Goal: Transaction & Acquisition: Purchase product/service

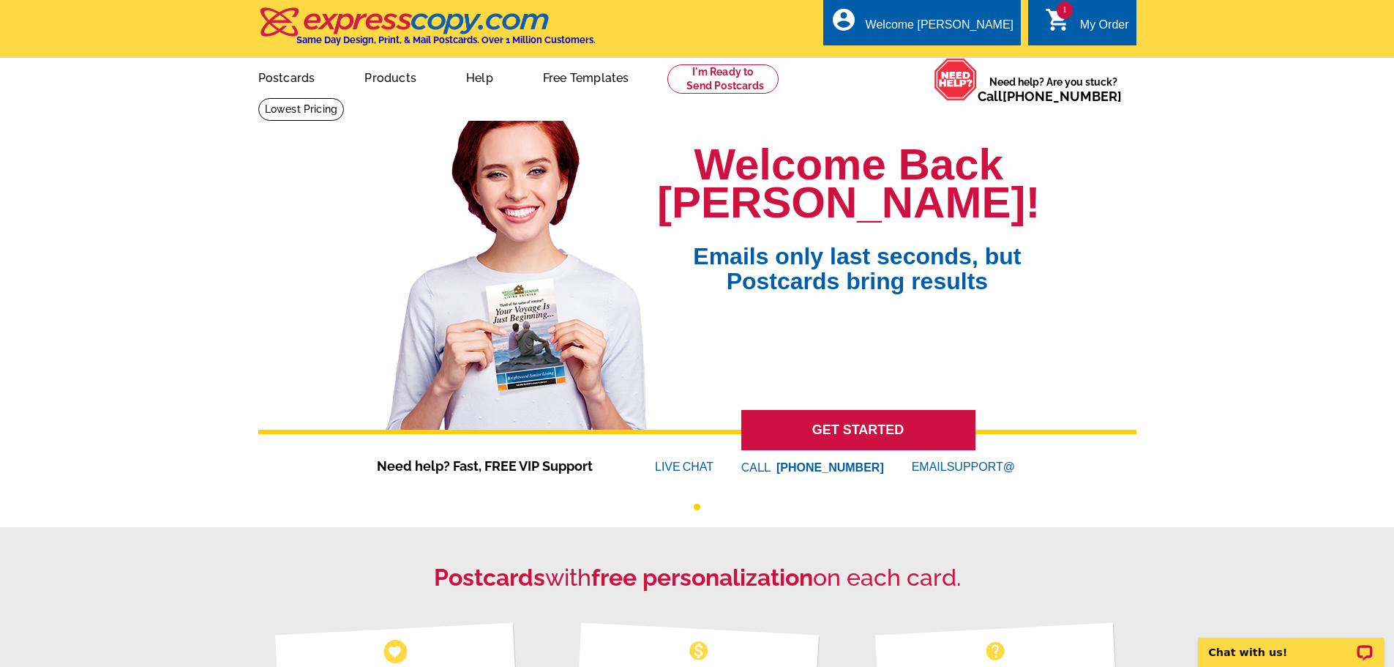
click at [1082, 19] on div "My Order" at bounding box center [1104, 28] width 49 height 20
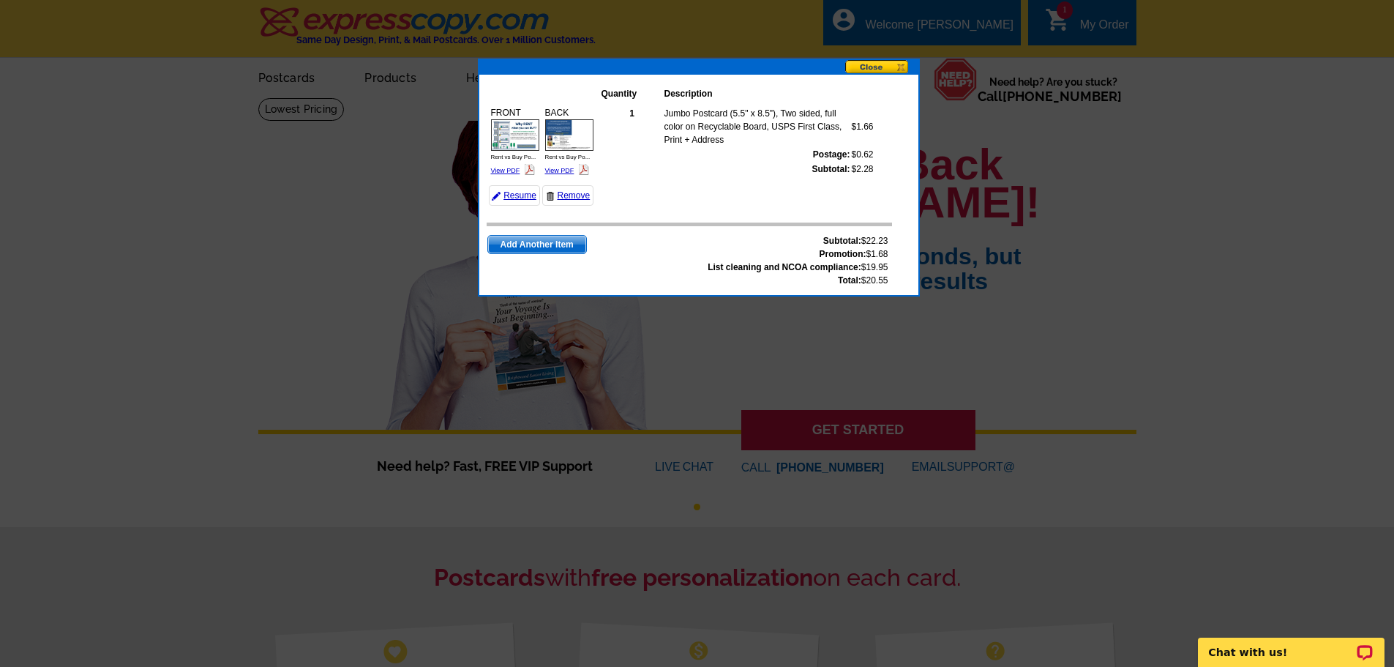
click at [899, 67] on button at bounding box center [881, 67] width 73 height 15
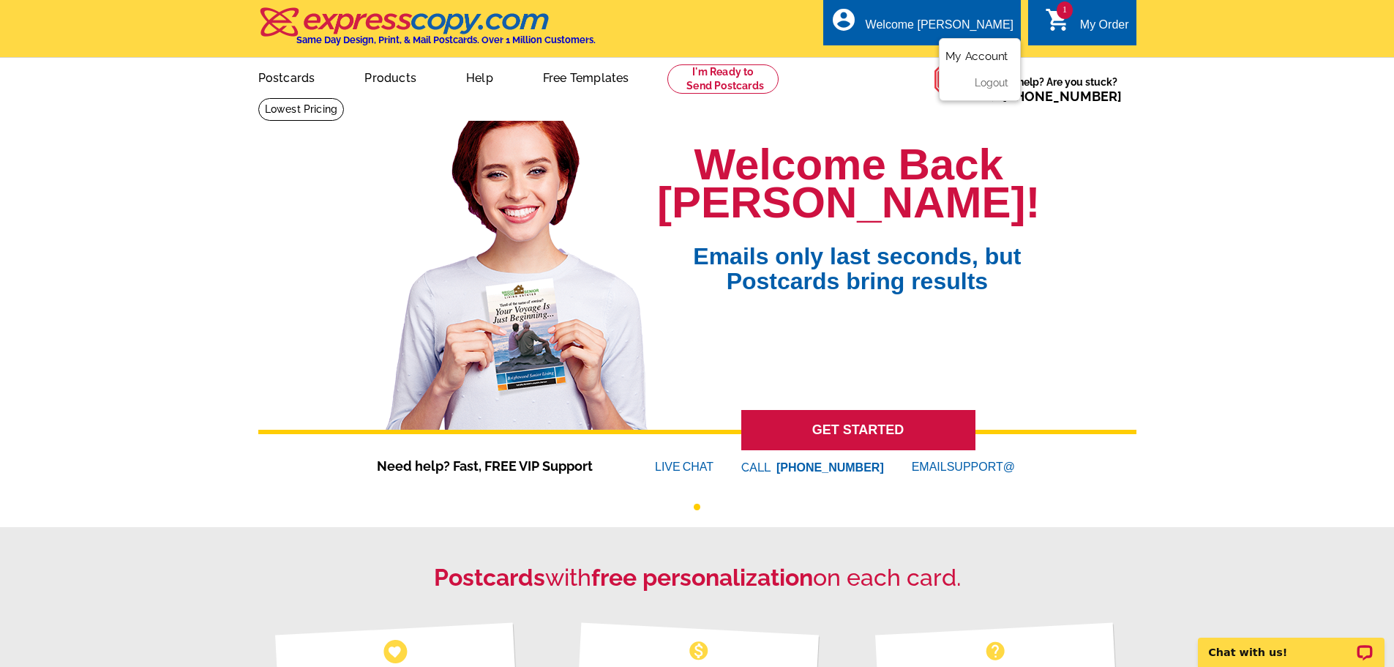
click at [973, 54] on link "My Account" at bounding box center [976, 56] width 63 height 13
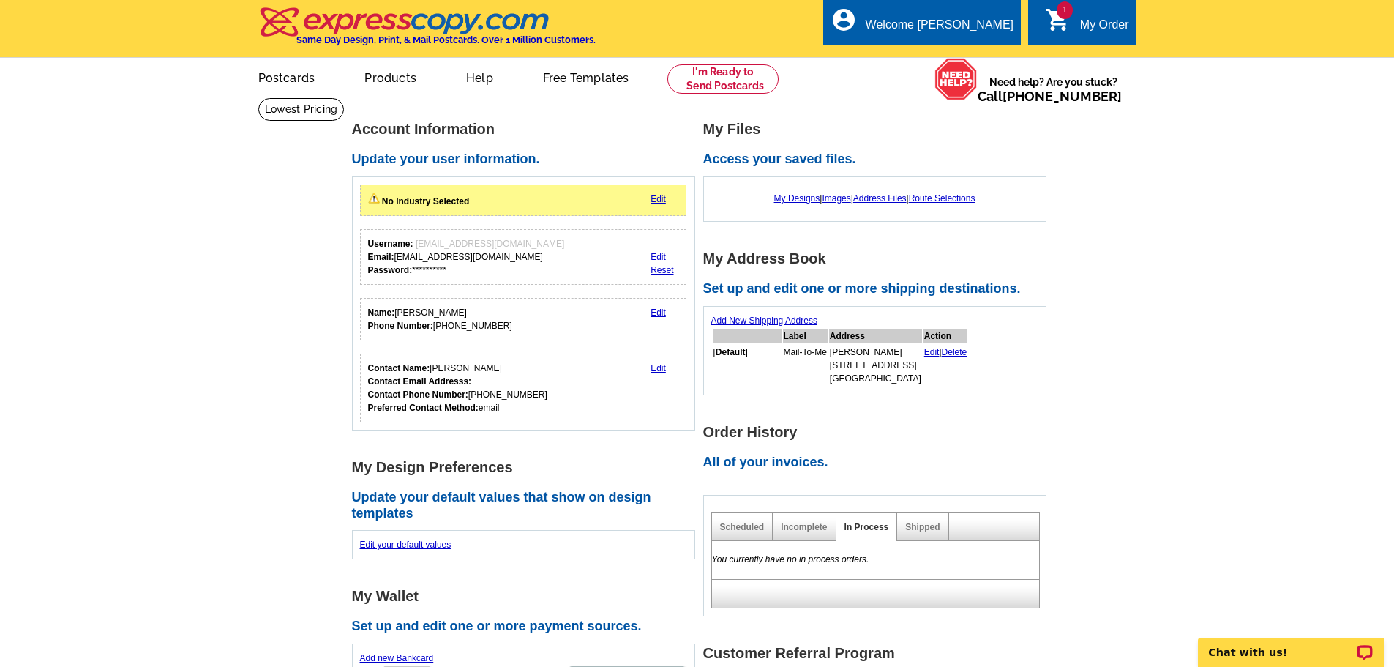
click at [661, 200] on link "Edit" at bounding box center [657, 199] width 15 height 10
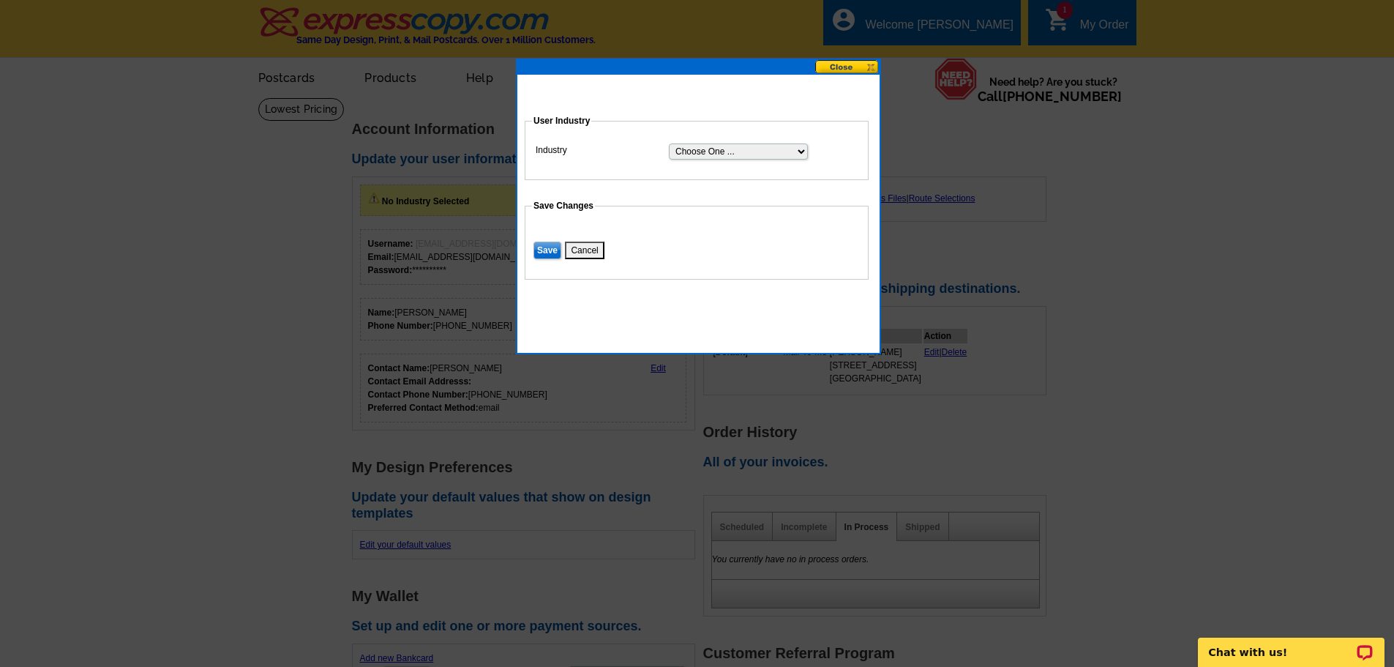
click at [800, 149] on select "Choose One ... Residential Real Estate Accounting Agriculture Architecture Arts…" at bounding box center [738, 151] width 139 height 16
select select "3"
click at [669, 143] on select "Choose One ... Residential Real Estate Accounting Agriculture Architecture Arts…" at bounding box center [738, 151] width 139 height 16
click at [544, 251] on input "Save" at bounding box center [547, 250] width 28 height 18
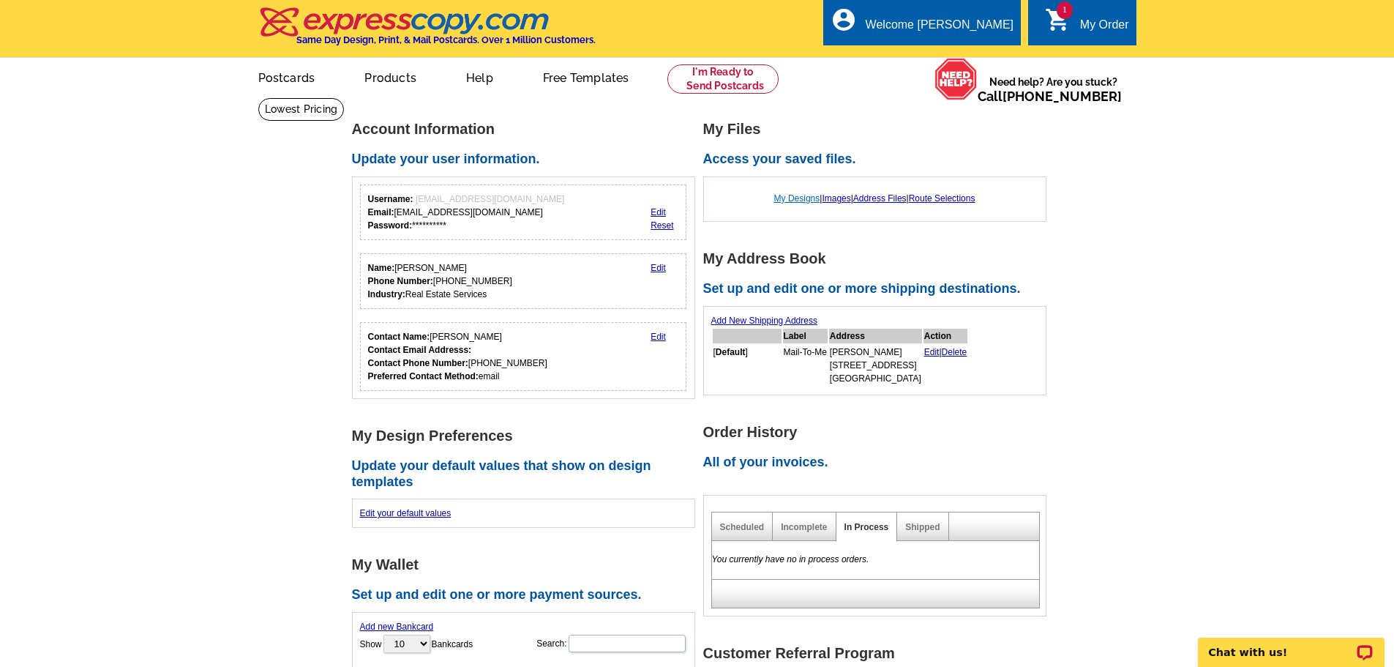
click at [789, 200] on link "My Designs" at bounding box center [797, 198] width 46 height 10
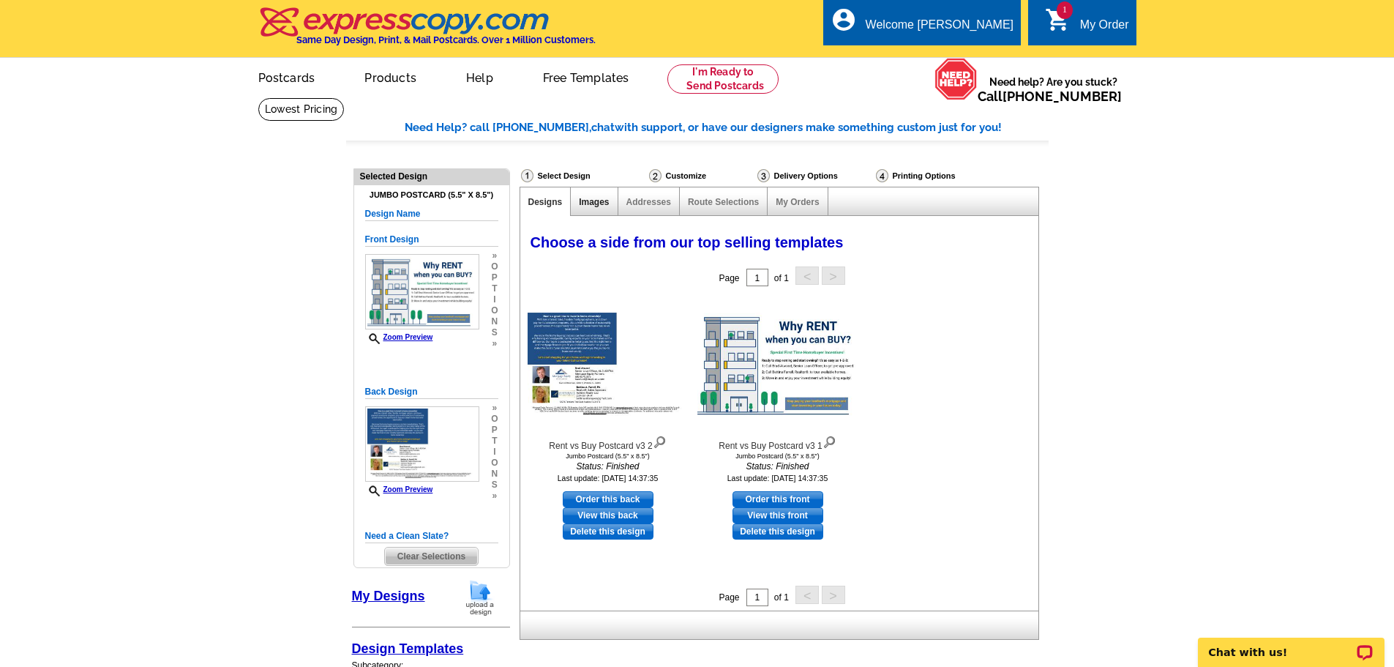
click at [596, 198] on link "Images" at bounding box center [594, 202] width 30 height 10
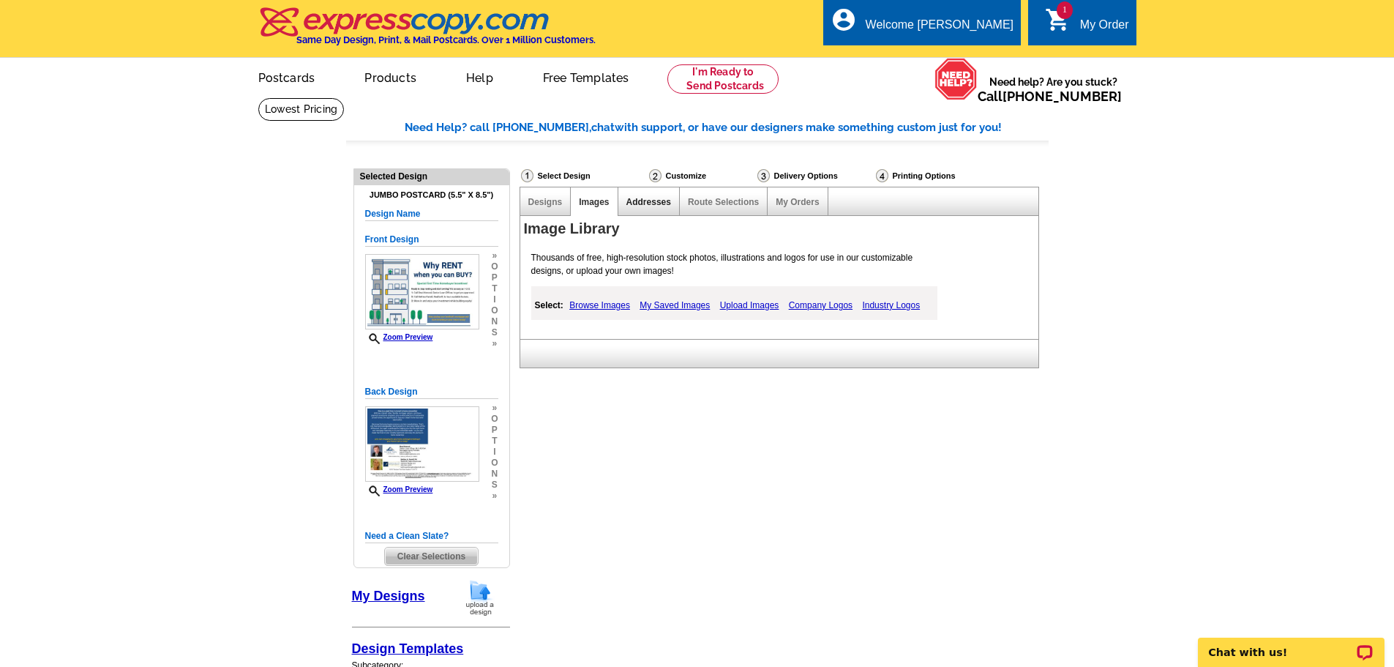
click at [654, 203] on link "Addresses" at bounding box center [648, 202] width 45 height 10
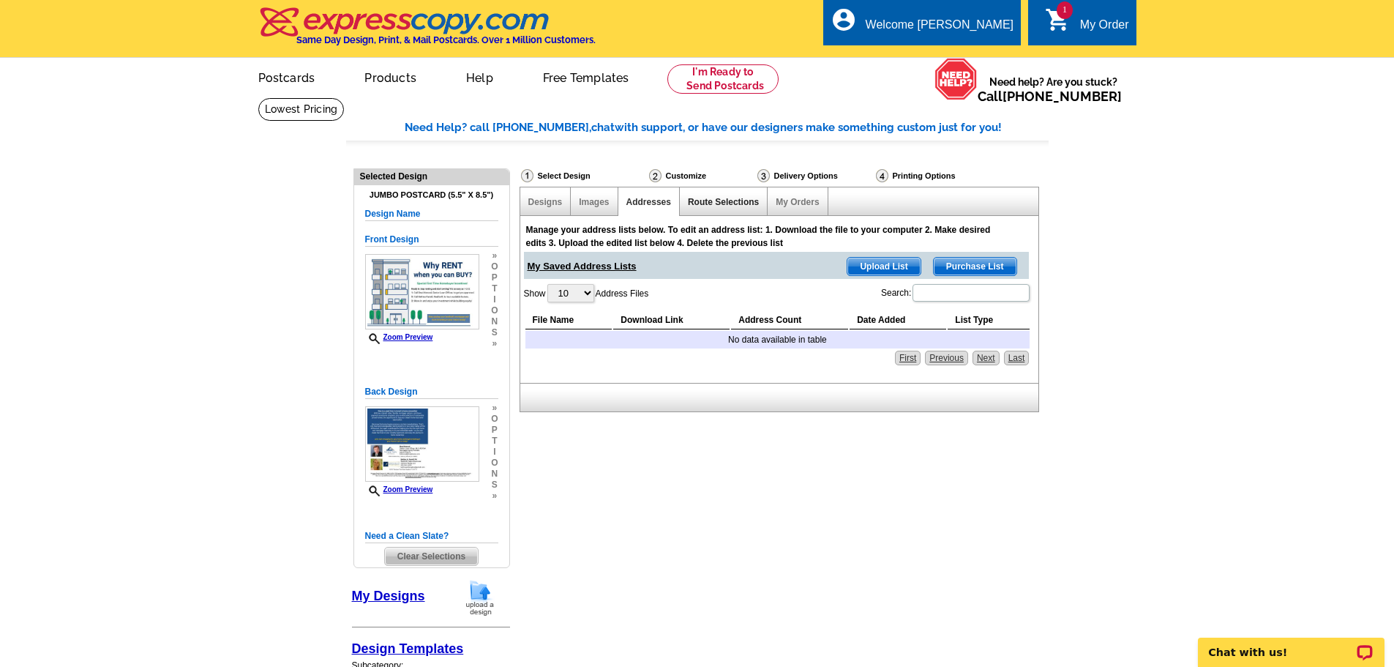
click at [711, 203] on link "Route Selections" at bounding box center [723, 202] width 71 height 10
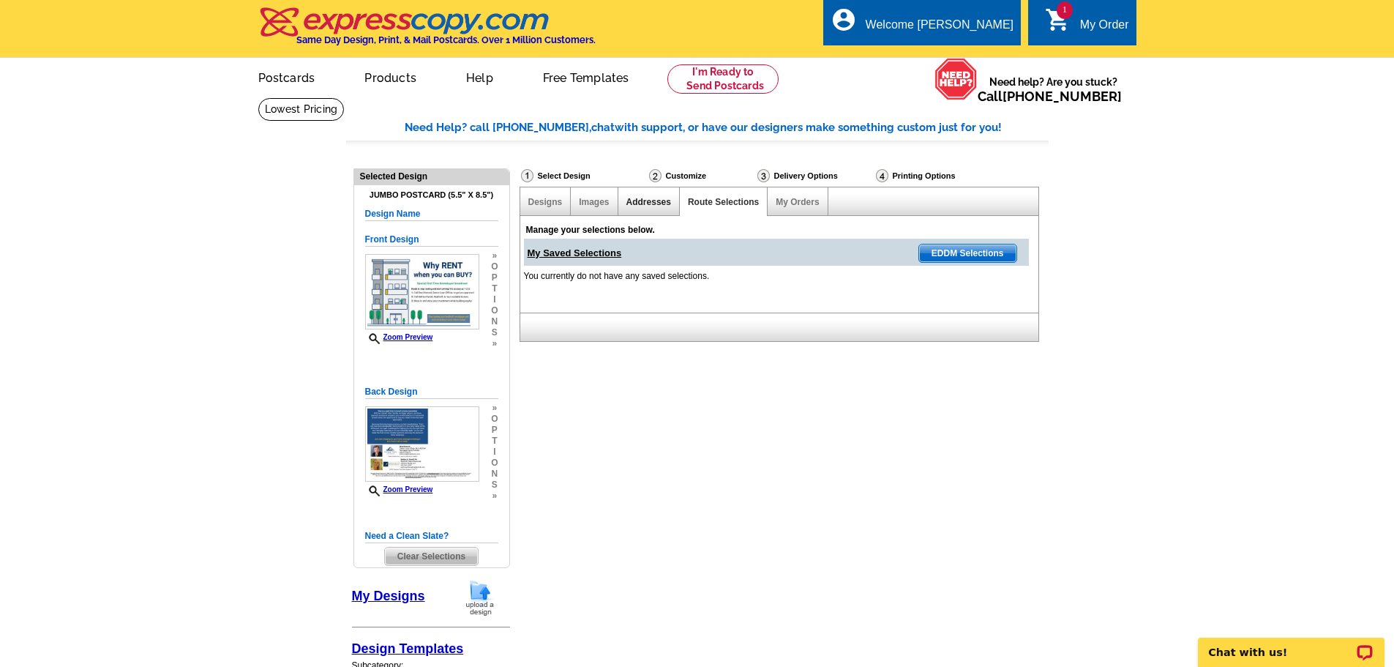
click at [645, 198] on link "Addresses" at bounding box center [648, 202] width 45 height 10
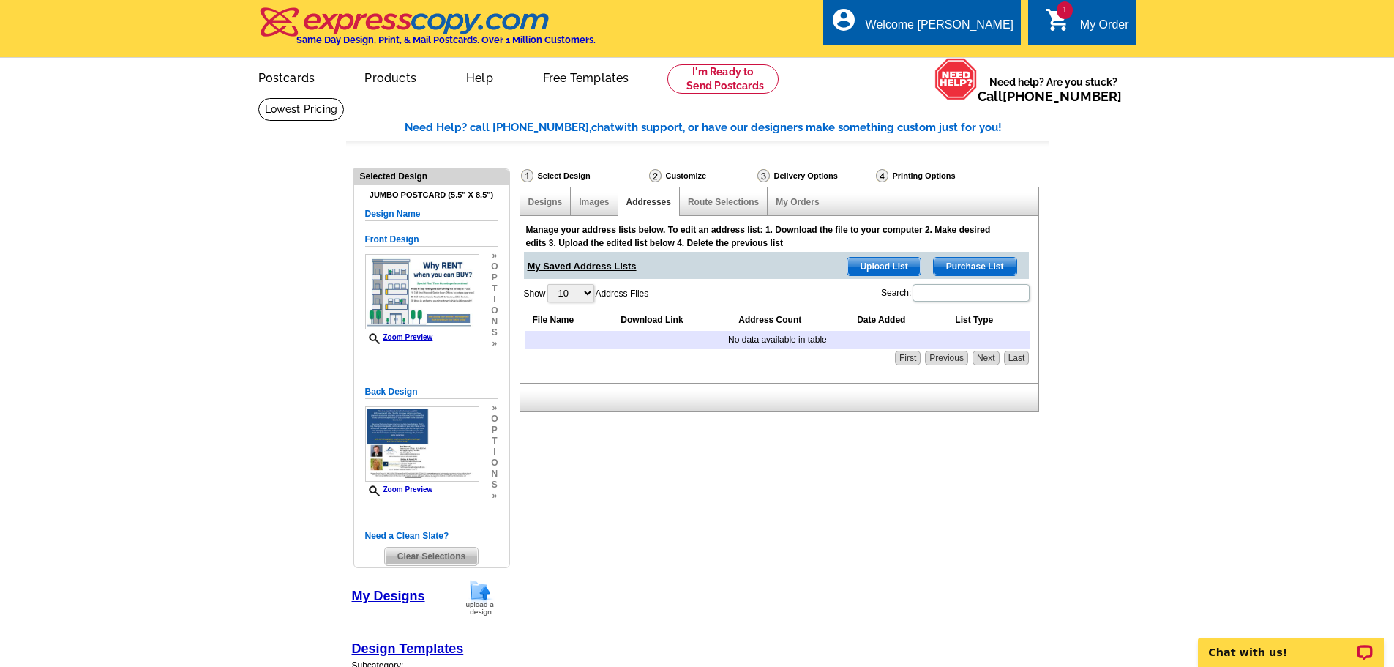
click at [990, 266] on span "Purchase List" at bounding box center [975, 267] width 83 height 18
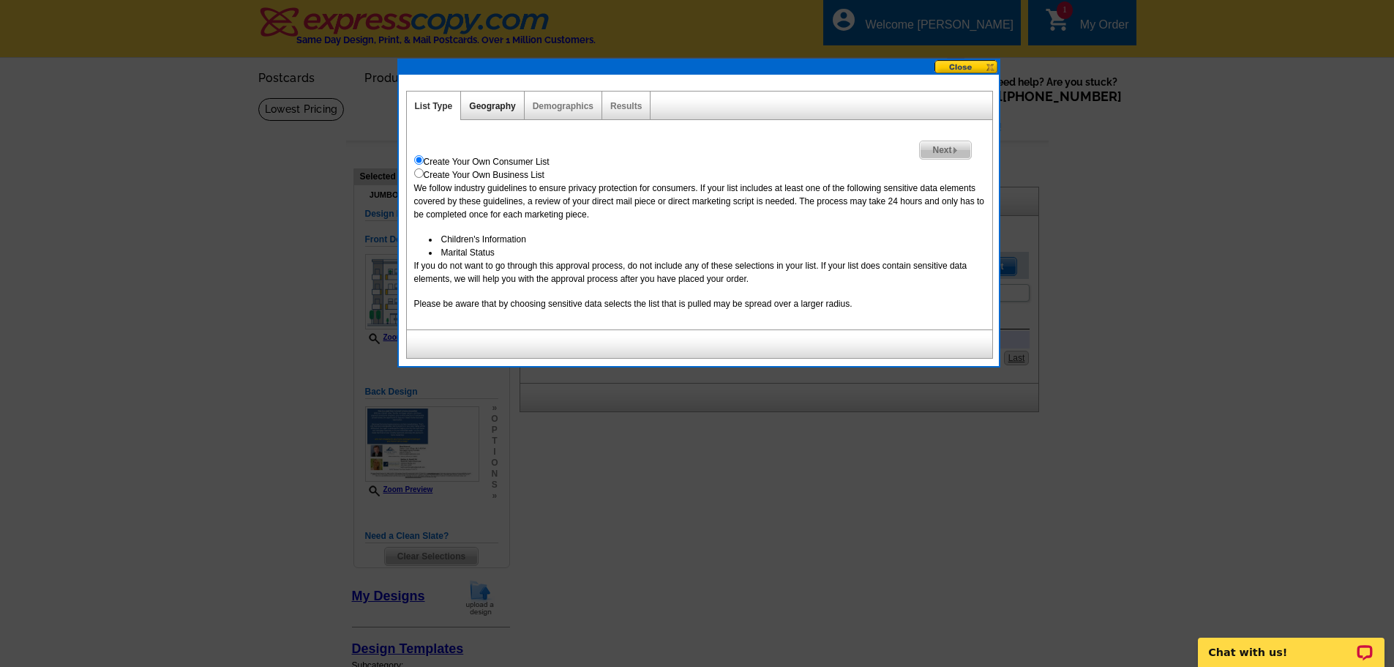
click at [500, 102] on link "Geography" at bounding box center [492, 106] width 46 height 10
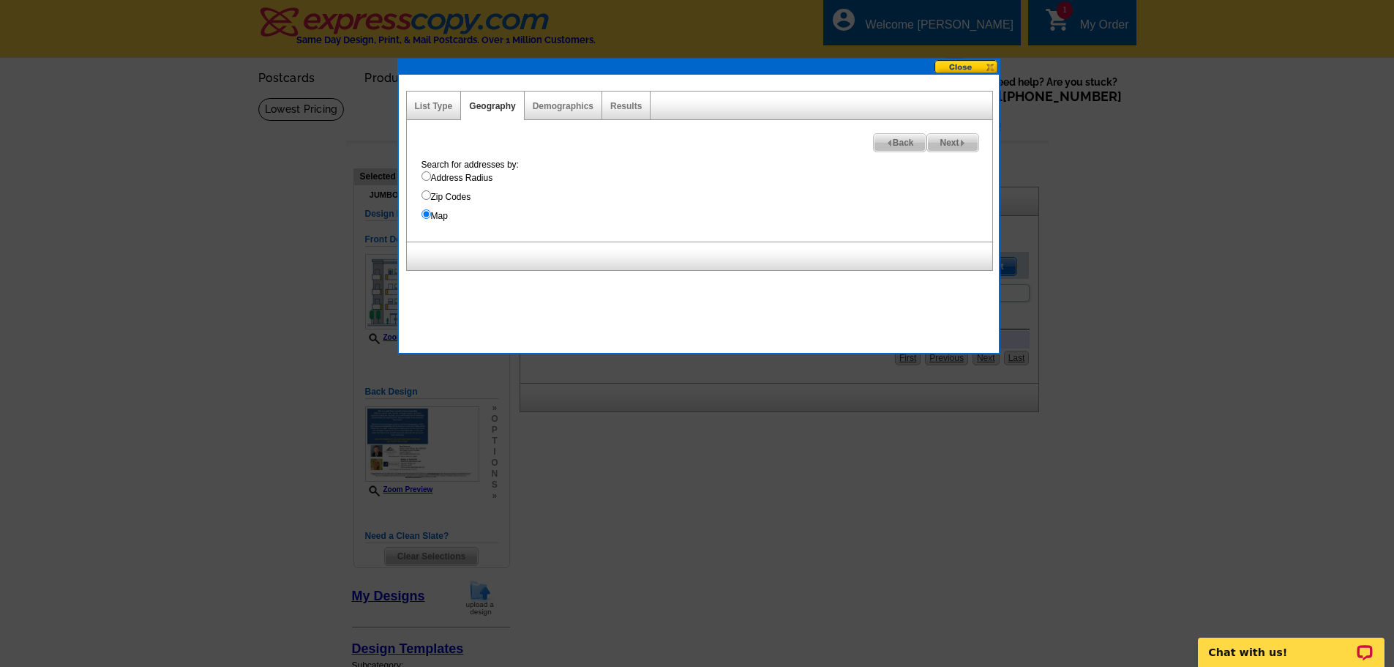
click at [950, 143] on span "Next" at bounding box center [952, 143] width 50 height 18
select select
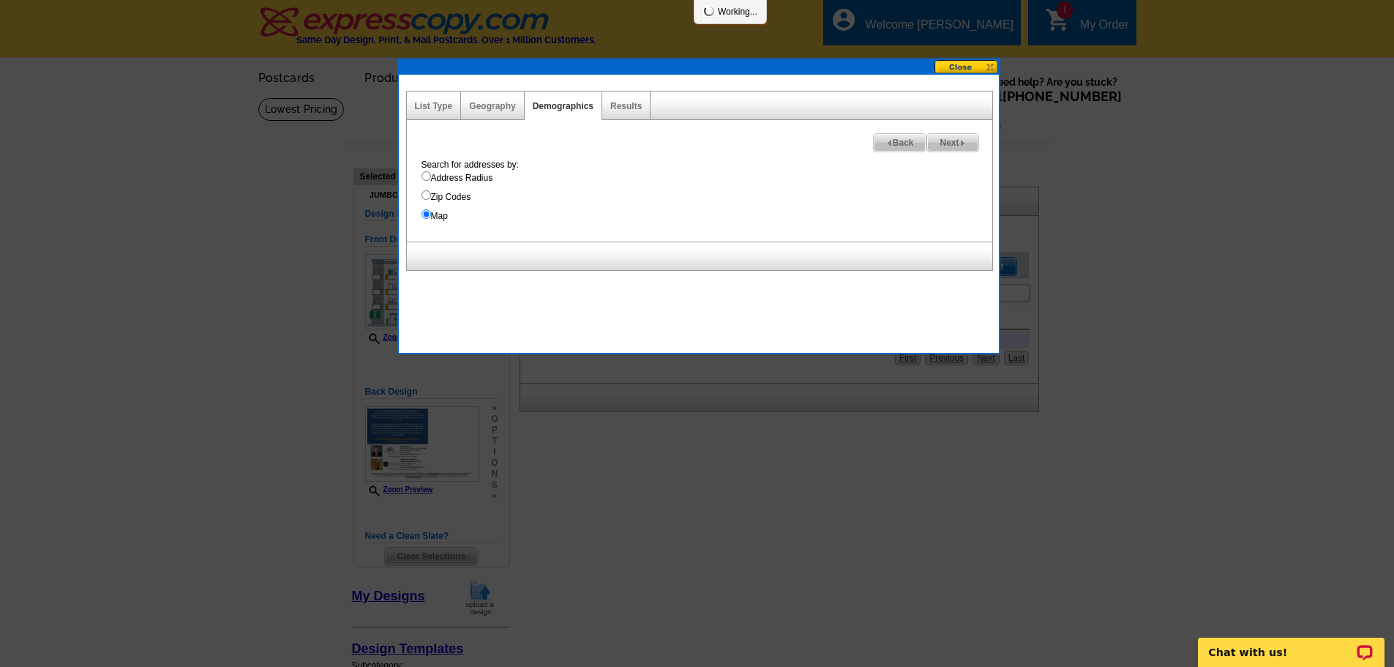
select select
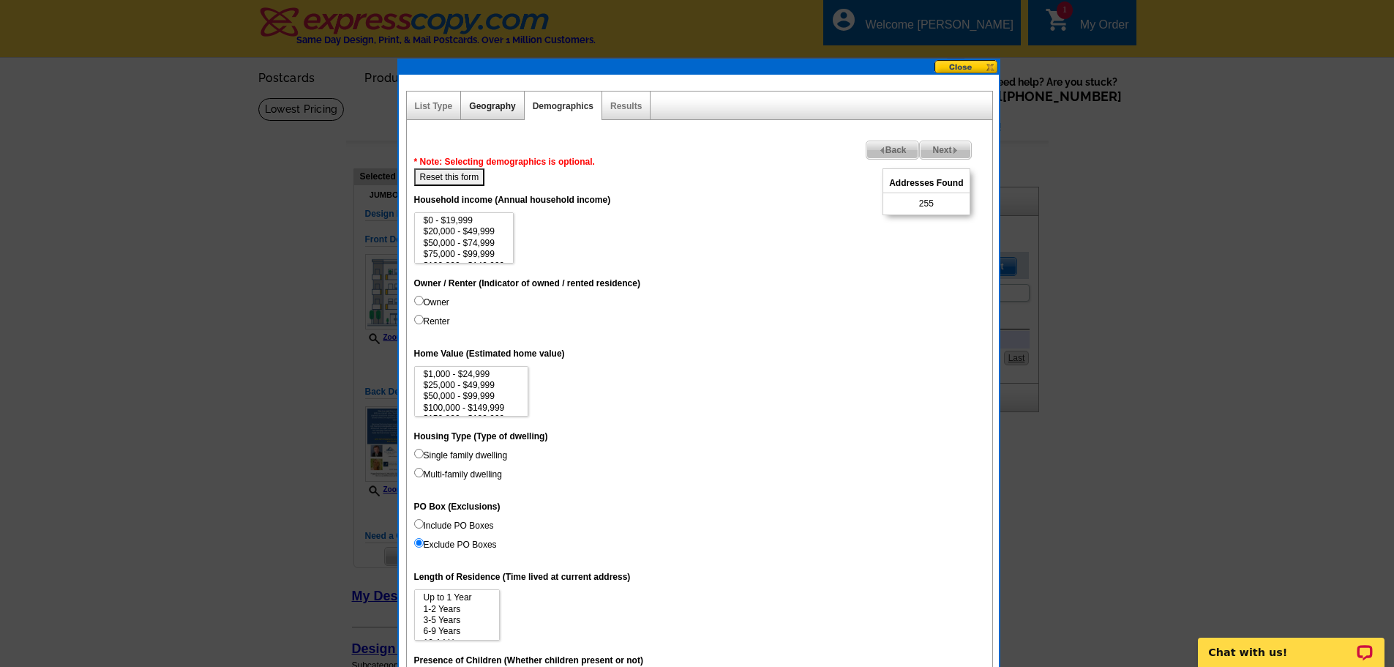
click at [493, 106] on link "Geography" at bounding box center [492, 106] width 46 height 10
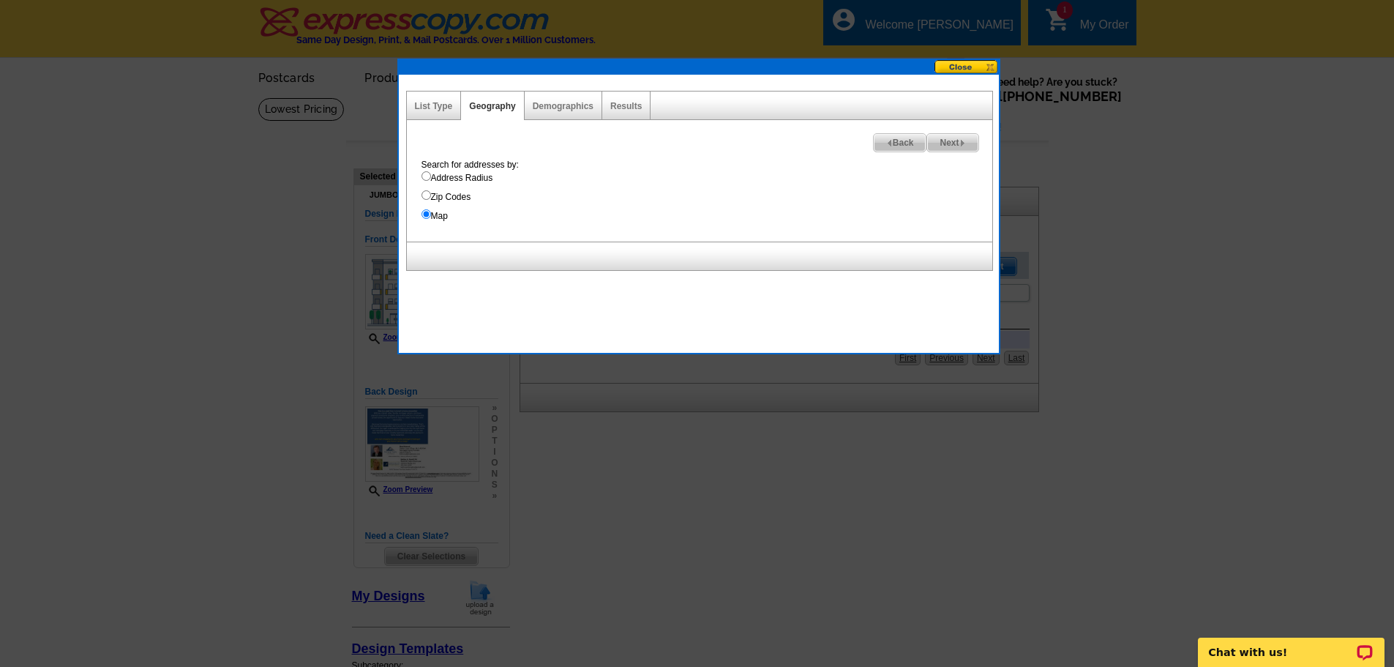
click at [943, 145] on span "Next" at bounding box center [952, 143] width 50 height 18
select select
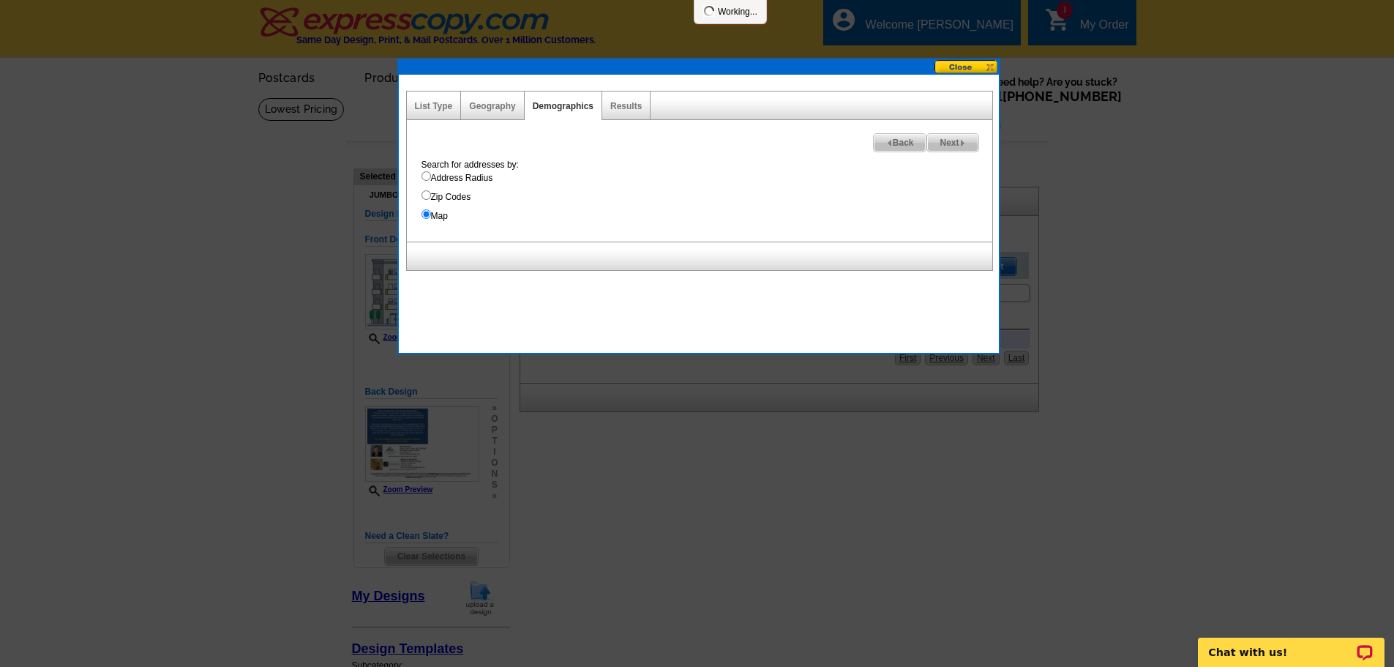
select select
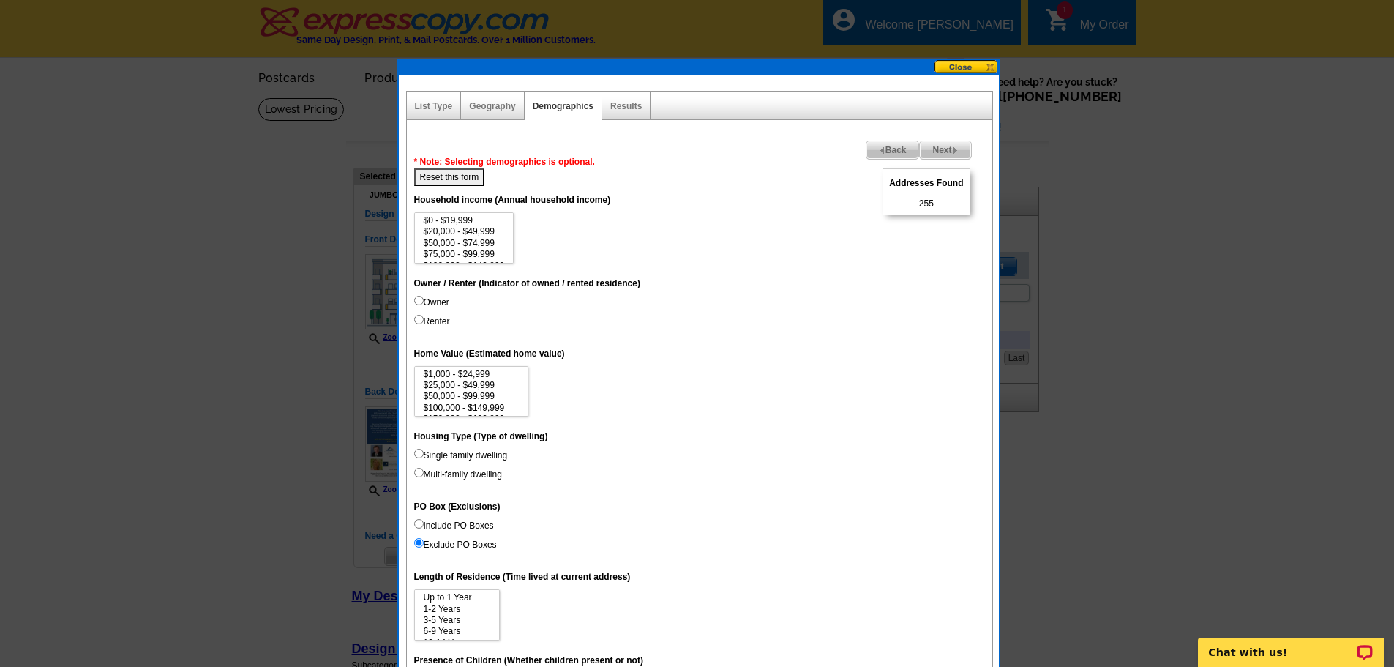
click at [419, 318] on input "Renter" at bounding box center [419, 320] width 10 height 10
radio input "true"
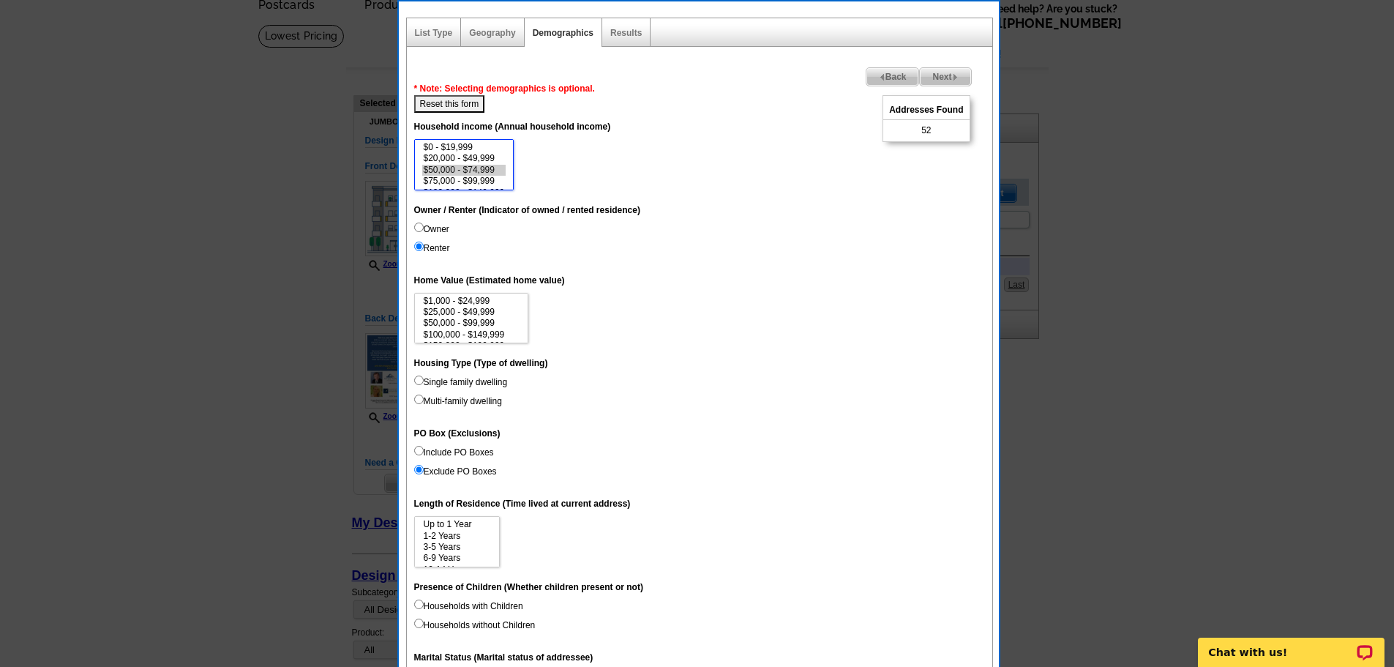
click at [430, 170] on option "$50,000 - $74,999" at bounding box center [464, 170] width 84 height 11
select select "50000-74999"
click at [419, 399] on input "Multi-family dwelling" at bounding box center [419, 399] width 10 height 10
radio input "true"
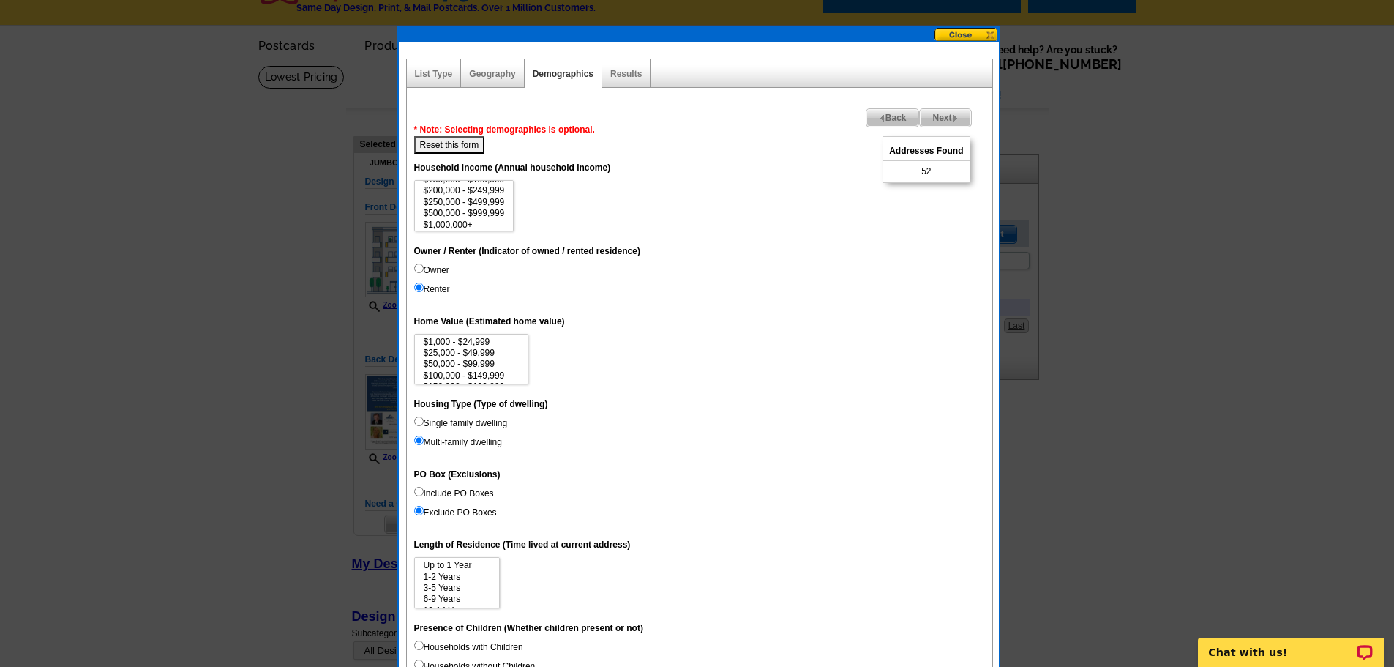
scroll to position [0, 0]
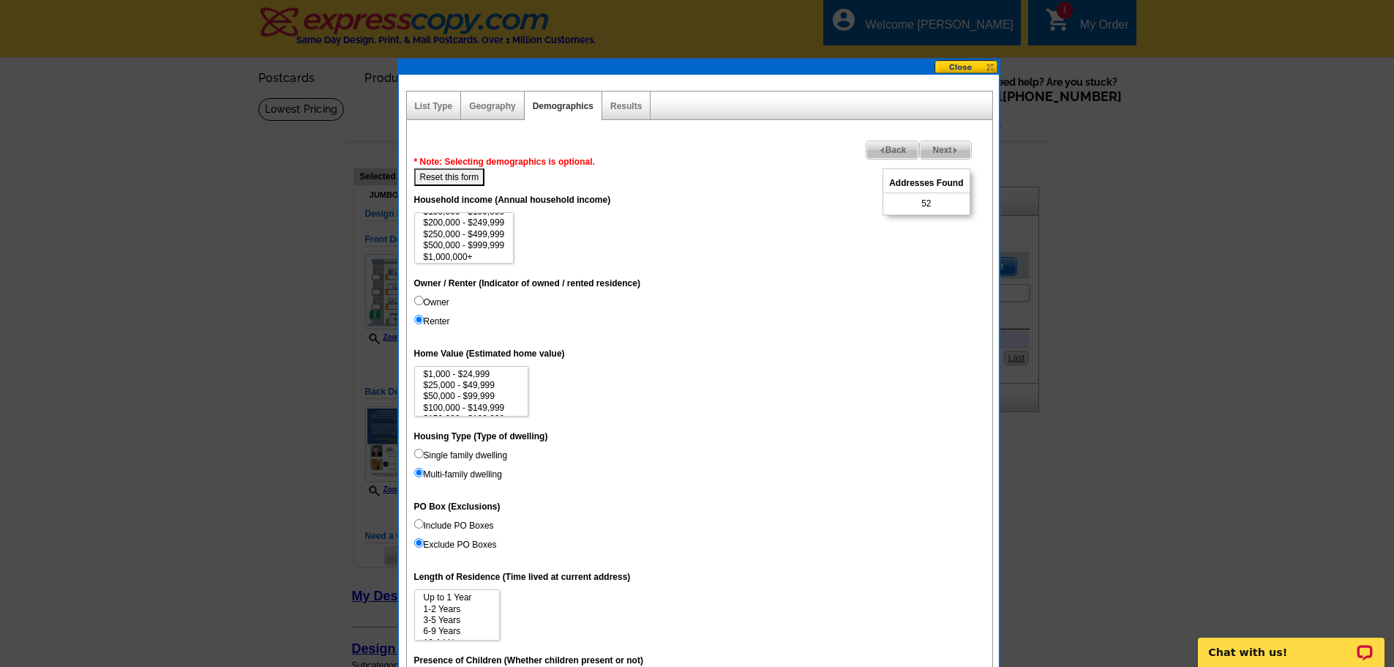
click at [459, 177] on button "Reset this form" at bounding box center [449, 177] width 71 height 18
select select
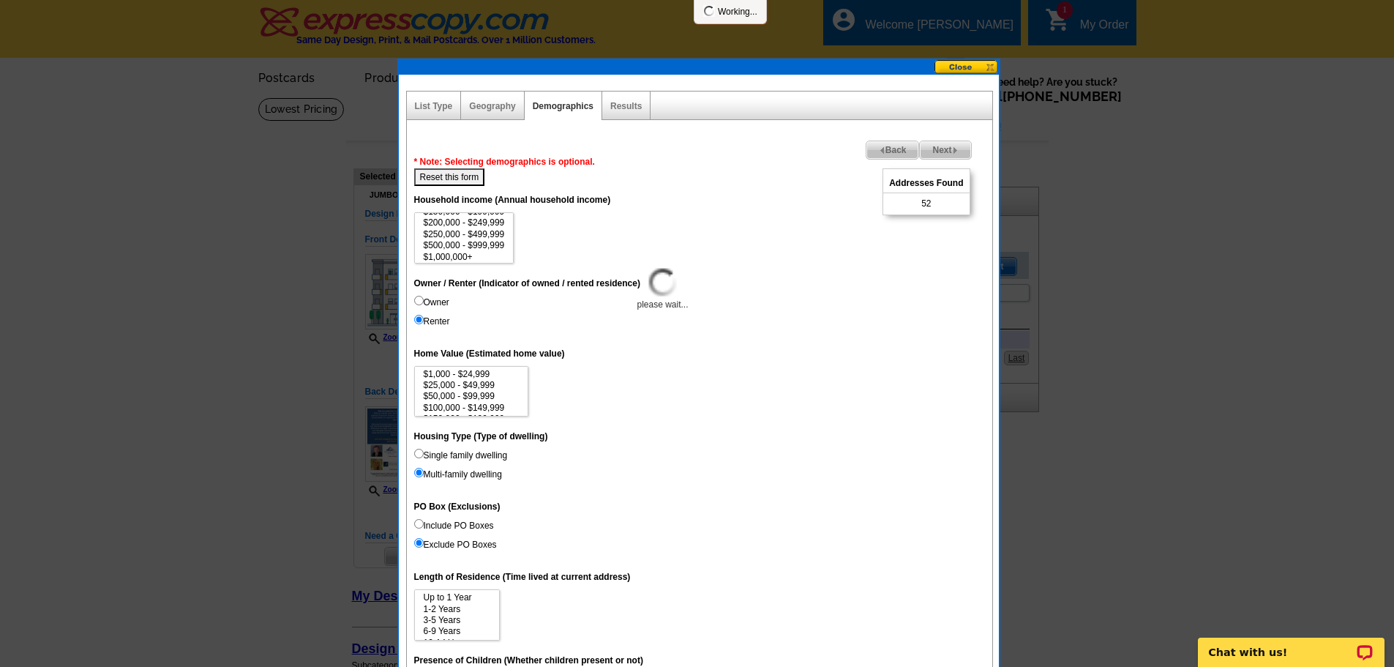
select select
click at [487, 105] on link "Geography" at bounding box center [492, 106] width 46 height 10
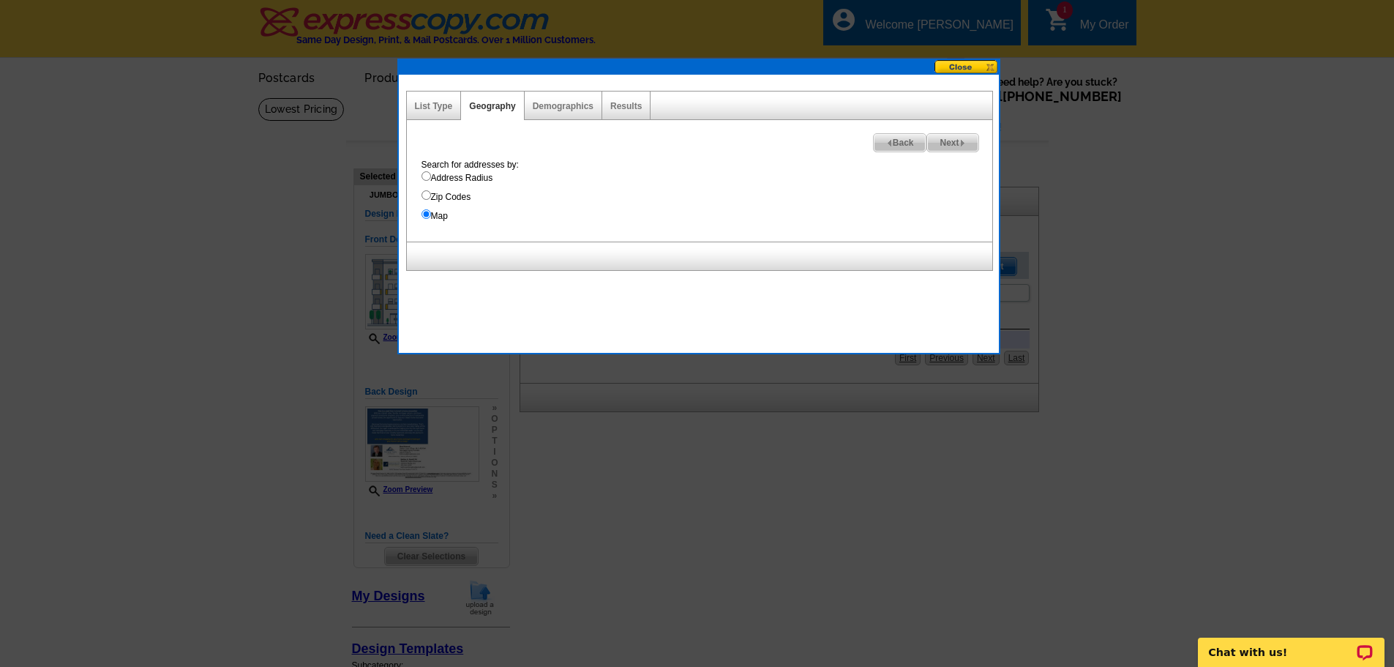
click at [424, 212] on input "Map" at bounding box center [426, 214] width 10 height 10
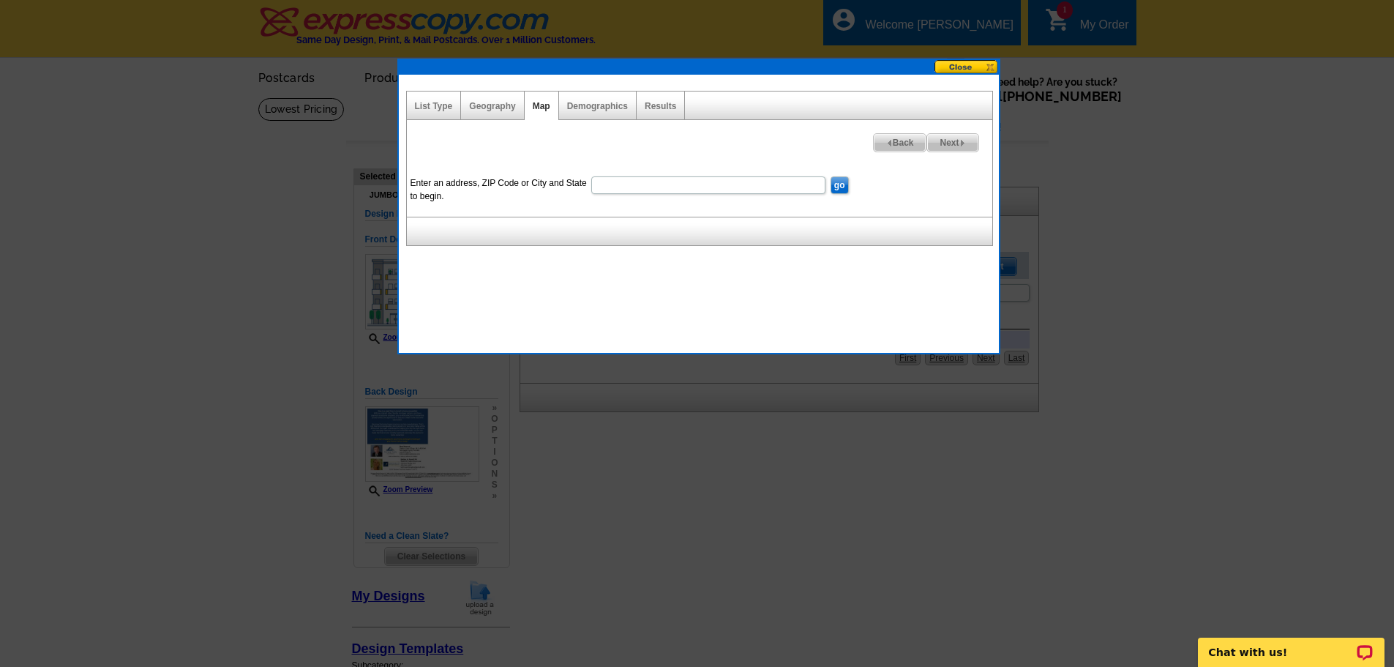
click at [597, 183] on input "Enter an address, ZIP Code or City and State to begin." at bounding box center [708, 185] width 234 height 18
type input "[STREET_ADDRESS]"
click at [838, 184] on input "go" at bounding box center [839, 185] width 18 height 18
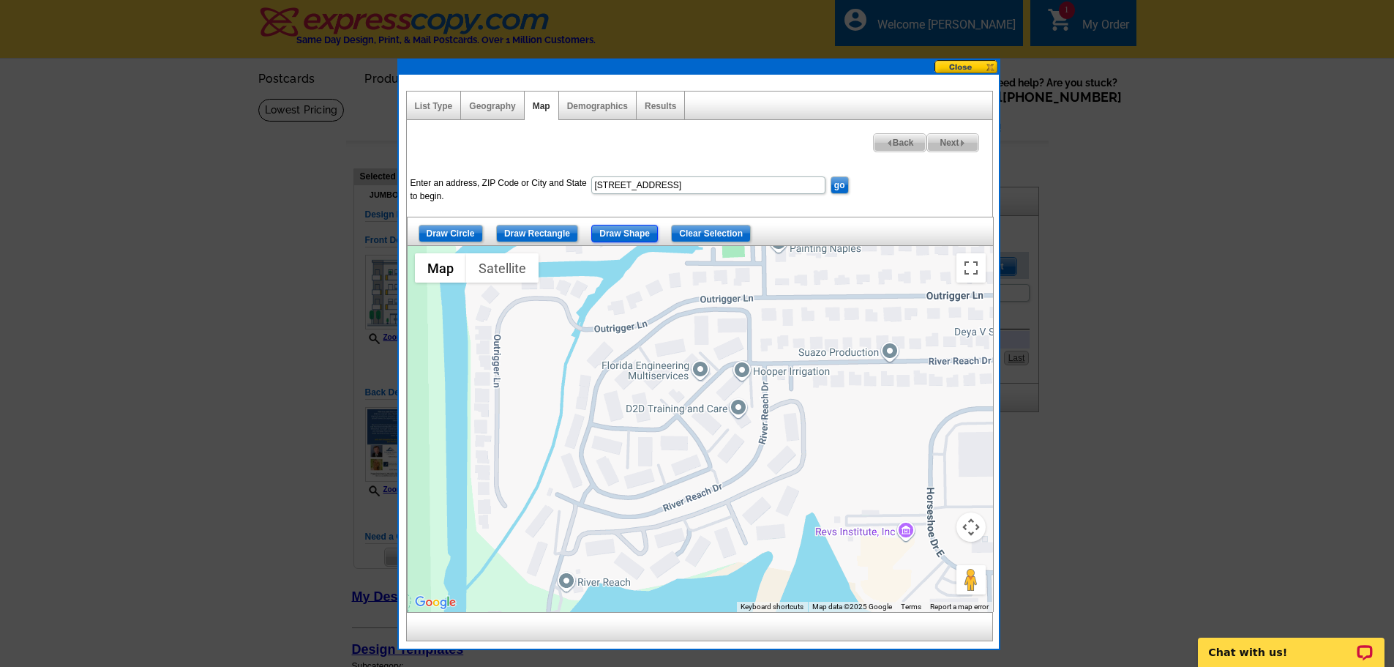
click at [618, 232] on input "Draw Shape" at bounding box center [624, 234] width 67 height 18
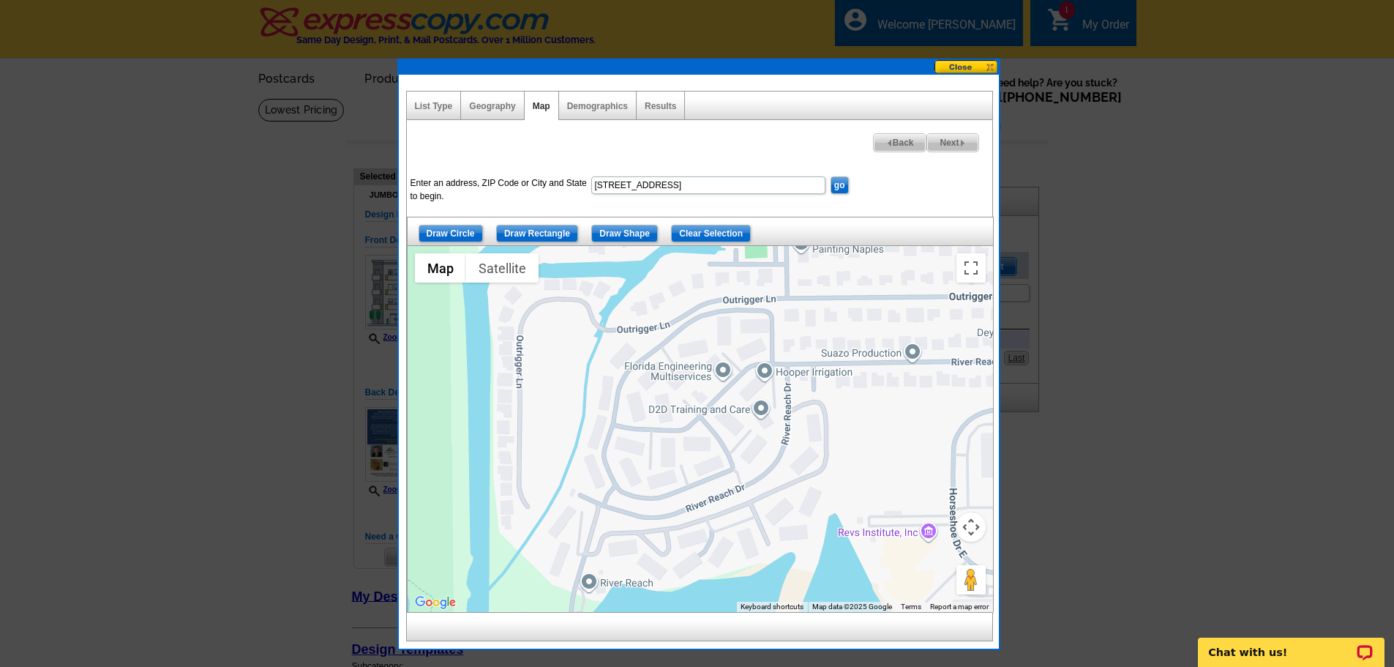
drag, startPoint x: 581, startPoint y: 335, endPoint x: 607, endPoint y: 336, distance: 25.6
click at [607, 336] on div at bounding box center [700, 429] width 585 height 366
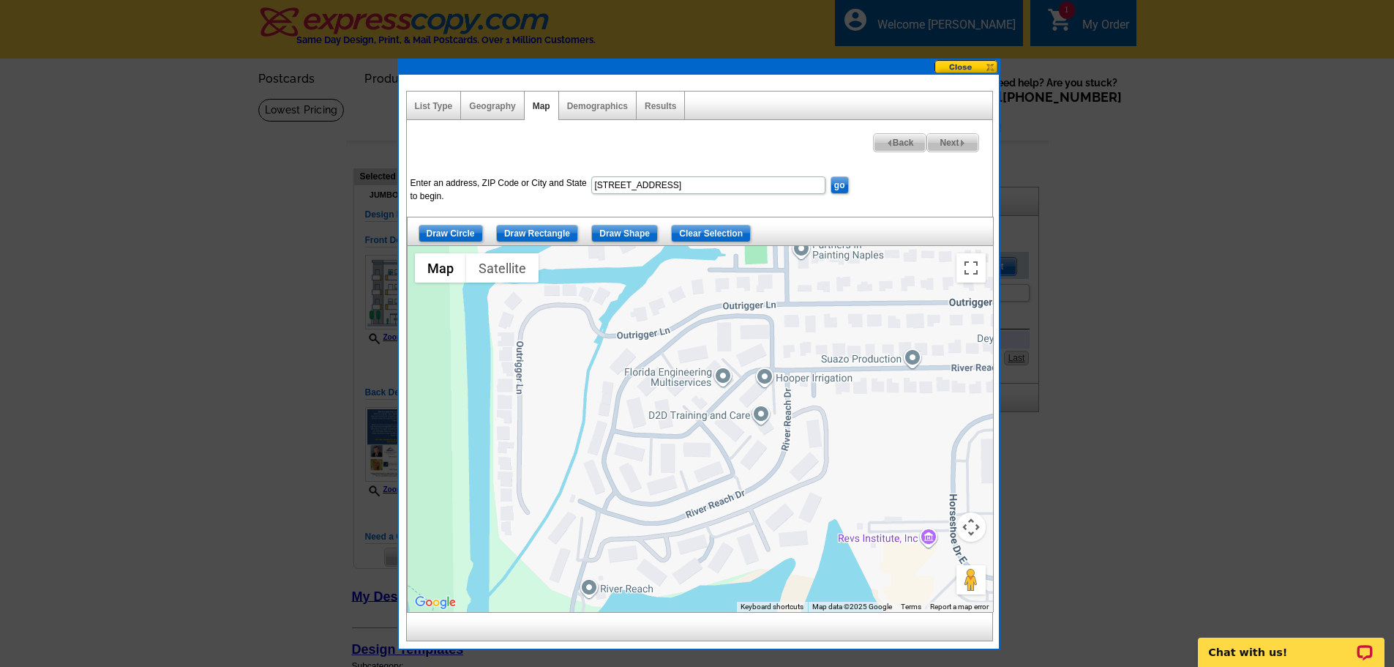
click at [607, 343] on div at bounding box center [700, 429] width 585 height 366
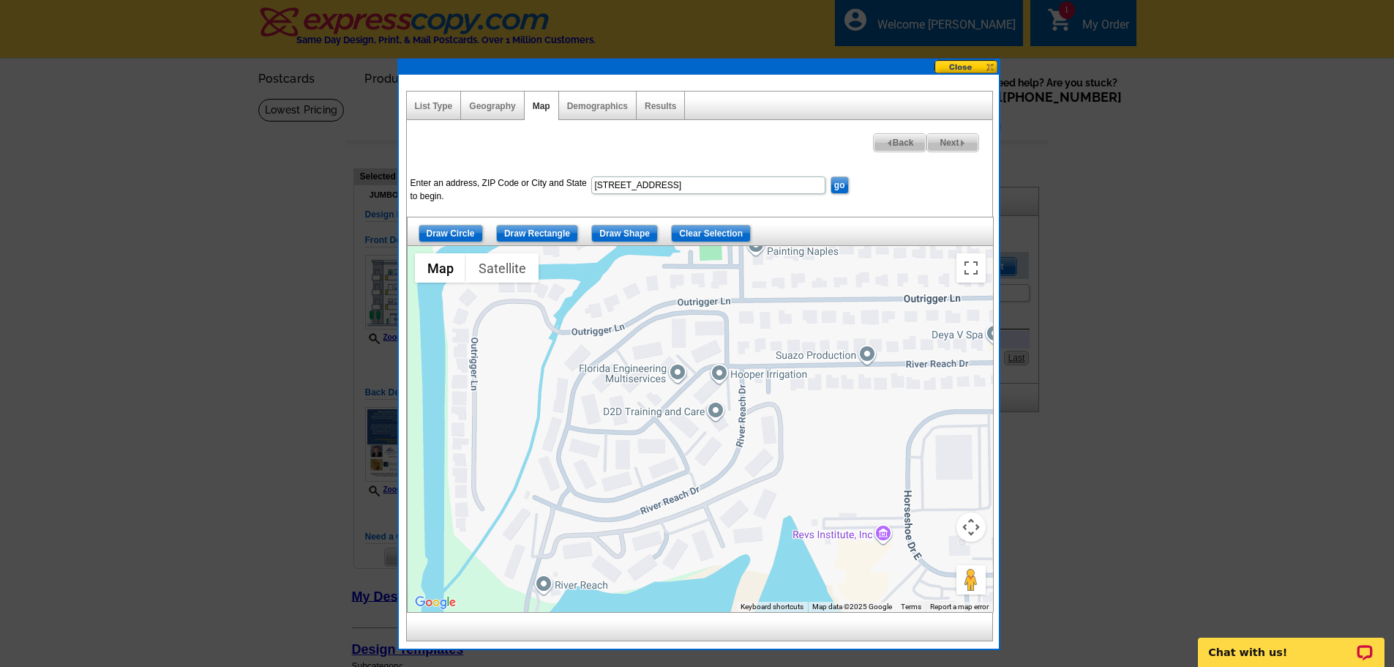
drag, startPoint x: 607, startPoint y: 342, endPoint x: 571, endPoint y: 338, distance: 36.0
click at [571, 338] on div at bounding box center [700, 429] width 585 height 366
click at [731, 307] on div at bounding box center [700, 429] width 585 height 366
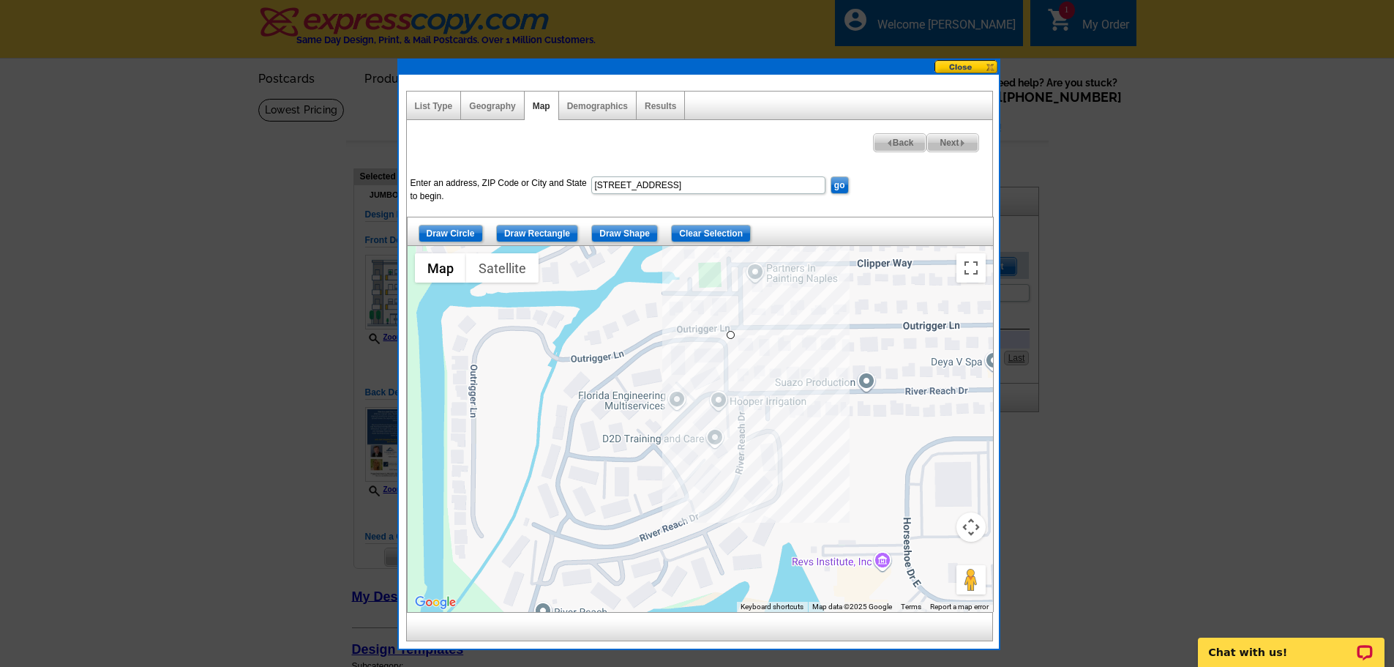
drag, startPoint x: 731, startPoint y: 309, endPoint x: 730, endPoint y: 339, distance: 30.0
click at [730, 339] on div at bounding box center [700, 429] width 585 height 366
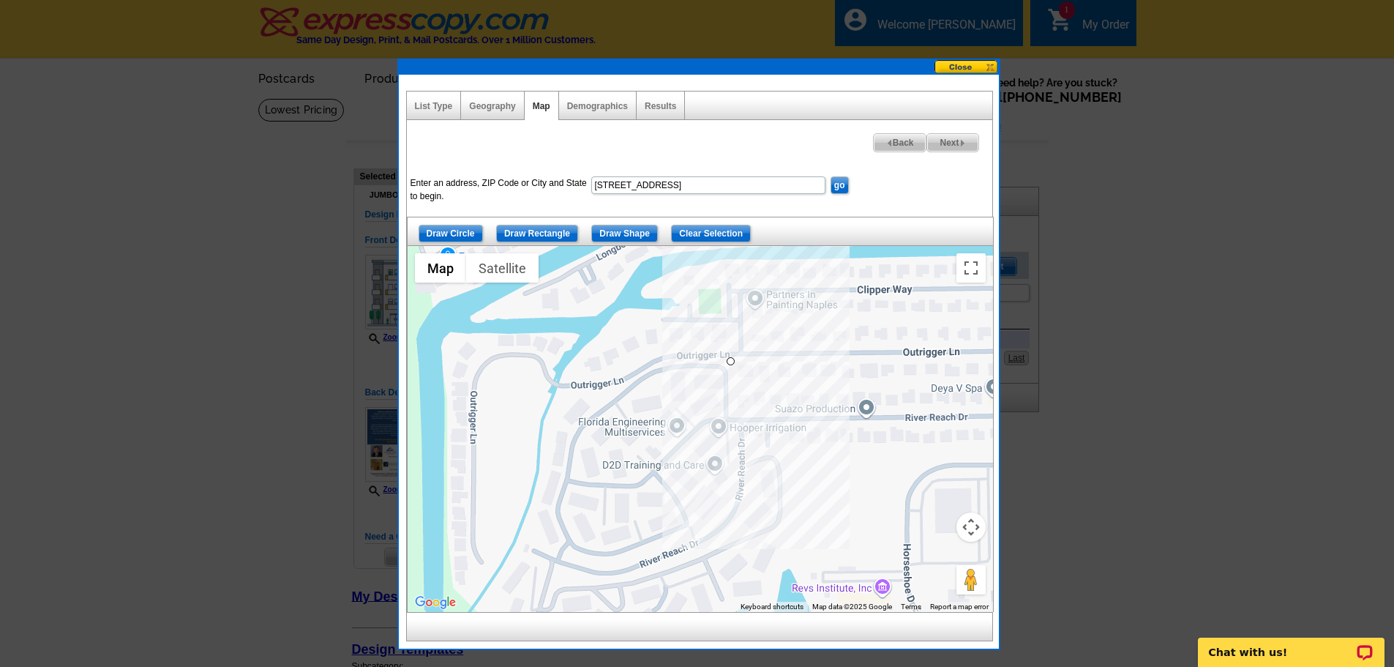
drag, startPoint x: 730, startPoint y: 353, endPoint x: 730, endPoint y: 376, distance: 23.4
click at [730, 376] on div at bounding box center [700, 429] width 585 height 366
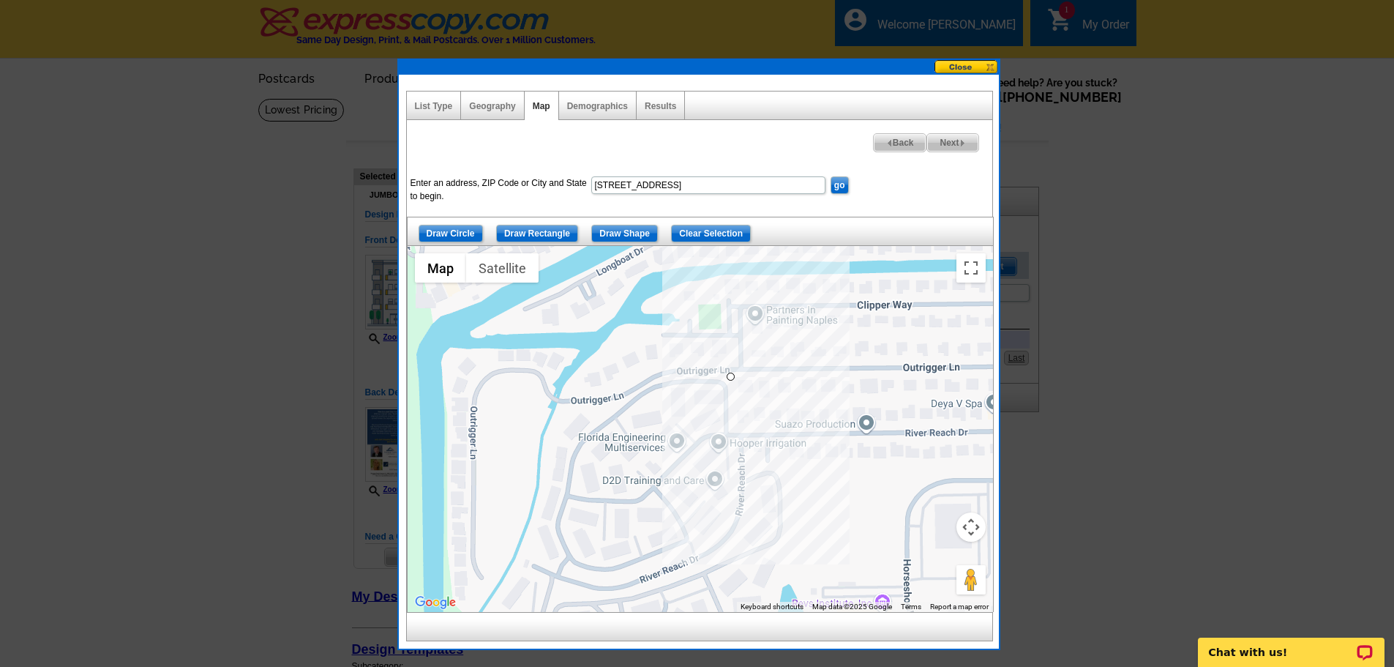
drag, startPoint x: 731, startPoint y: 381, endPoint x: 731, endPoint y: 396, distance: 14.6
click at [731, 396] on div at bounding box center [700, 429] width 585 height 366
click at [809, 535] on div at bounding box center [700, 429] width 585 height 366
click at [806, 536] on div at bounding box center [700, 429] width 585 height 366
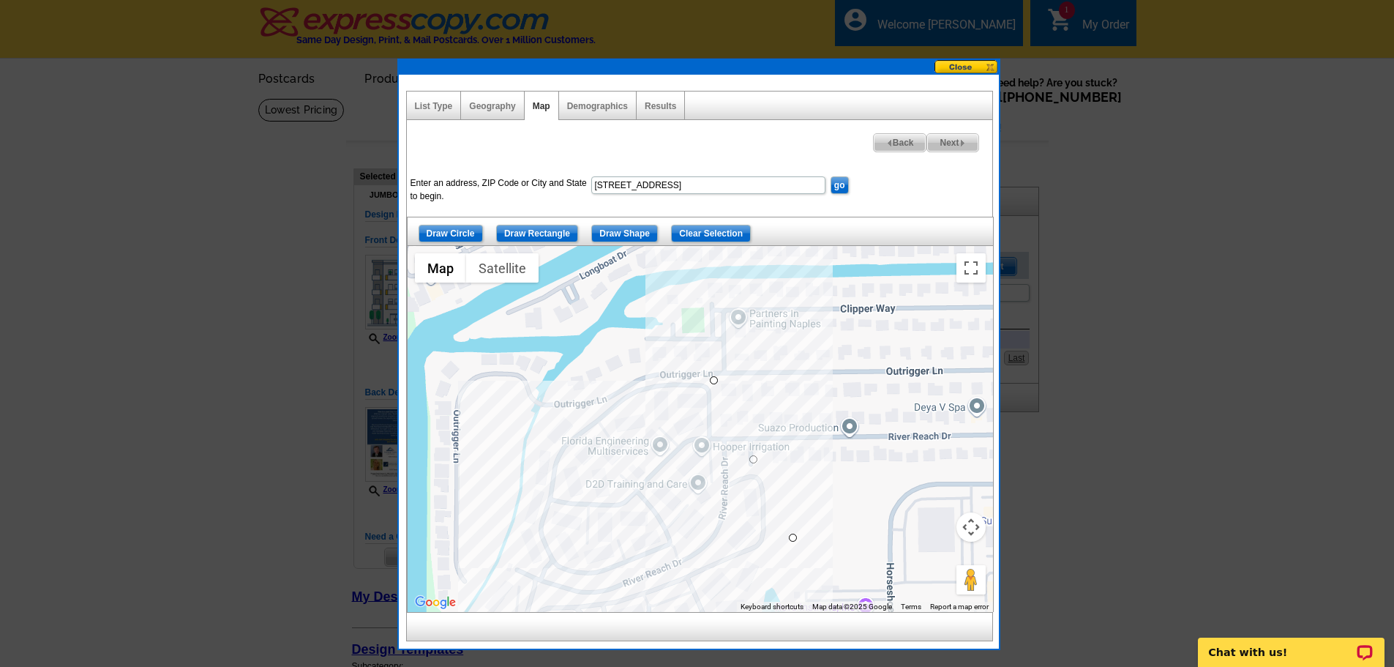
click at [588, 593] on div at bounding box center [700, 429] width 585 height 366
click at [587, 593] on div at bounding box center [700, 429] width 585 height 366
drag, startPoint x: 578, startPoint y: 593, endPoint x: 561, endPoint y: 598, distance: 17.4
click at [561, 598] on div at bounding box center [700, 429] width 585 height 366
click at [530, 588] on div at bounding box center [700, 429] width 585 height 366
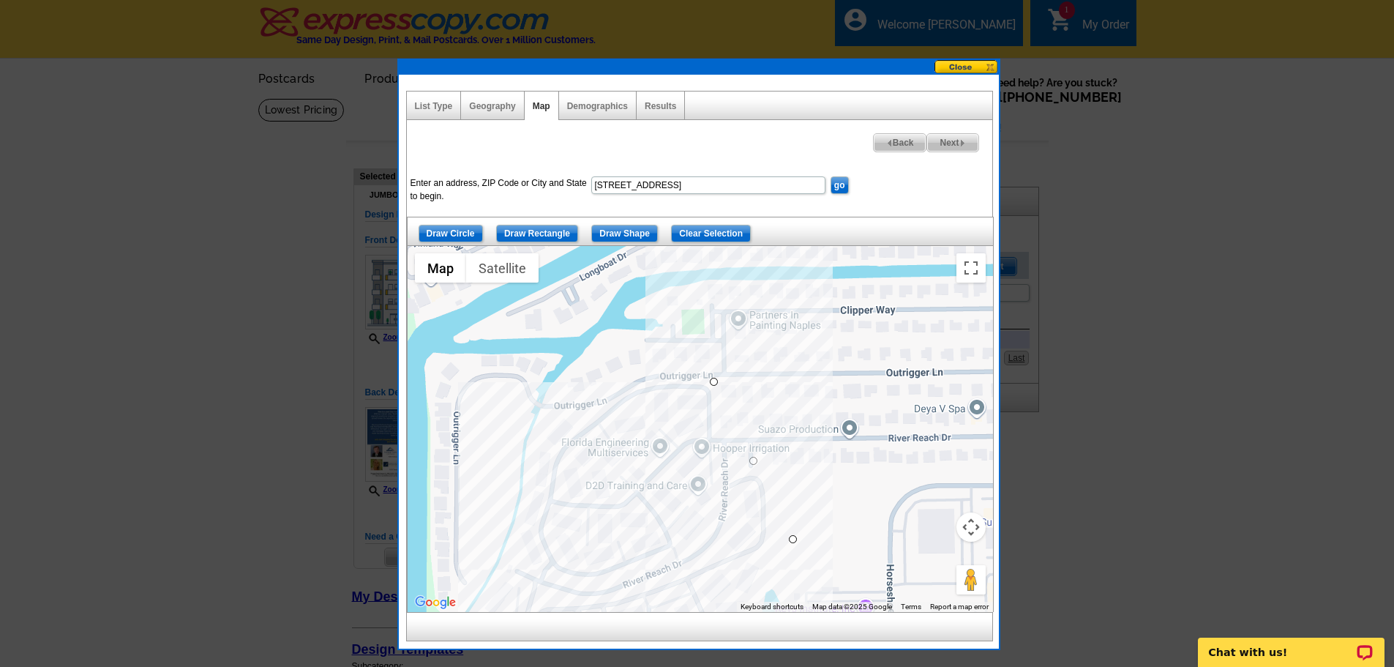
click at [529, 585] on div at bounding box center [700, 429] width 585 height 366
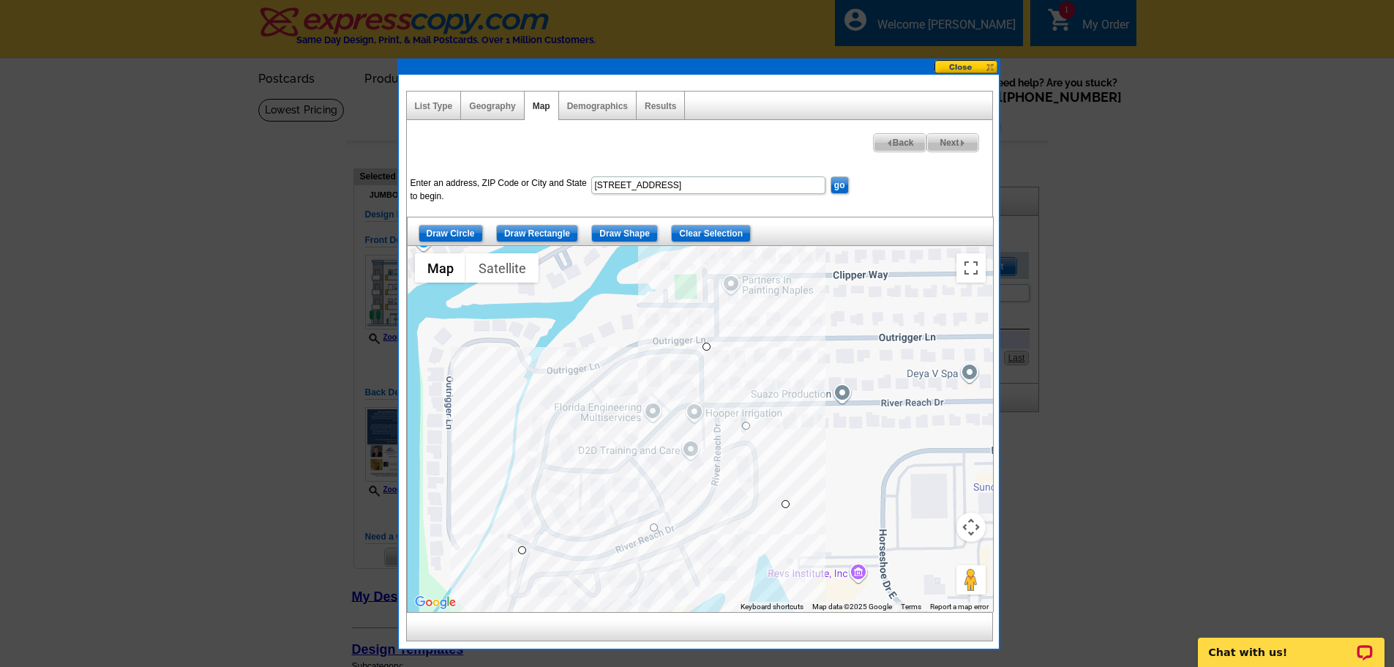
drag, startPoint x: 529, startPoint y: 581, endPoint x: 522, endPoint y: 544, distance: 38.0
click at [522, 544] on div at bounding box center [700, 429] width 585 height 366
click at [537, 370] on div at bounding box center [700, 429] width 585 height 366
click at [709, 345] on div at bounding box center [700, 429] width 585 height 366
click at [969, 524] on button "Map camera controls" at bounding box center [970, 526] width 29 height 29
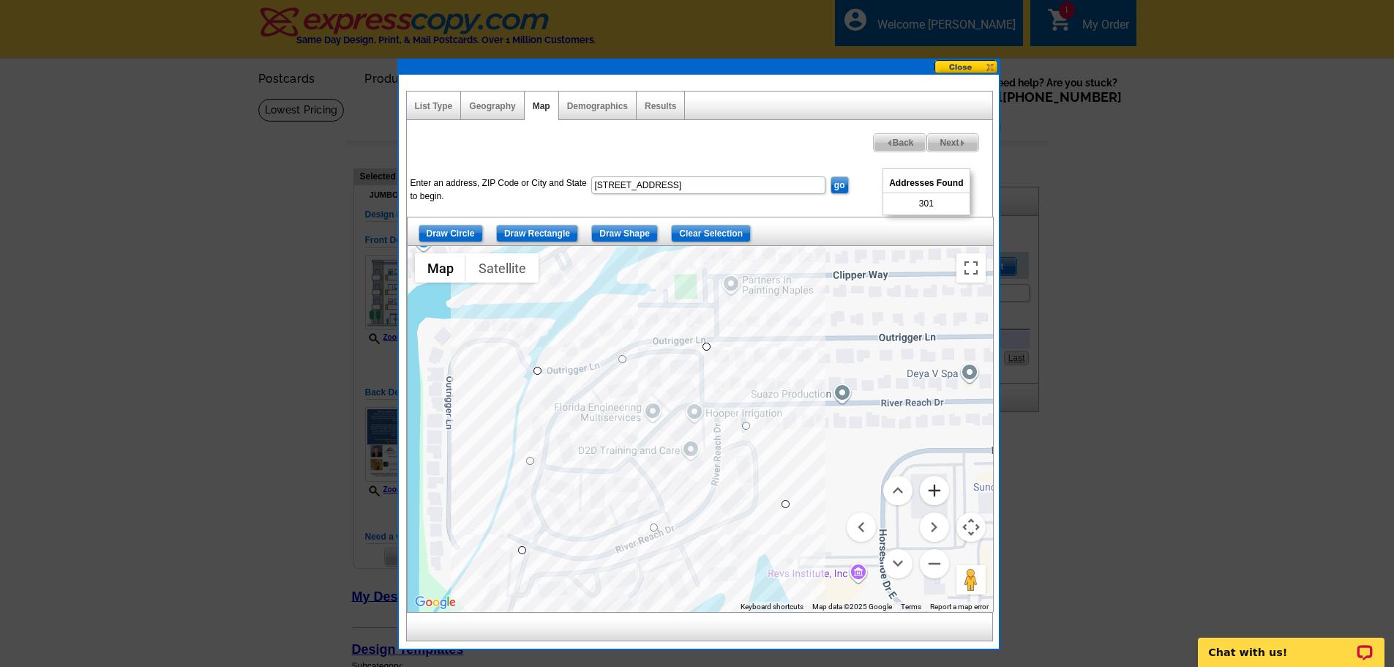
click at [937, 492] on button "Zoom in" at bounding box center [934, 490] width 29 height 29
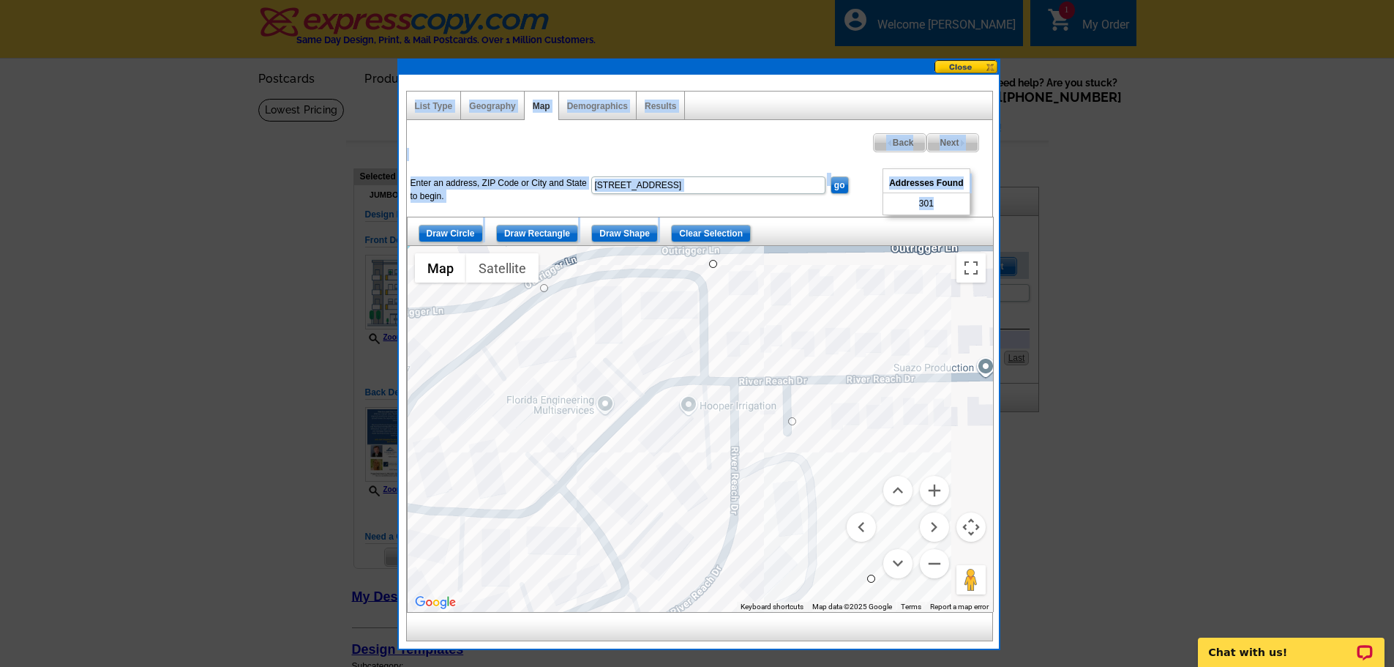
drag, startPoint x: 784, startPoint y: 89, endPoint x: 766, endPoint y: 45, distance: 46.9
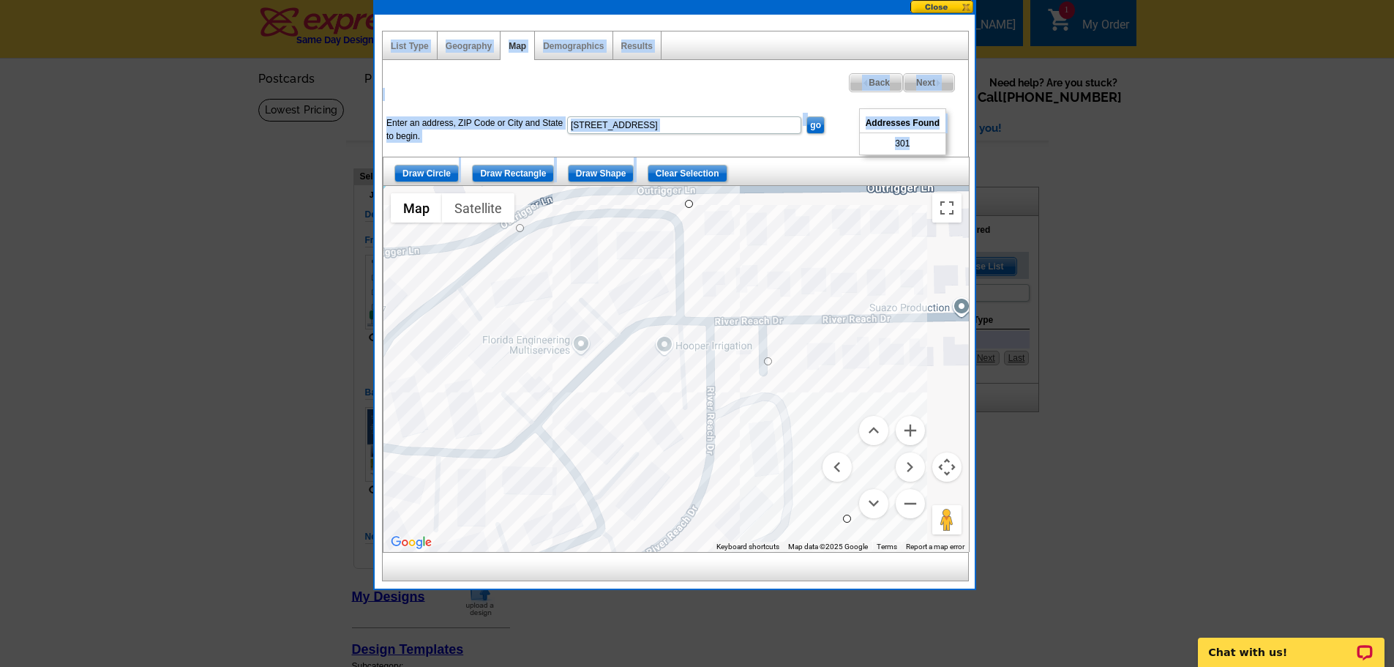
drag, startPoint x: 765, startPoint y: 70, endPoint x: 740, endPoint y: 10, distance: 65.9
click at [740, 10] on div at bounding box center [675, 7] width 600 height 15
click at [947, 466] on button "Map camera controls" at bounding box center [946, 466] width 29 height 29
click at [875, 504] on button "Move down" at bounding box center [873, 503] width 29 height 29
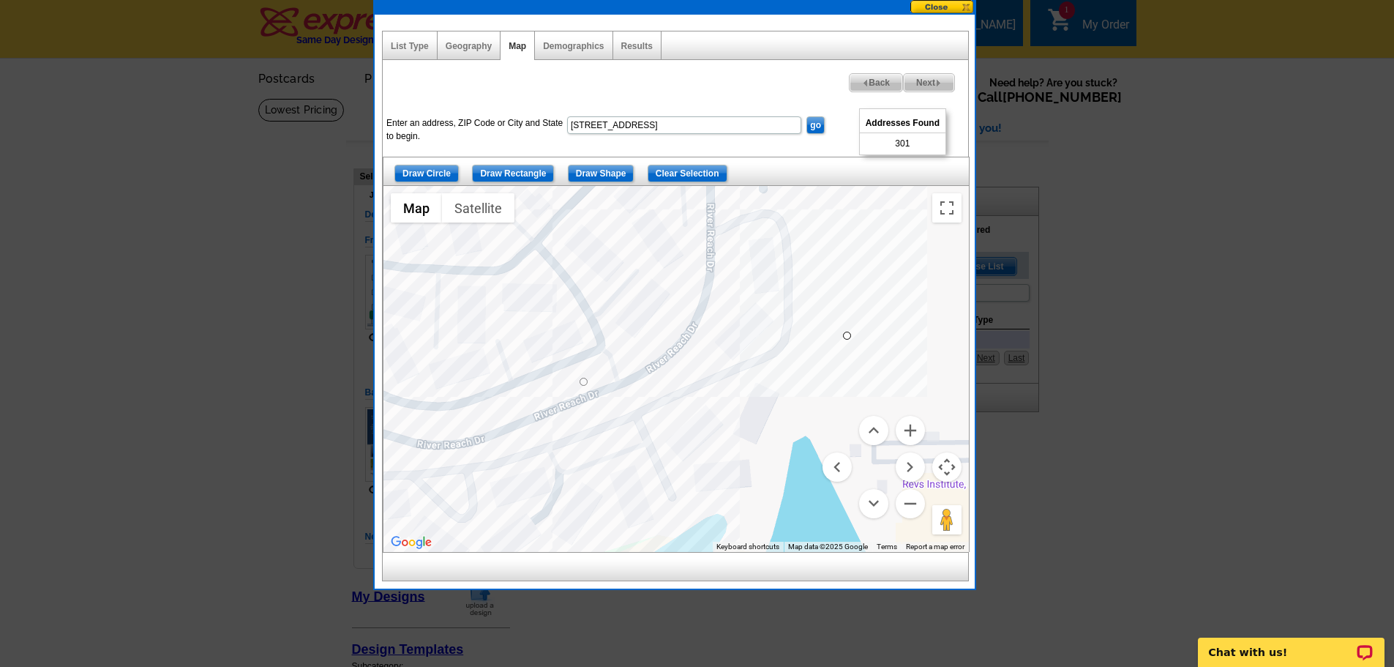
click at [735, 43] on div "List Type Geography Map Demographics Results" at bounding box center [675, 45] width 587 height 29
click at [478, 206] on button "Satellite" at bounding box center [478, 207] width 72 height 29
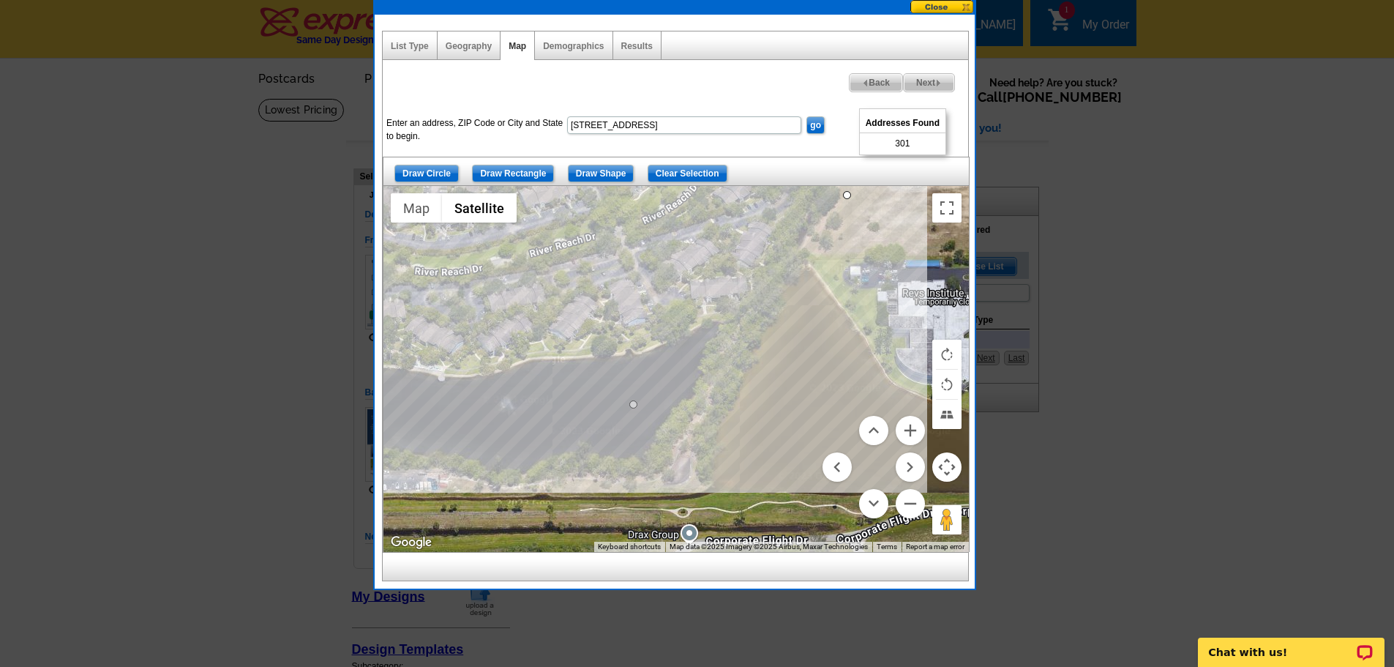
drag, startPoint x: 583, startPoint y: 376, endPoint x: 633, endPoint y: 406, distance: 58.1
click at [478, 338] on div at bounding box center [675, 369] width 585 height 366
drag, startPoint x: 477, startPoint y: 331, endPoint x: 431, endPoint y: 372, distance: 61.7
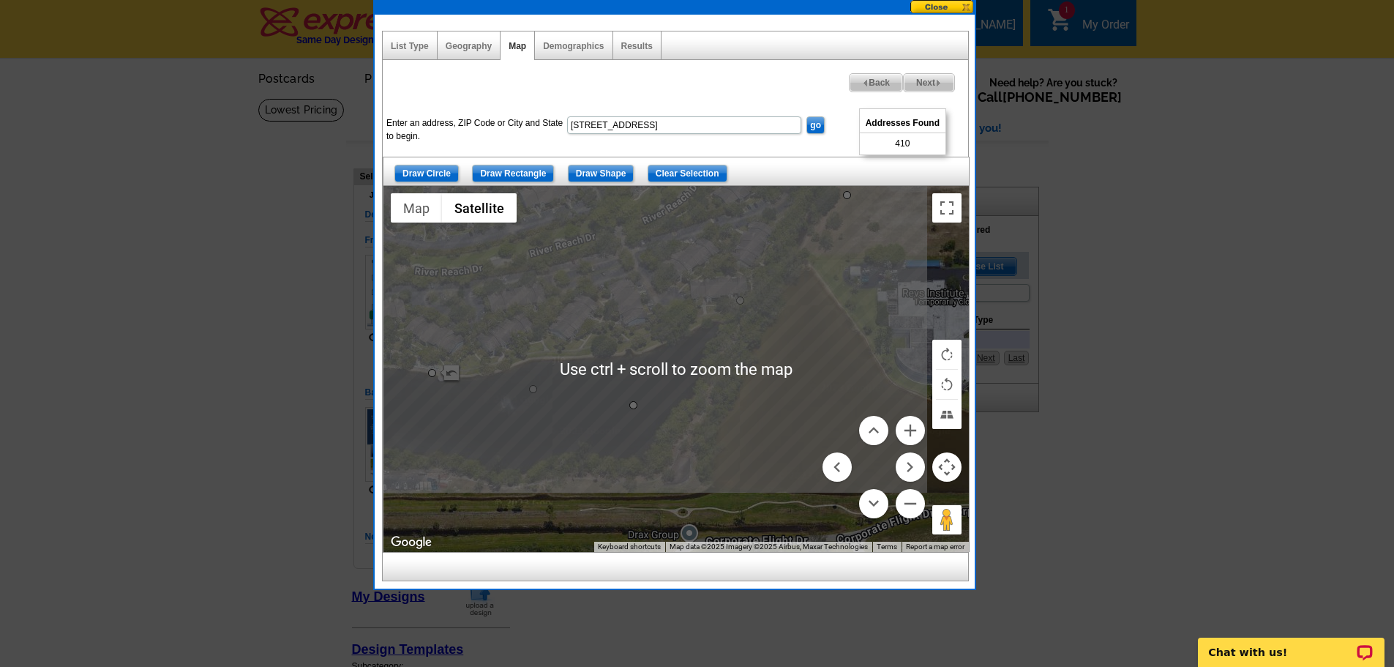
scroll to position [73, 0]
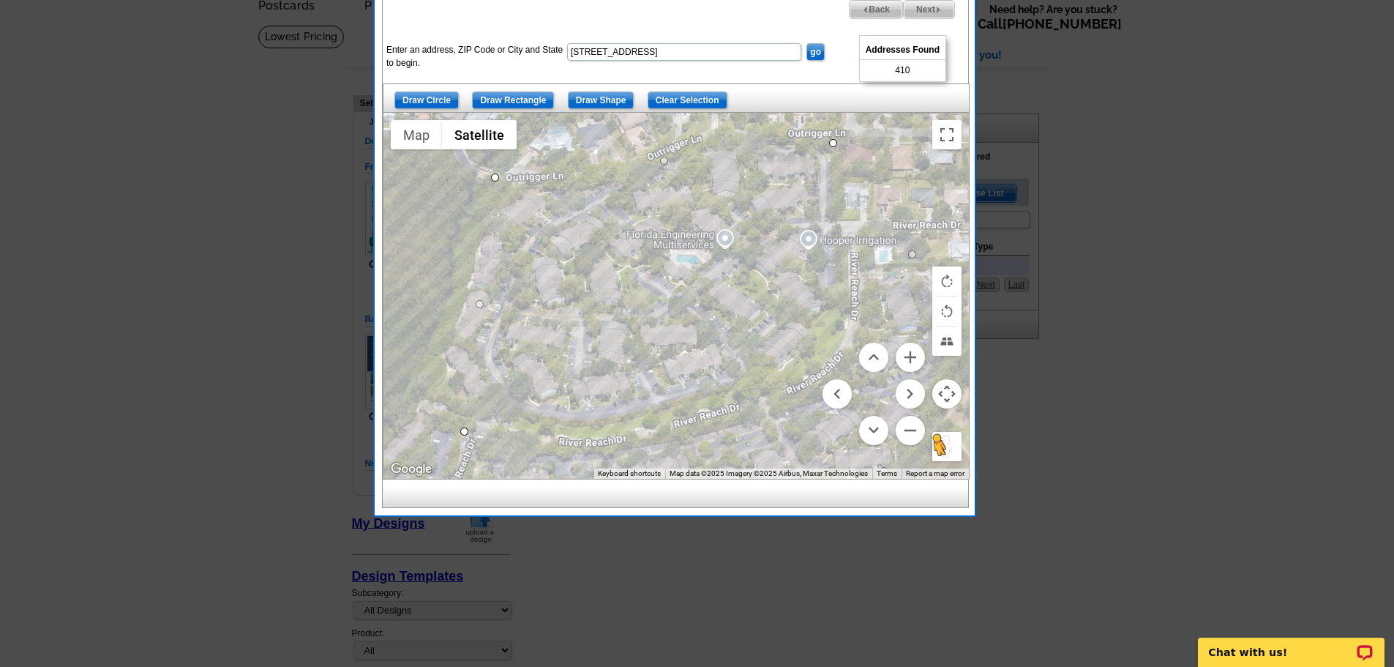
drag, startPoint x: 807, startPoint y: 208, endPoint x: 953, endPoint y: 454, distance: 286.4
click at [953, 454] on div "To activate drag with keyboard, press Alt + Enter. Once in keyboard drag state,…" at bounding box center [675, 296] width 585 height 366
drag, startPoint x: 479, startPoint y: 301, endPoint x: 423, endPoint y: 352, distance: 75.1
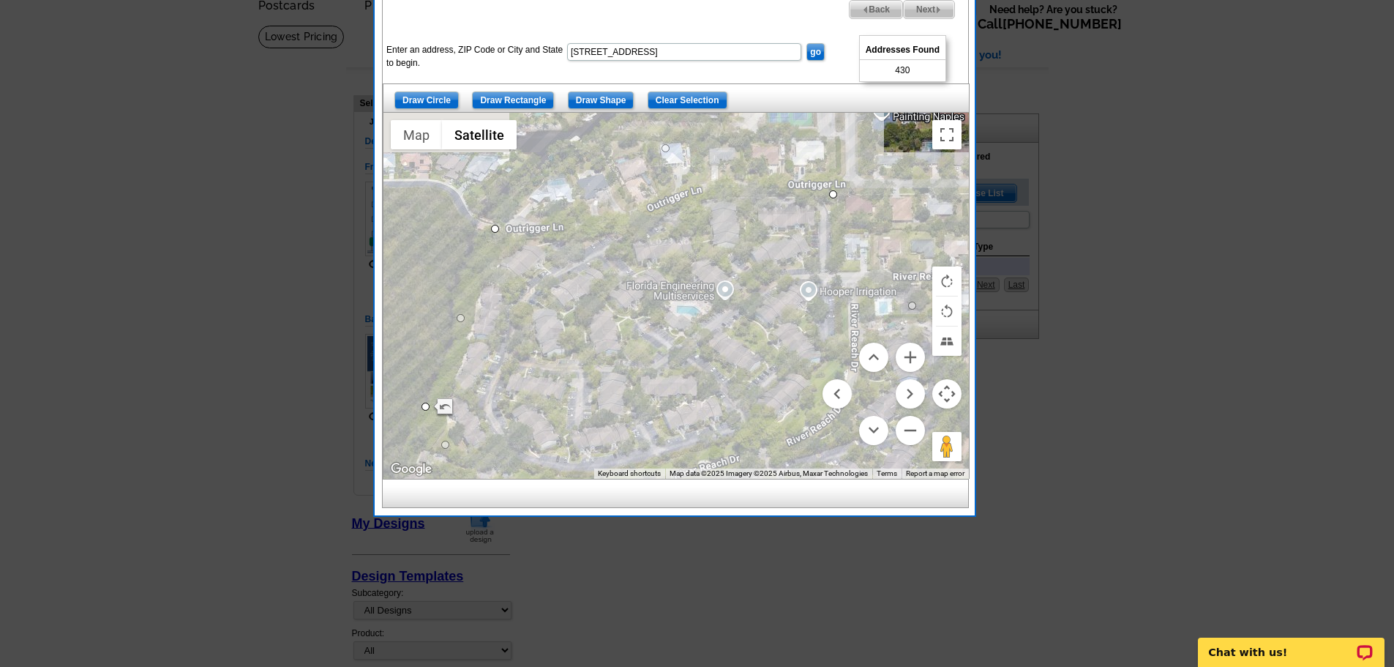
drag, startPoint x: 661, startPoint y: 160, endPoint x: 663, endPoint y: 145, distance: 14.7
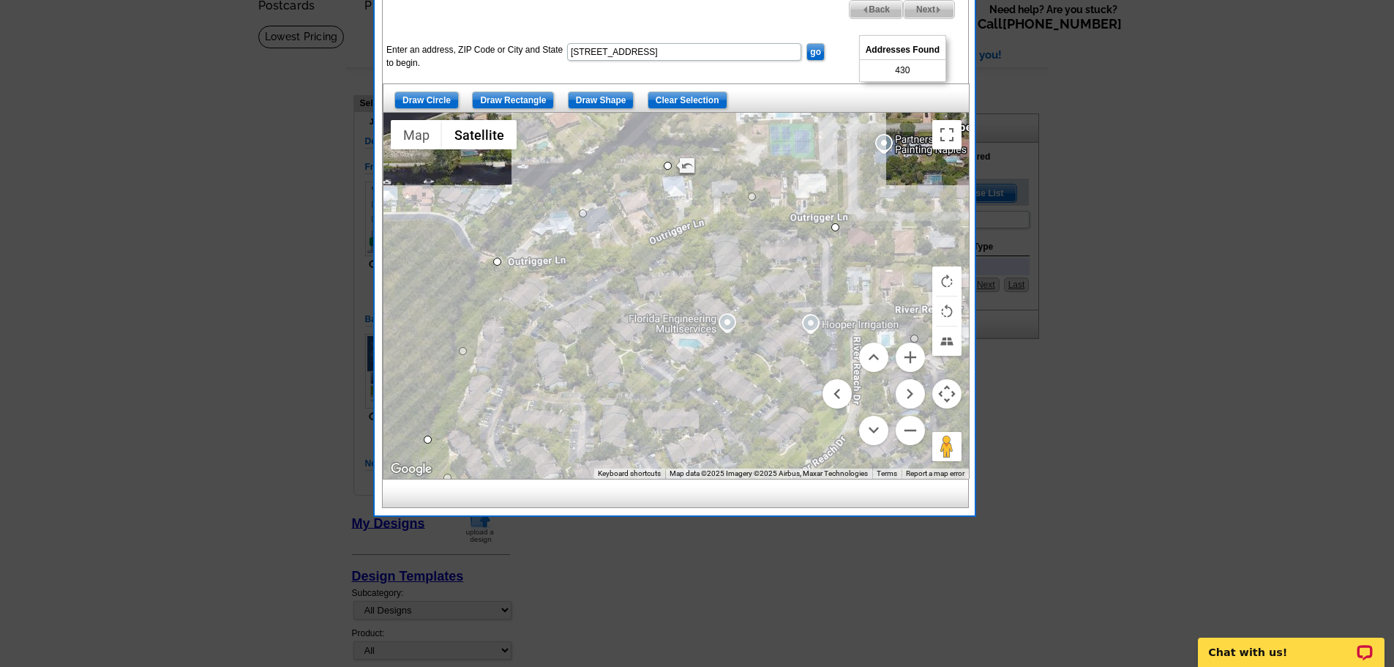
drag, startPoint x: 664, startPoint y: 174, endPoint x: 667, endPoint y: 197, distance: 22.8
click at [667, 197] on div at bounding box center [675, 296] width 585 height 366
drag, startPoint x: 669, startPoint y: 171, endPoint x: 667, endPoint y: 234, distance: 62.9
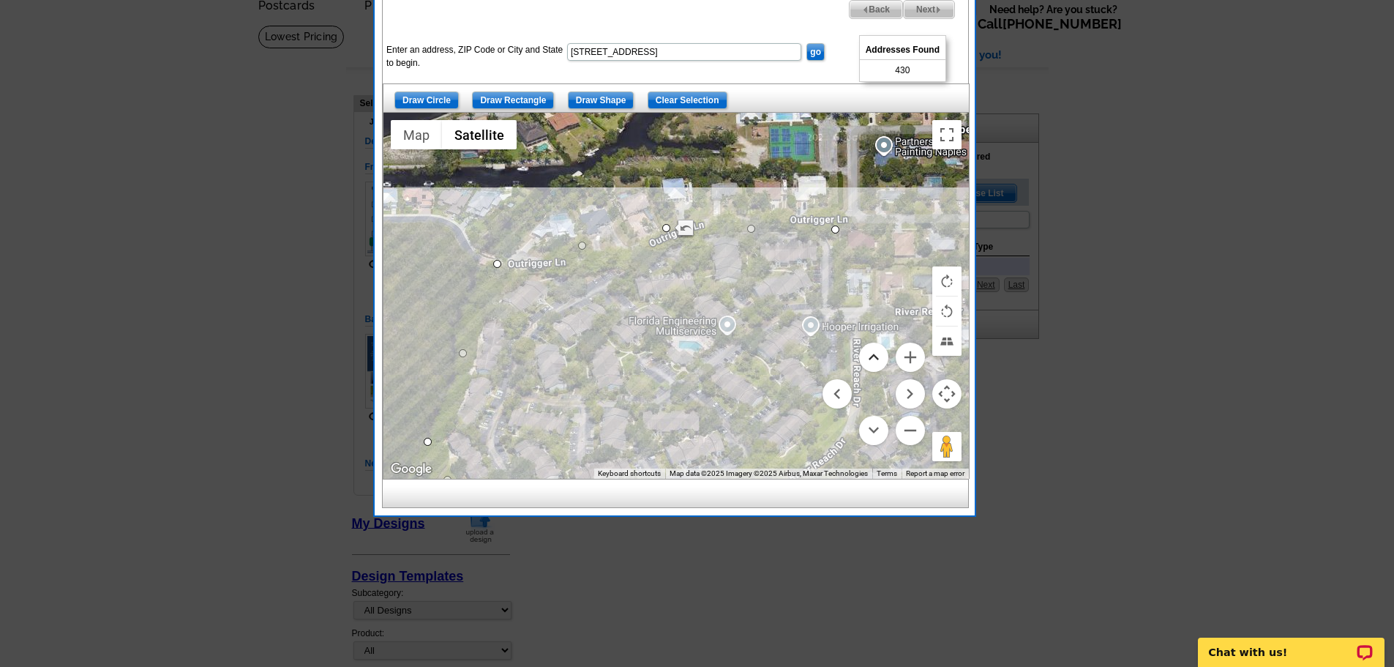
drag, startPoint x: 913, startPoint y: 341, endPoint x: 863, endPoint y: 349, distance: 50.4
click at [863, 349] on div "Use ctrl + scroll to zoom the map Map Terrain Satellite Labels Keyboard shortcu…" at bounding box center [675, 296] width 585 height 366
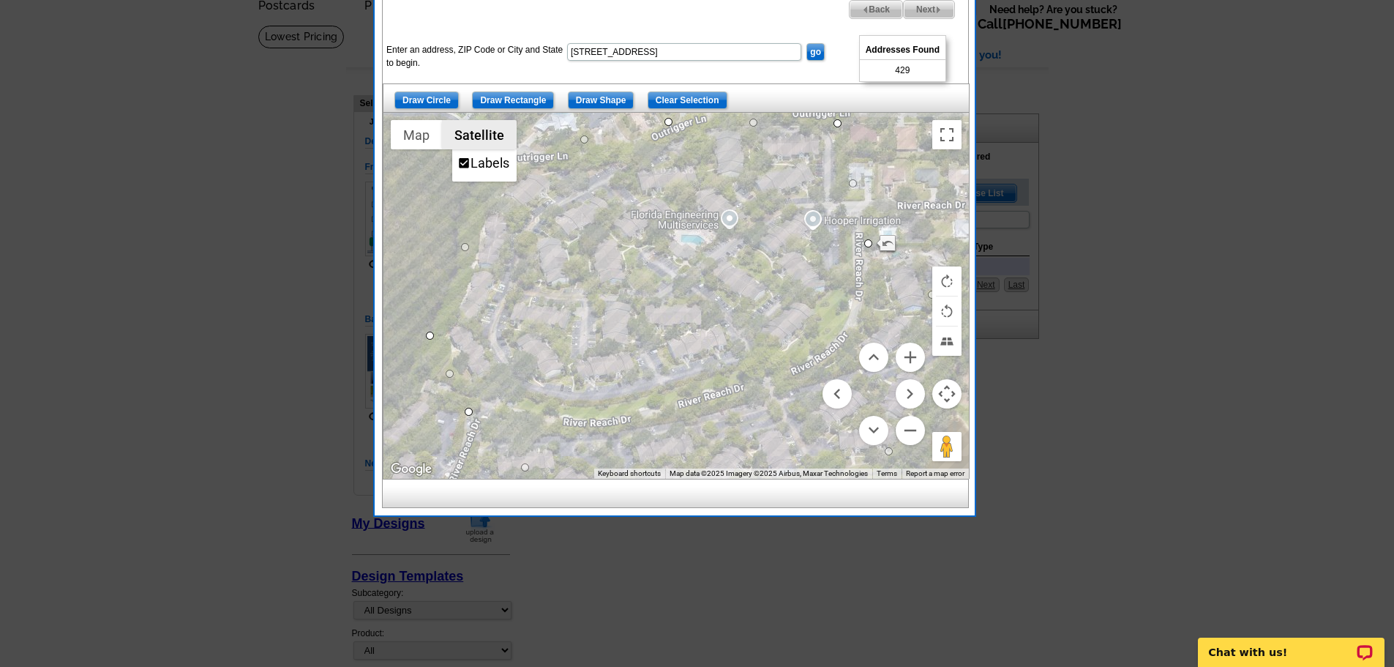
drag, startPoint x: 502, startPoint y: 234, endPoint x: 505, endPoint y: 127, distance: 107.6
click at [505, 127] on div "Use ctrl + scroll to zoom the map Map Terrain Satellite Labels Keyboard shortcu…" at bounding box center [675, 296] width 585 height 366
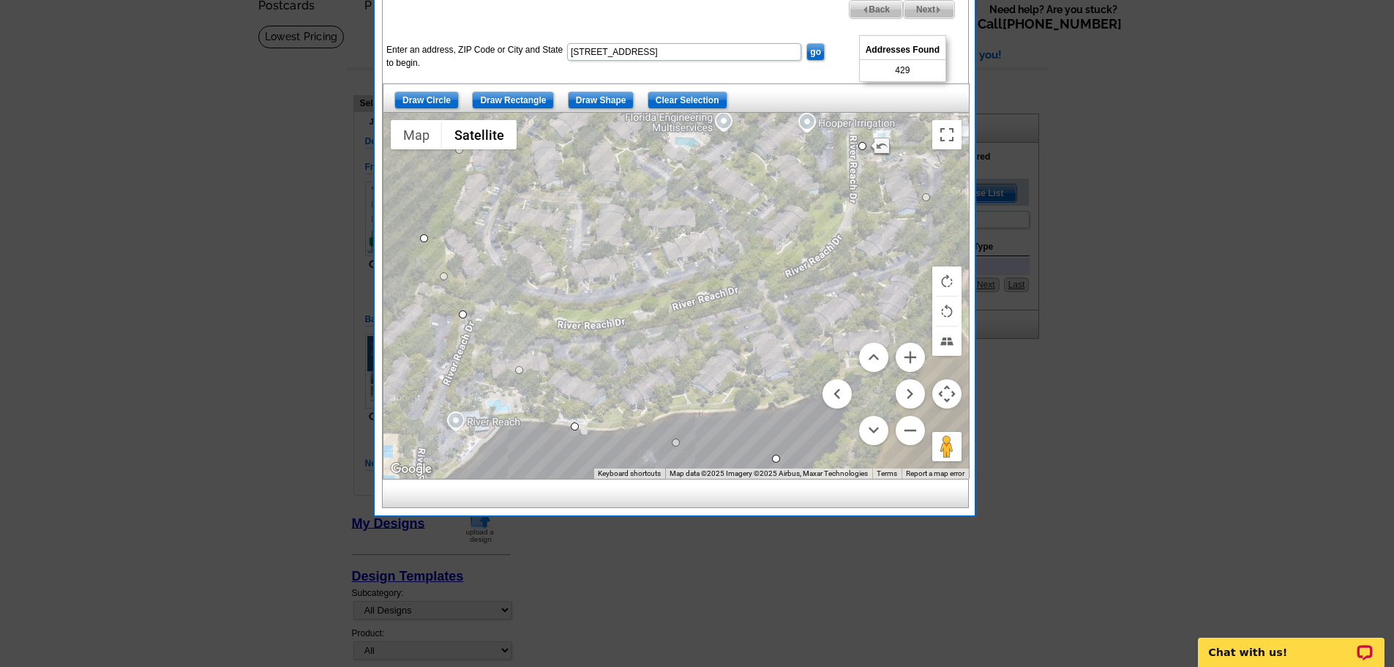
drag, startPoint x: 518, startPoint y: 338, endPoint x: 512, endPoint y: 239, distance: 99.0
click at [512, 239] on div at bounding box center [675, 296] width 585 height 366
drag, startPoint x: 520, startPoint y: 370, endPoint x: 489, endPoint y: 386, distance: 35.3
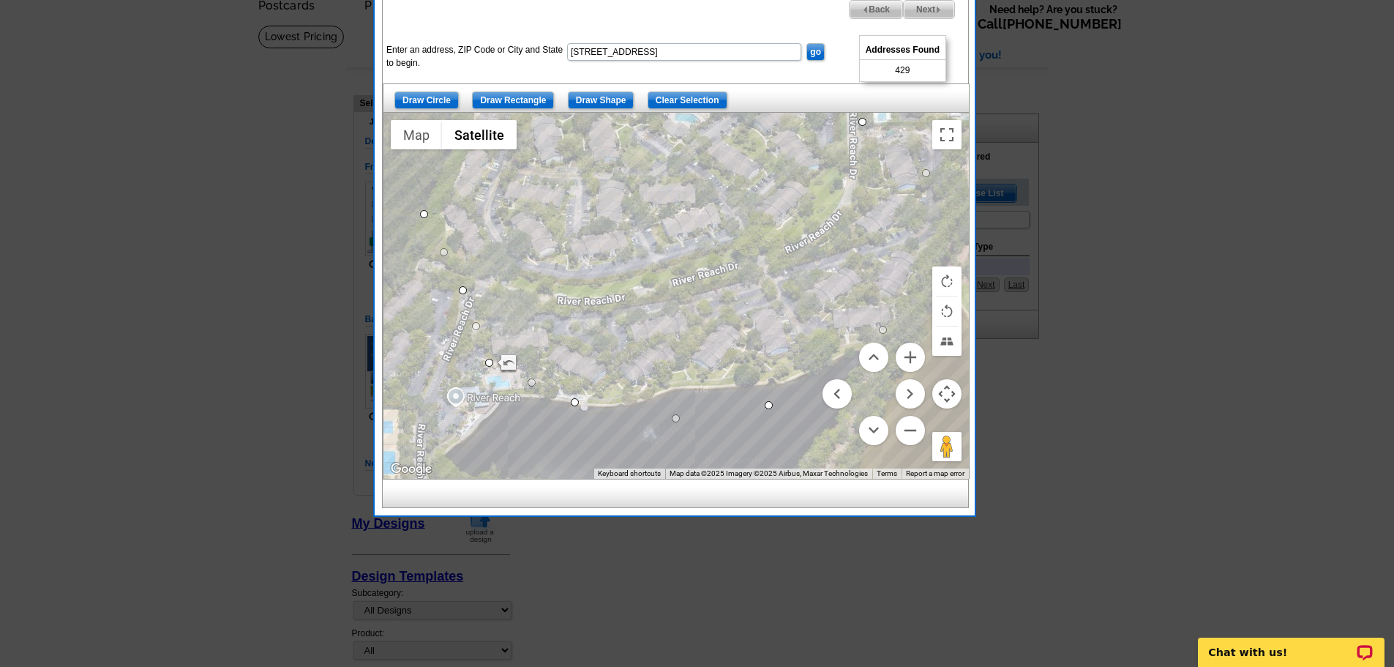
drag, startPoint x: 776, startPoint y: 458, endPoint x: 769, endPoint y: 402, distance: 56.0
drag, startPoint x: 882, startPoint y: 320, endPoint x: 891, endPoint y: 339, distance: 21.3
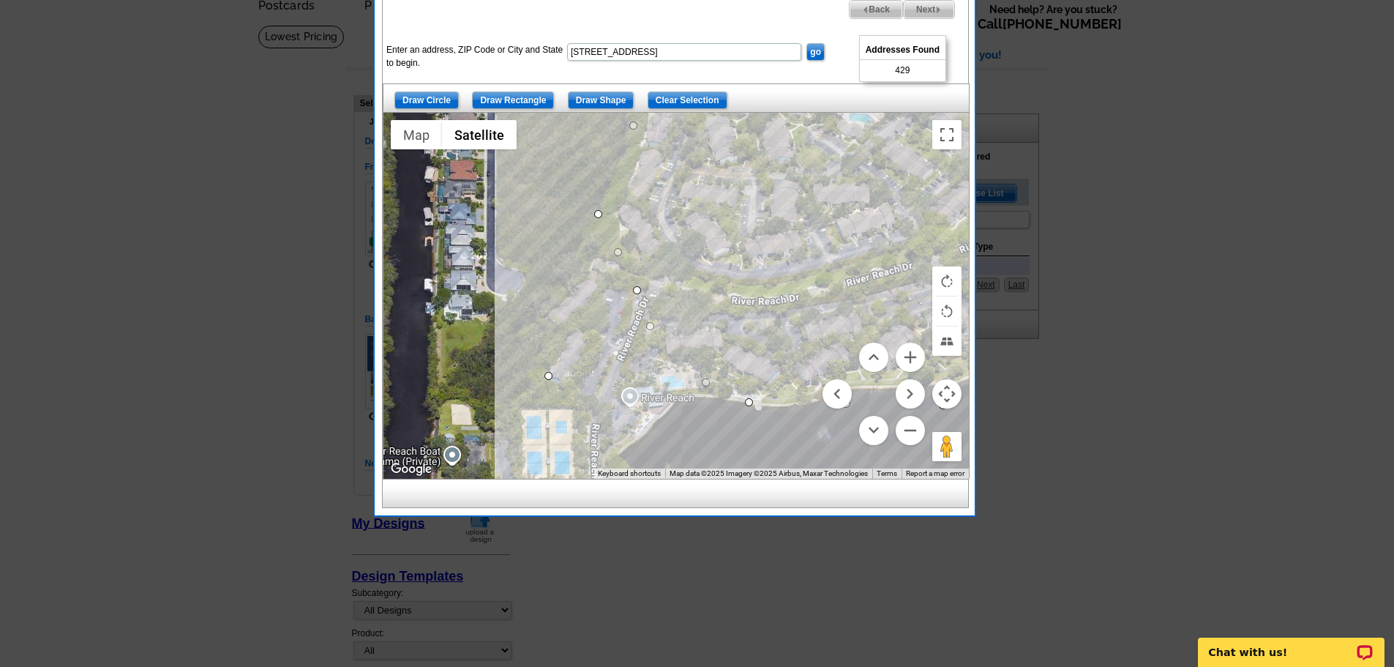
drag, startPoint x: 488, startPoint y: 360, endPoint x: 547, endPoint y: 375, distance: 60.5
drag, startPoint x: 636, startPoint y: 288, endPoint x: 536, endPoint y: 313, distance: 102.8
click at [947, 311] on button "Rotate map counterclockwise" at bounding box center [946, 310] width 29 height 29
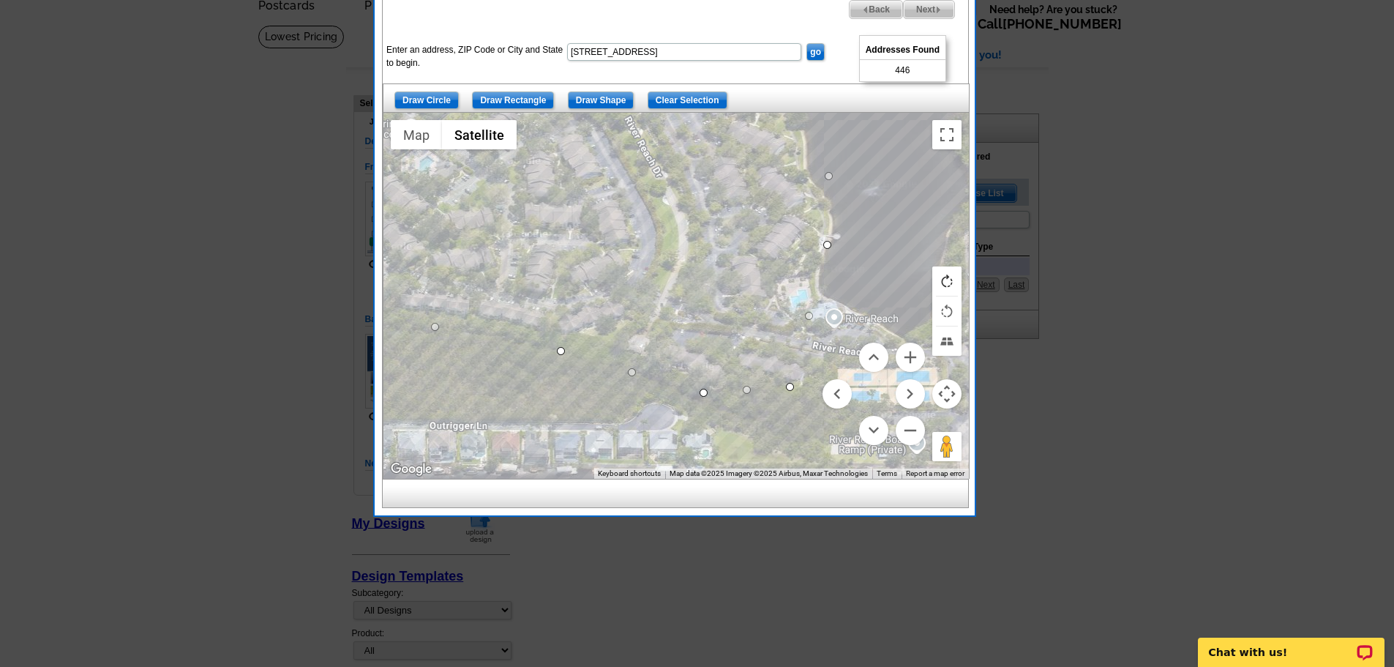
click at [947, 280] on button "Rotate map clockwise" at bounding box center [946, 280] width 29 height 29
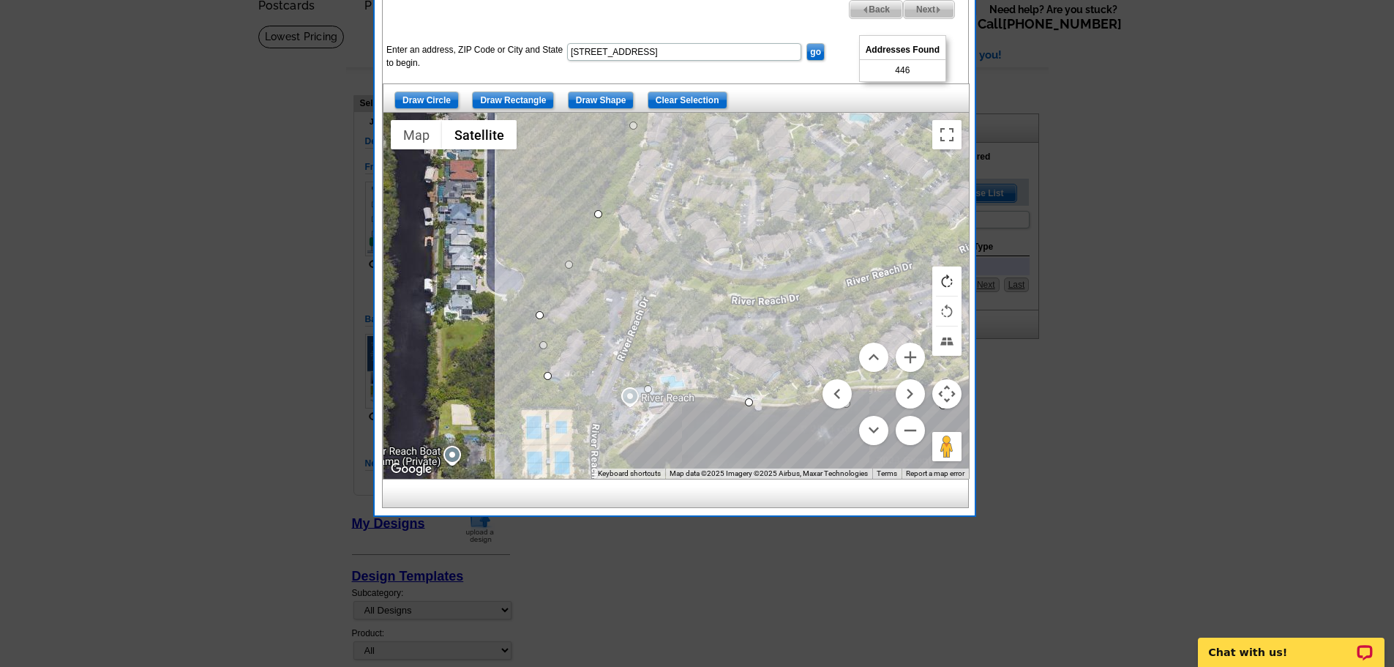
click at [947, 280] on button "Rotate map clockwise" at bounding box center [946, 280] width 29 height 29
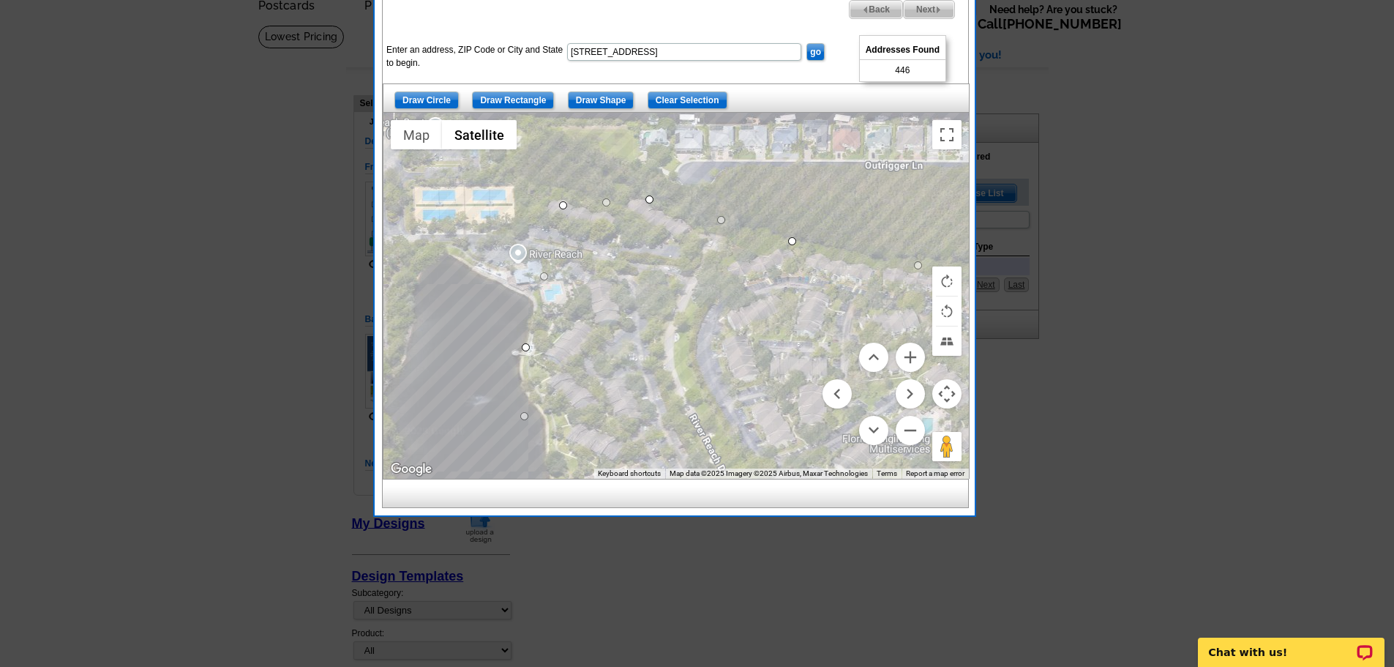
click at [563, 209] on div at bounding box center [675, 296] width 585 height 366
drag, startPoint x: 563, startPoint y: 204, endPoint x: 520, endPoint y: 192, distance: 45.4
drag, startPoint x: 650, startPoint y: 199, endPoint x: 653, endPoint y: 190, distance: 9.1
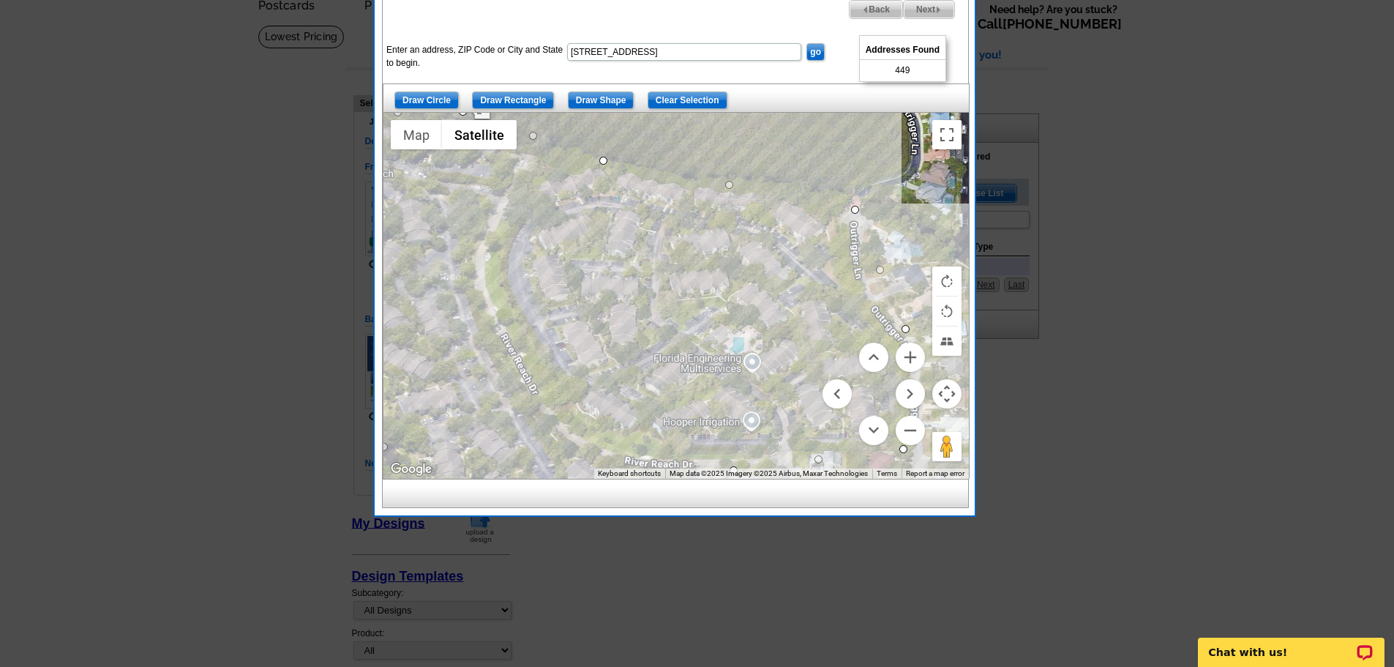
drag, startPoint x: 939, startPoint y: 218, endPoint x: 749, endPoint y: 136, distance: 206.5
click at [749, 136] on div at bounding box center [675, 296] width 585 height 366
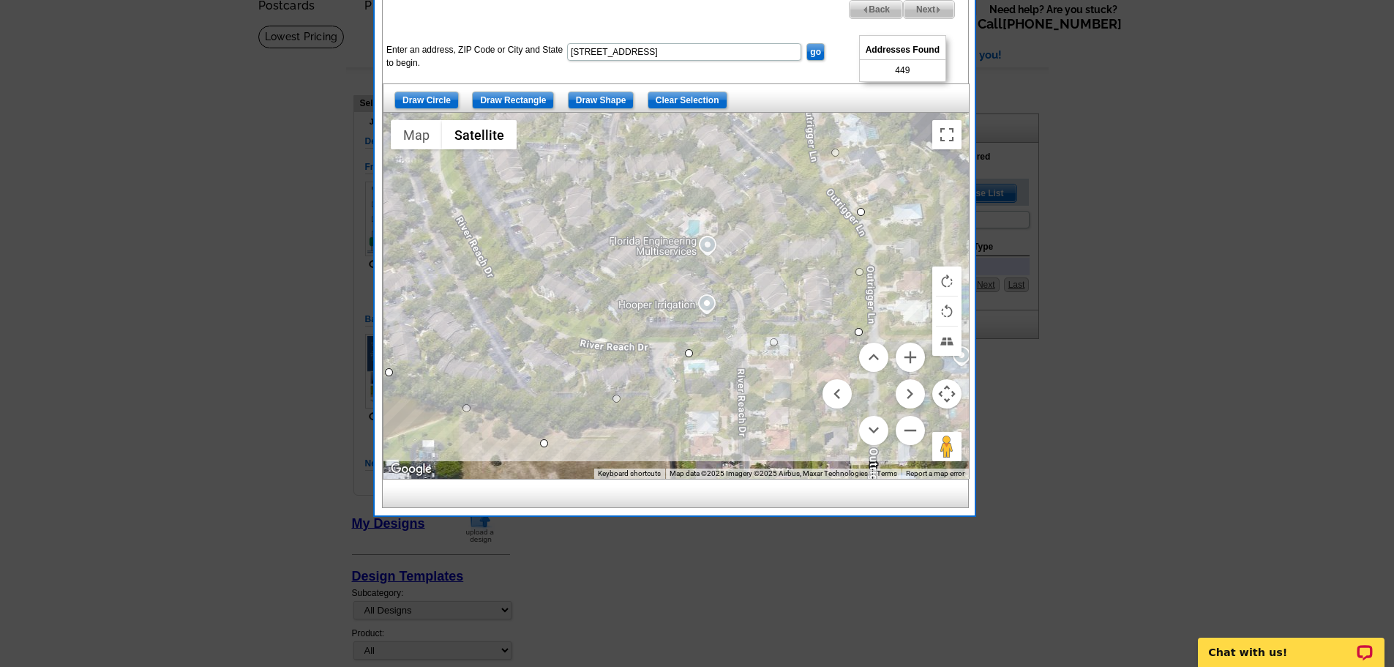
drag, startPoint x: 938, startPoint y: 236, endPoint x: 893, endPoint y: 118, distance: 126.9
click at [893, 118] on div at bounding box center [675, 296] width 585 height 366
drag, startPoint x: 689, startPoint y: 353, endPoint x: 694, endPoint y: 336, distance: 17.4
drag, startPoint x: 615, startPoint y: 390, endPoint x: 644, endPoint y: 394, distance: 28.9
drag, startPoint x: 544, startPoint y: 441, endPoint x: 544, endPoint y: 409, distance: 32.2
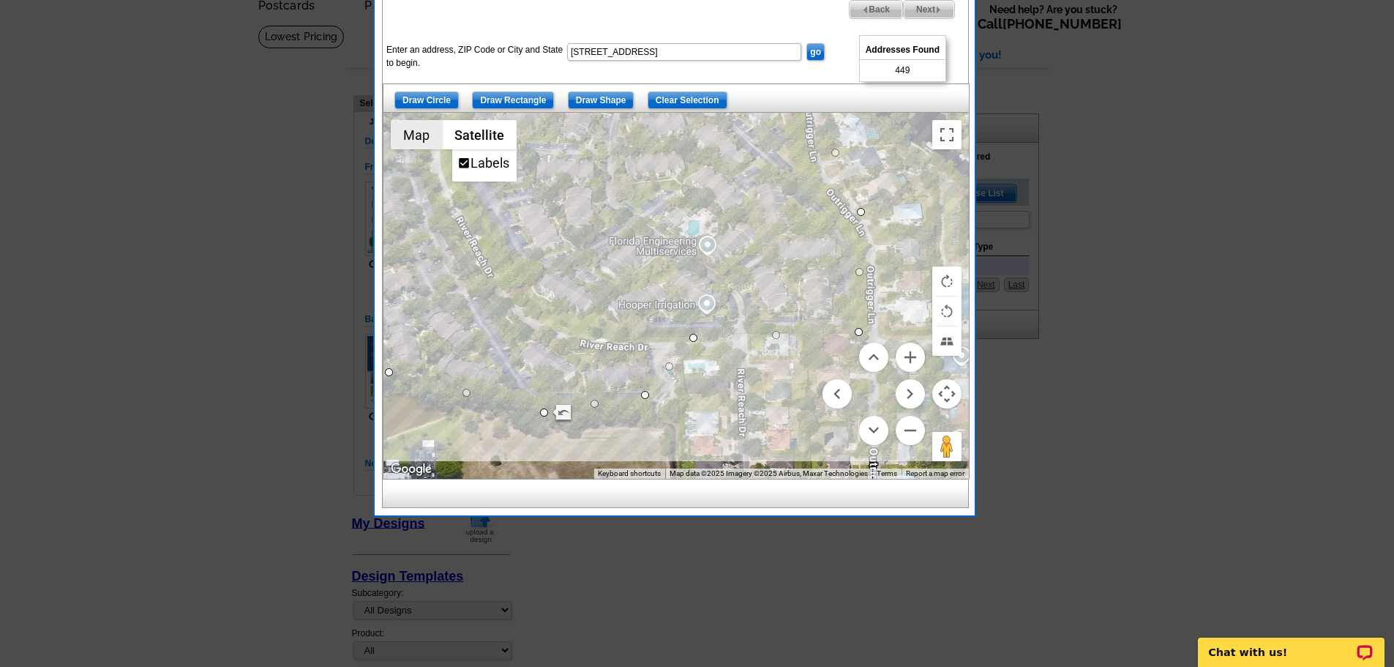
click at [412, 131] on button "Map" at bounding box center [416, 134] width 51 height 29
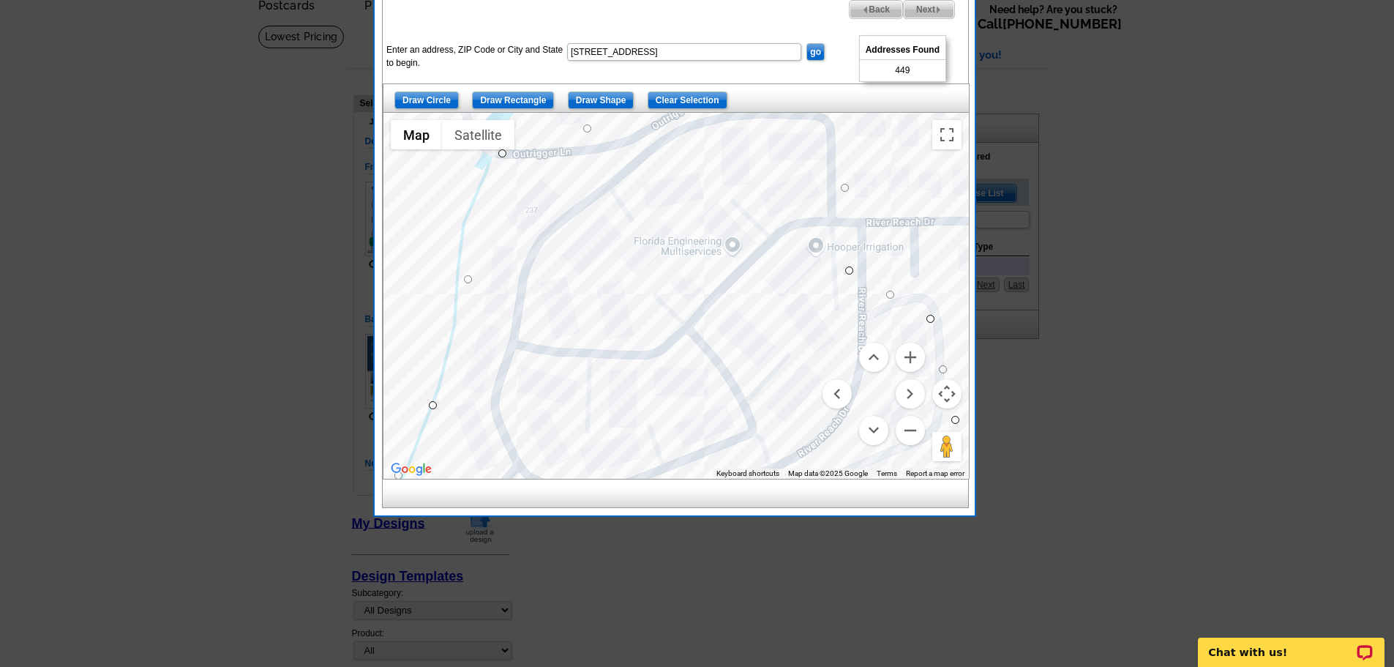
drag, startPoint x: 783, startPoint y: 156, endPoint x: 901, endPoint y: 147, distance: 118.9
click at [901, 147] on div at bounding box center [675, 296] width 585 height 366
click at [469, 136] on button "Satellite" at bounding box center [478, 134] width 72 height 29
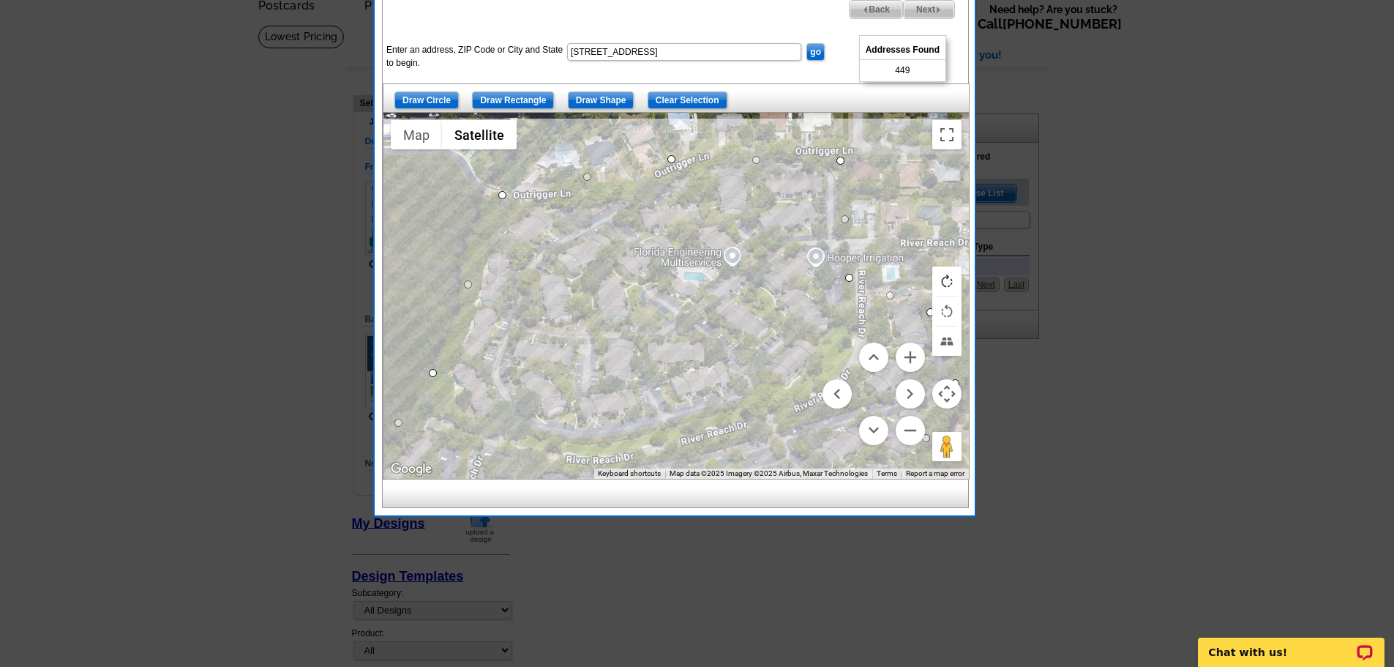
click at [949, 280] on button "Rotate map clockwise" at bounding box center [946, 280] width 29 height 29
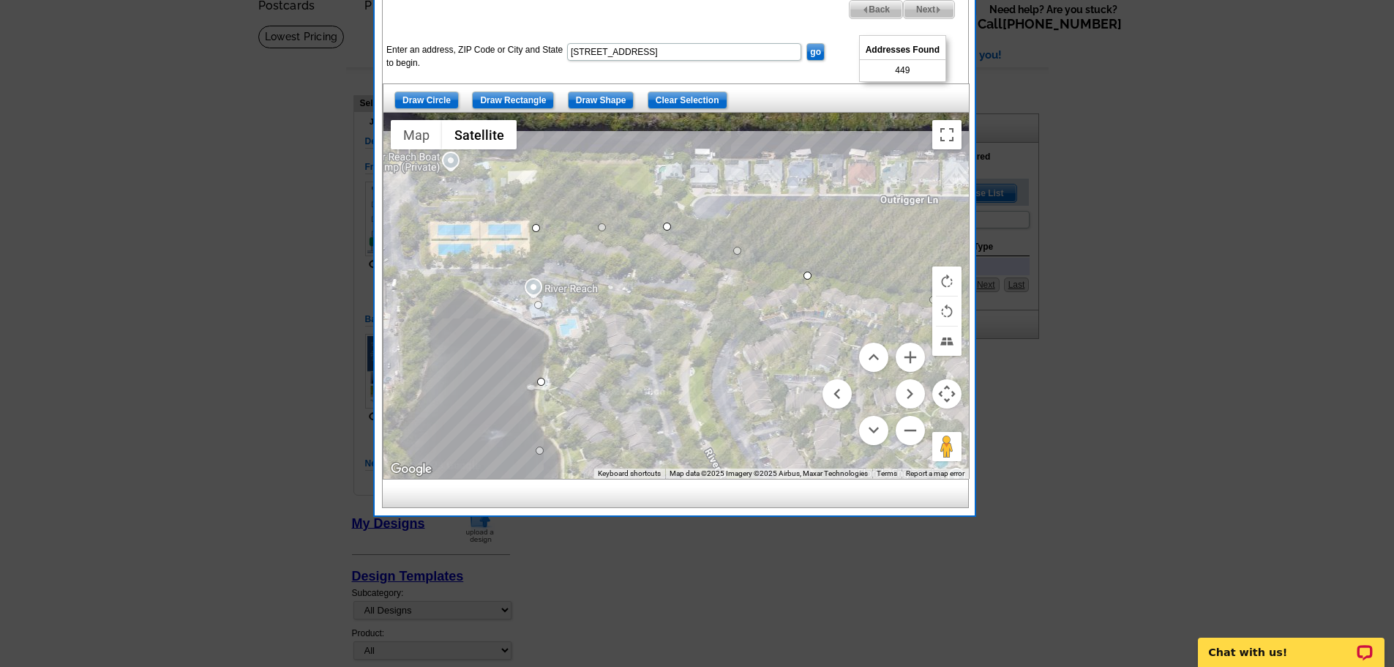
drag, startPoint x: 901, startPoint y: 206, endPoint x: 1142, endPoint y: 359, distance: 285.4
drag, startPoint x: 536, startPoint y: 226, endPoint x: 528, endPoint y: 153, distance: 73.5
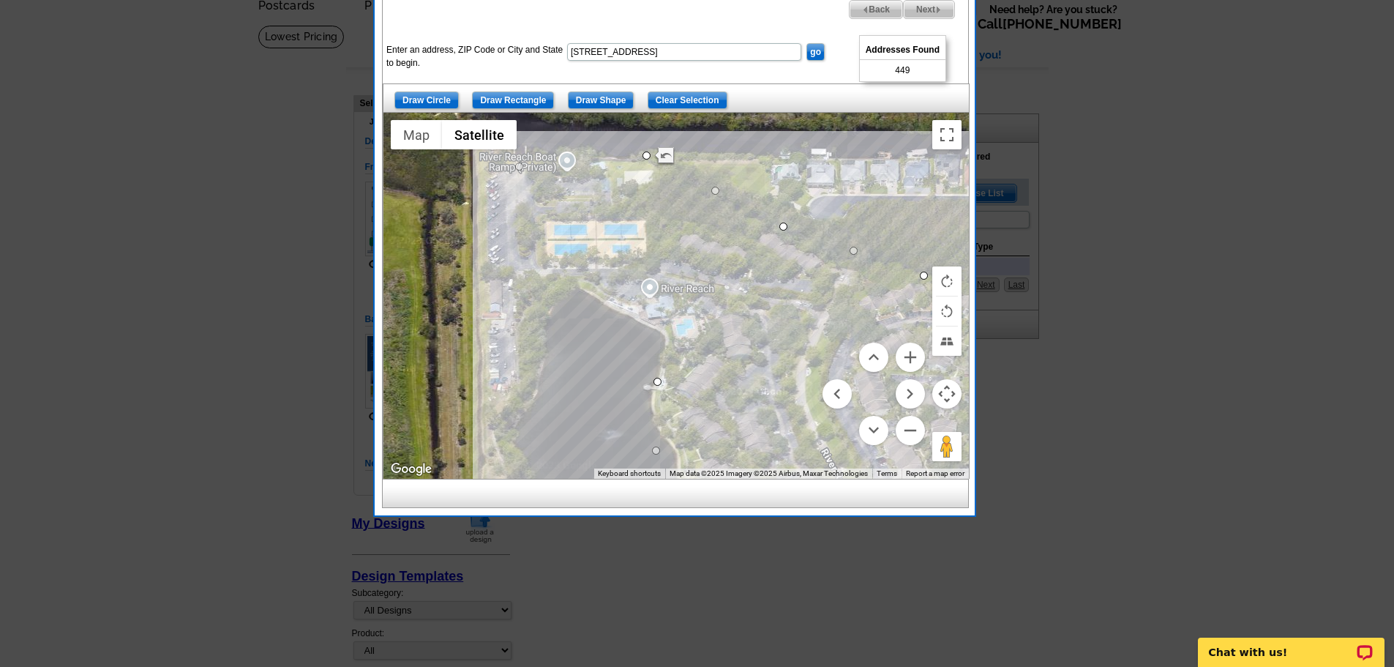
drag, startPoint x: 534, startPoint y: 266, endPoint x: 517, endPoint y: 163, distance: 104.5
drag, startPoint x: 588, startPoint y: 272, endPoint x: 526, endPoint y: 266, distance: 61.7
drag, startPoint x: 592, startPoint y: 326, endPoint x: 604, endPoint y: 297, distance: 31.1
click at [928, 8] on span "Next" at bounding box center [929, 10] width 50 height 18
select select
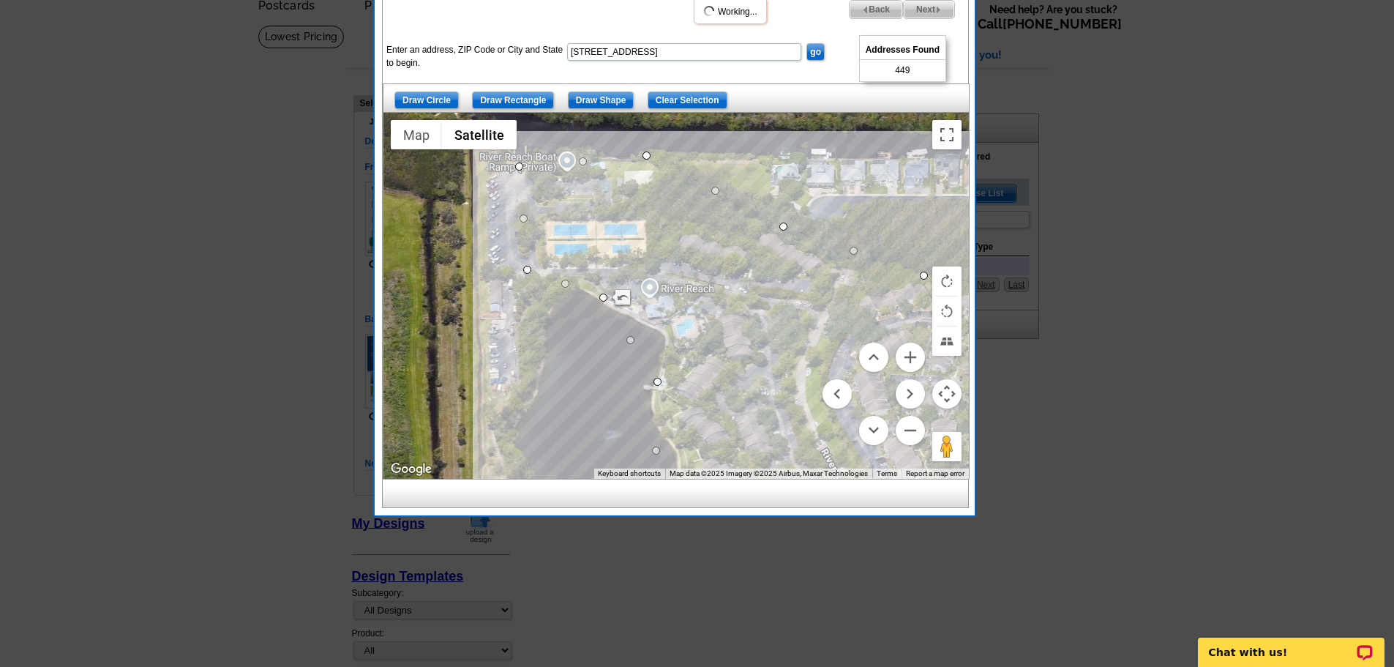
select select
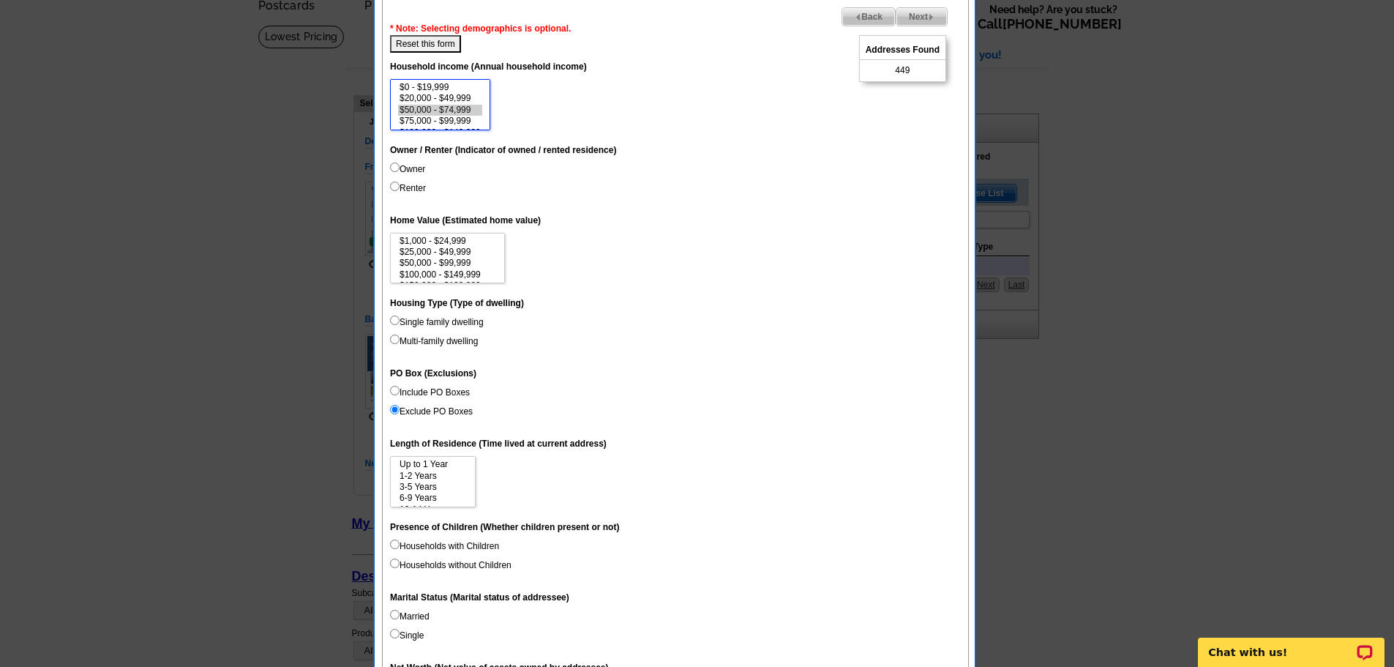
click at [412, 110] on option "$50,000 - $74,999" at bounding box center [440, 110] width 84 height 11
select select "50000-74999"
click at [395, 187] on input "Renter" at bounding box center [395, 186] width 10 height 10
radio input "true"
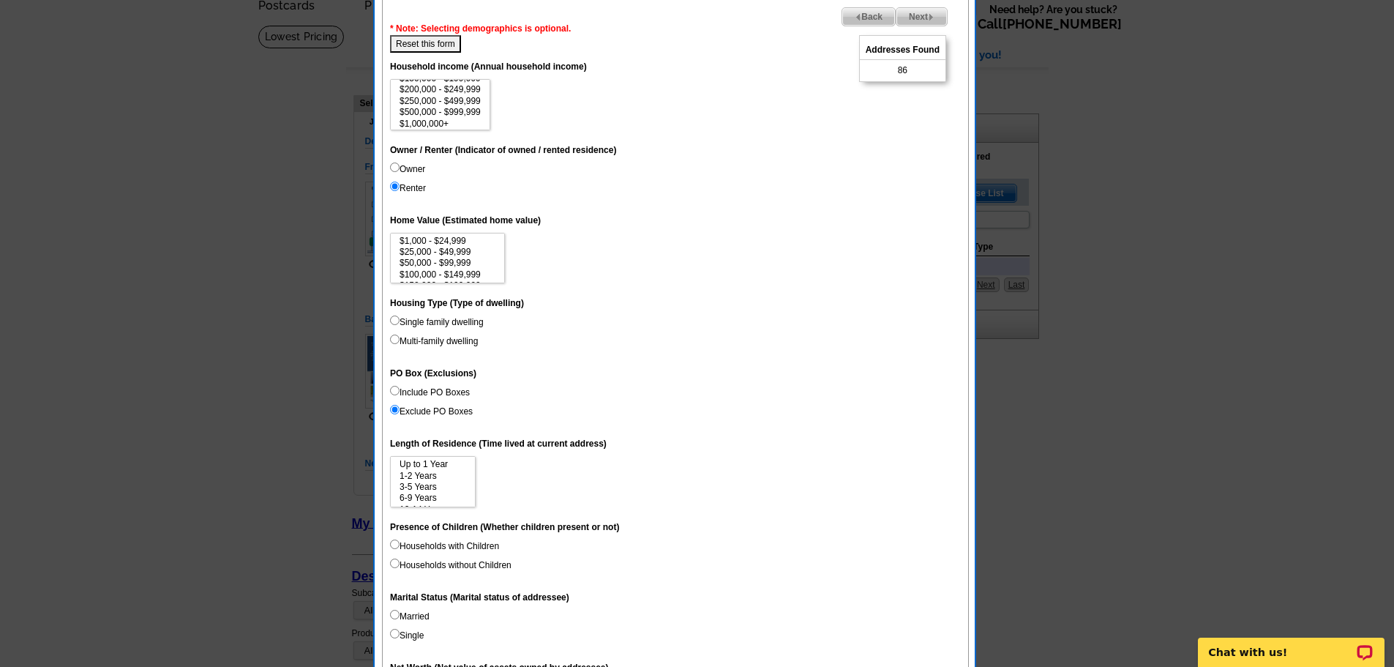
click at [394, 165] on input "Owner" at bounding box center [395, 167] width 10 height 10
radio input "true"
click at [438, 175] on dd "Owner Renter" at bounding box center [675, 181] width 571 height 38
click at [415, 170] on label "Owner" at bounding box center [407, 168] width 35 height 13
click at [400, 170] on input "Owner" at bounding box center [395, 167] width 10 height 10
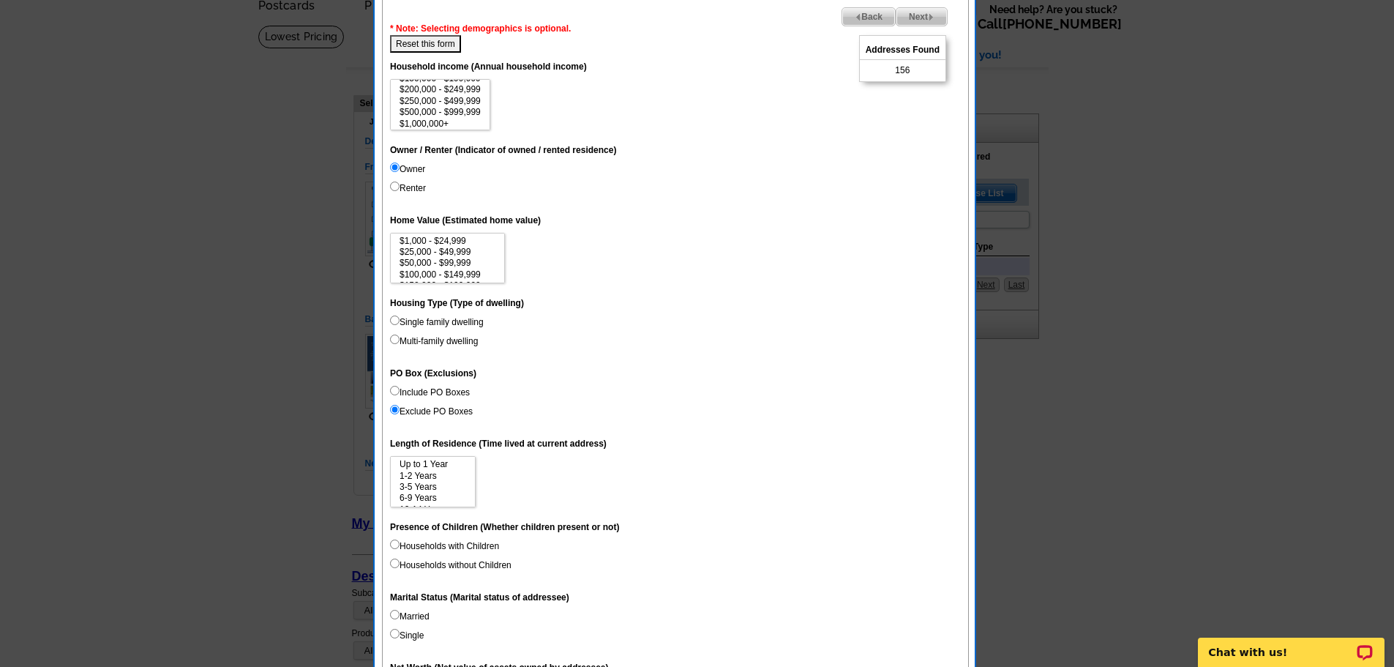
click at [433, 45] on button "Reset this form" at bounding box center [425, 44] width 71 height 18
select select
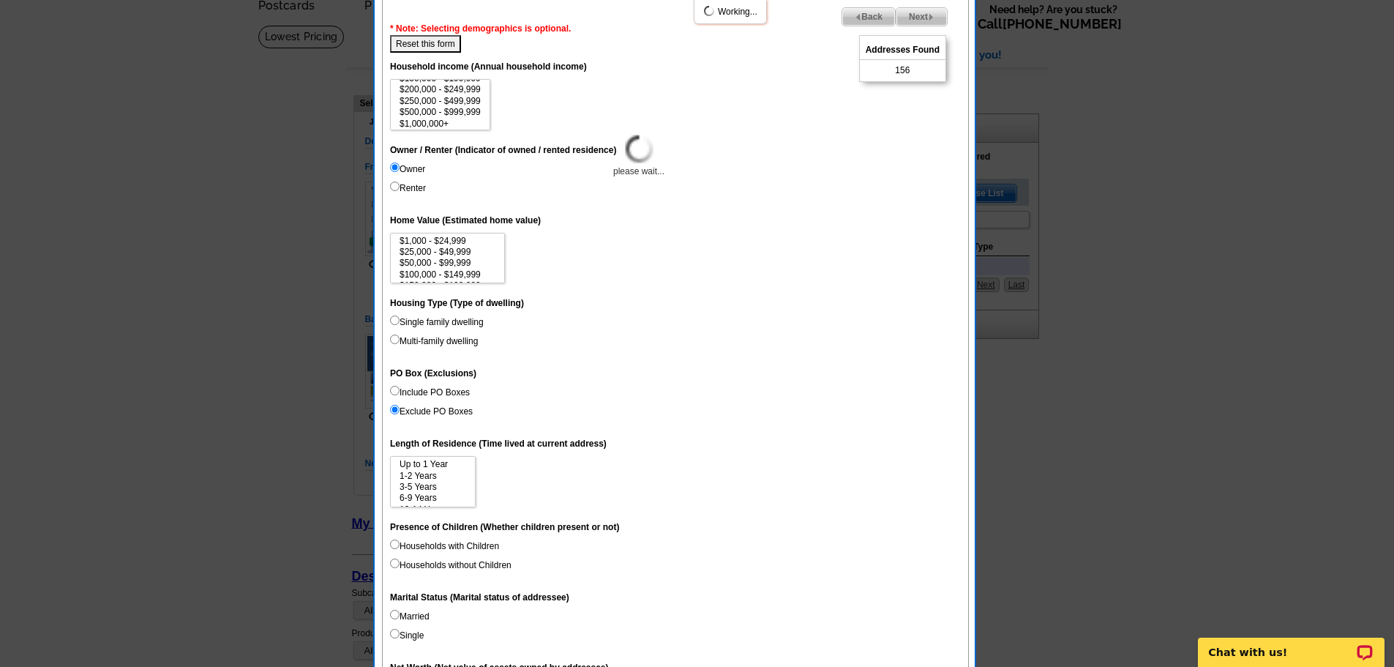
select select
click at [393, 339] on input "Multi-family dwelling" at bounding box center [395, 339] width 10 height 10
radio input "true"
click at [394, 408] on input "Exclude PO Boxes" at bounding box center [395, 410] width 10 height 10
click at [392, 409] on input "Exclude PO Boxes" at bounding box center [395, 410] width 10 height 10
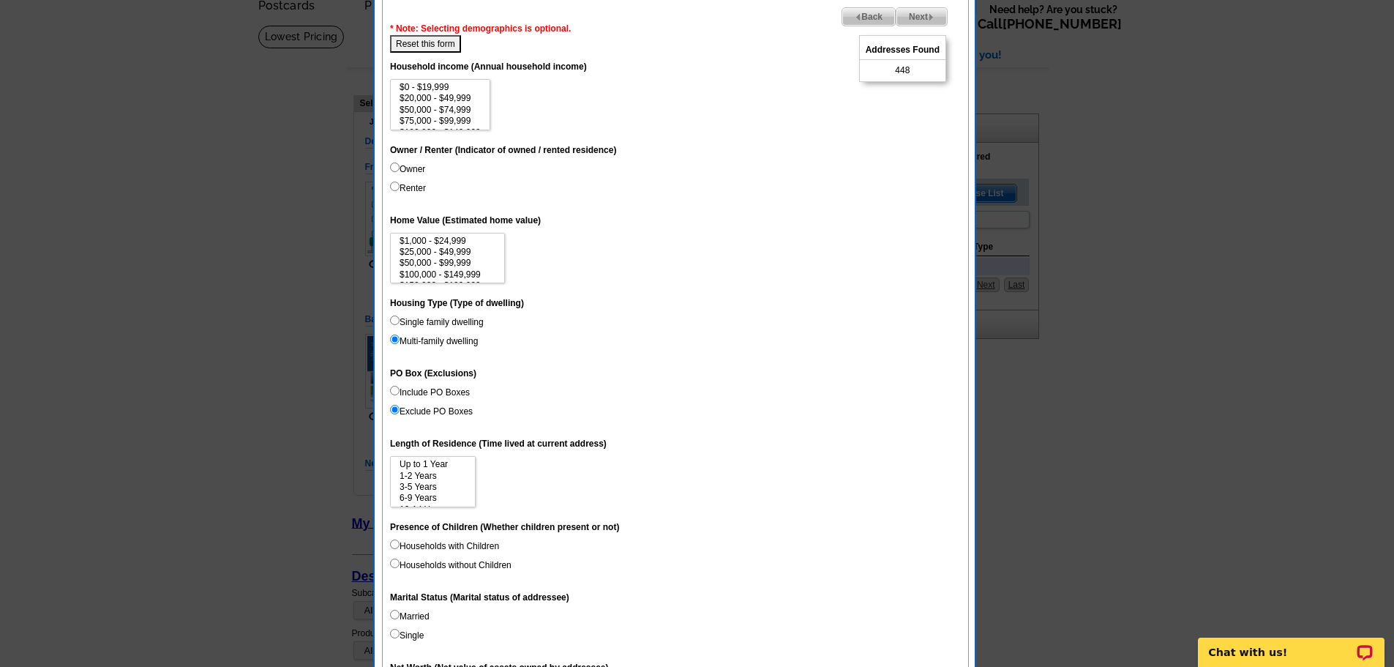
click at [394, 407] on input "Exclude PO Boxes" at bounding box center [395, 410] width 10 height 10
click at [427, 39] on button "Reset this form" at bounding box center [425, 44] width 71 height 18
select select
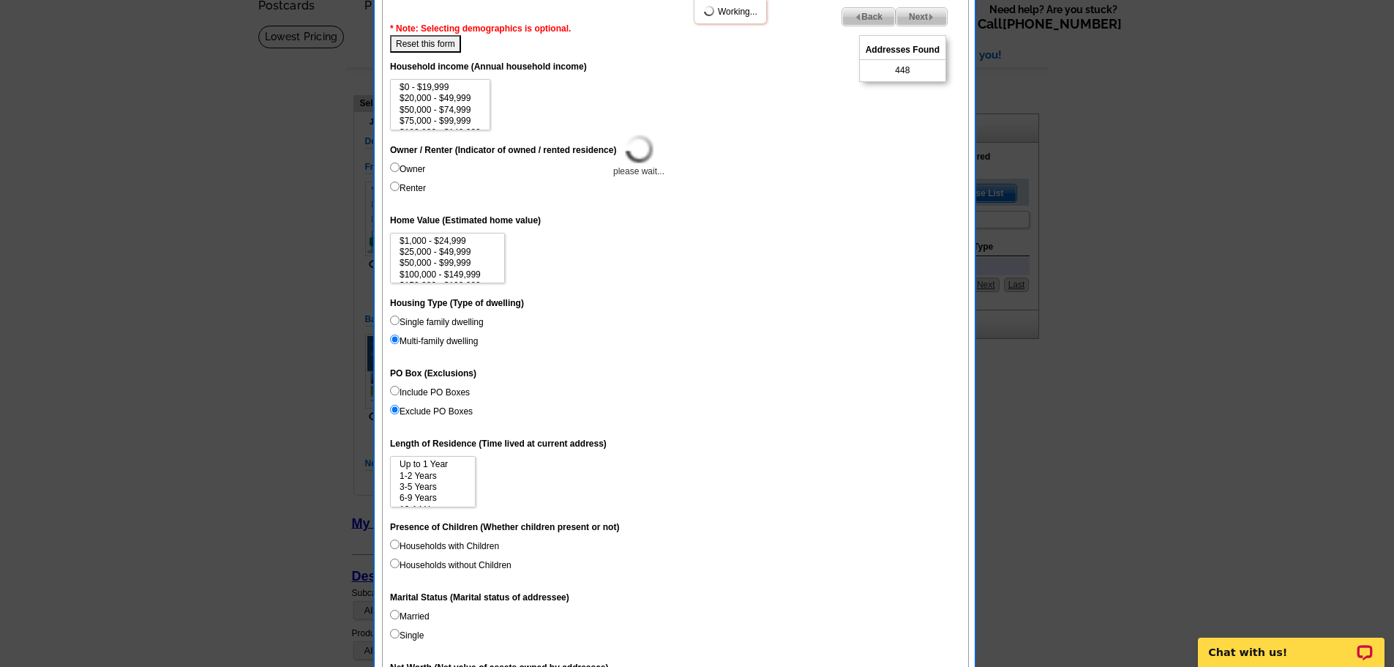
select select
click at [395, 390] on input "Include PO Boxes" at bounding box center [395, 391] width 10 height 10
radio input "true"
click at [397, 340] on input "Multi-family dwelling" at bounding box center [395, 339] width 10 height 10
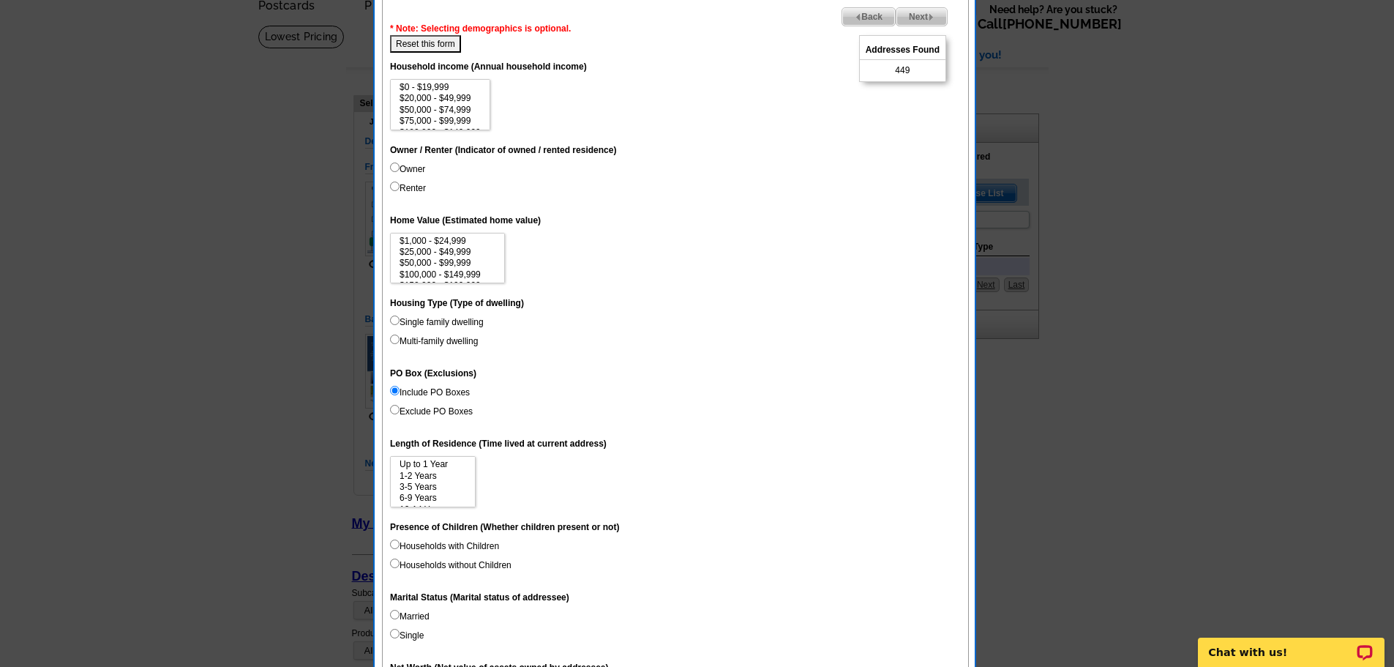
radio input "true"
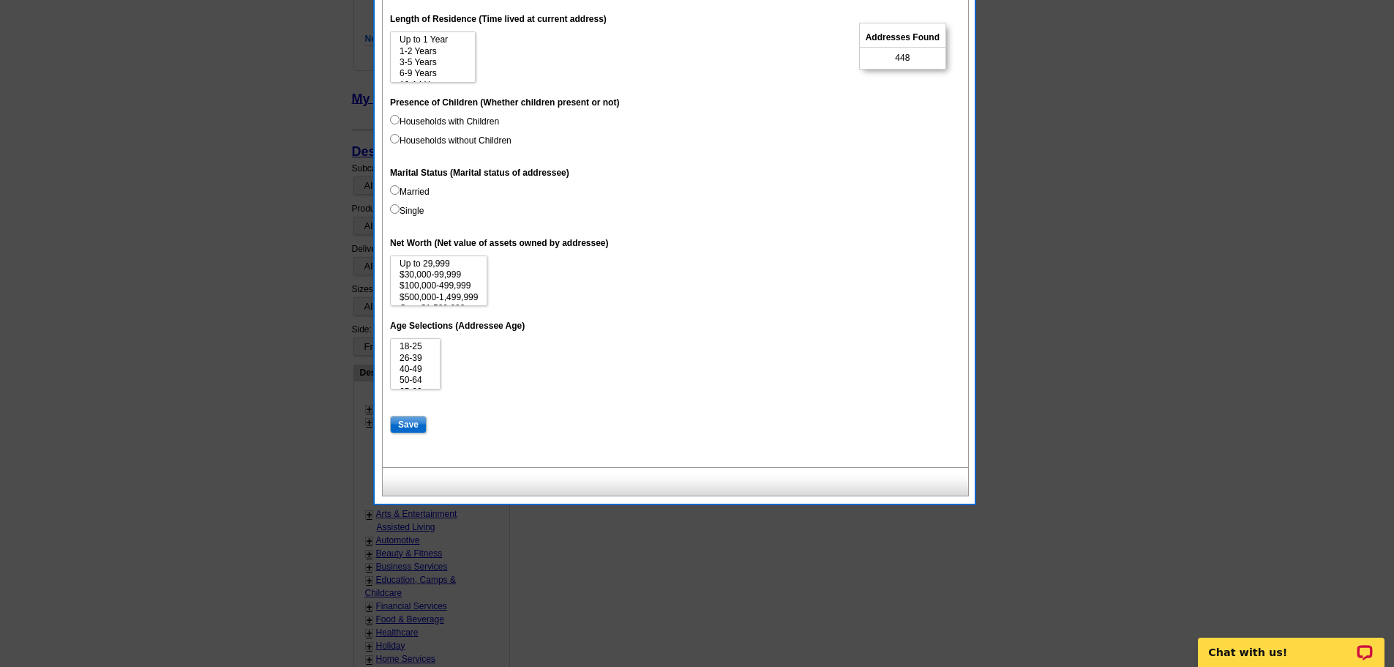
scroll to position [585, 0]
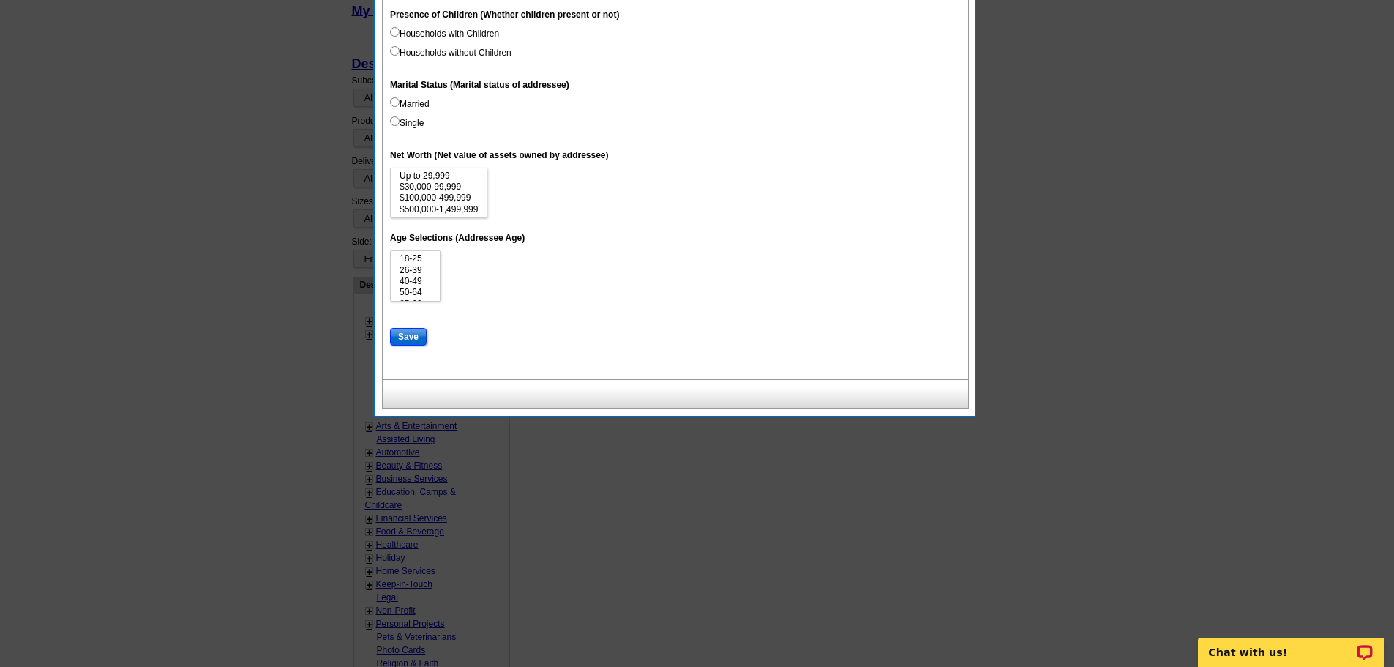
click at [411, 337] on input "Save" at bounding box center [408, 337] width 37 height 18
select select
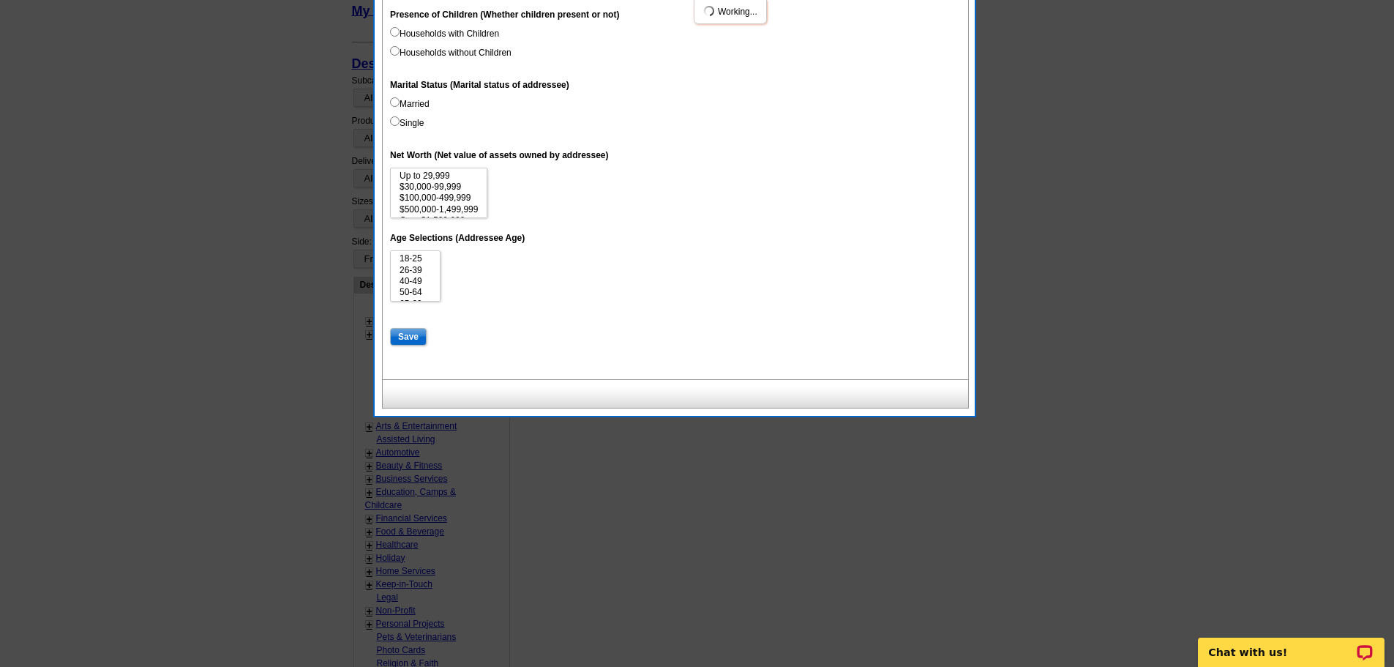
select select
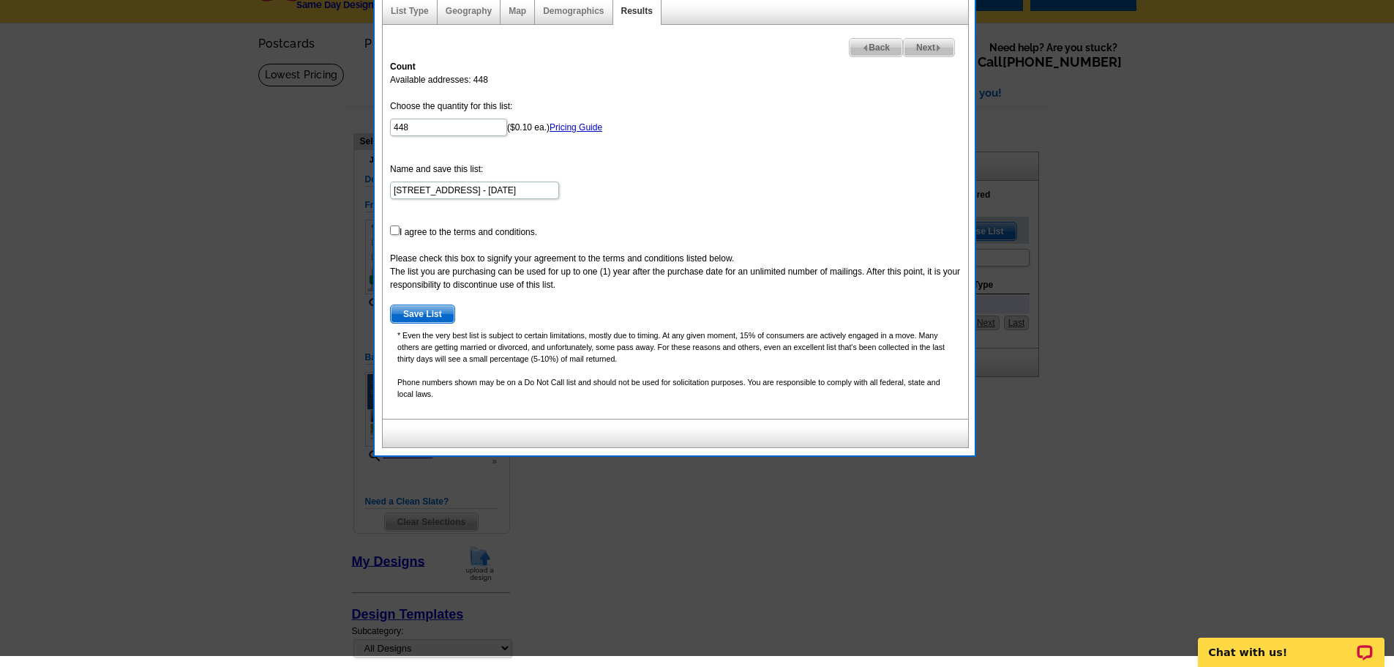
scroll to position [0, 0]
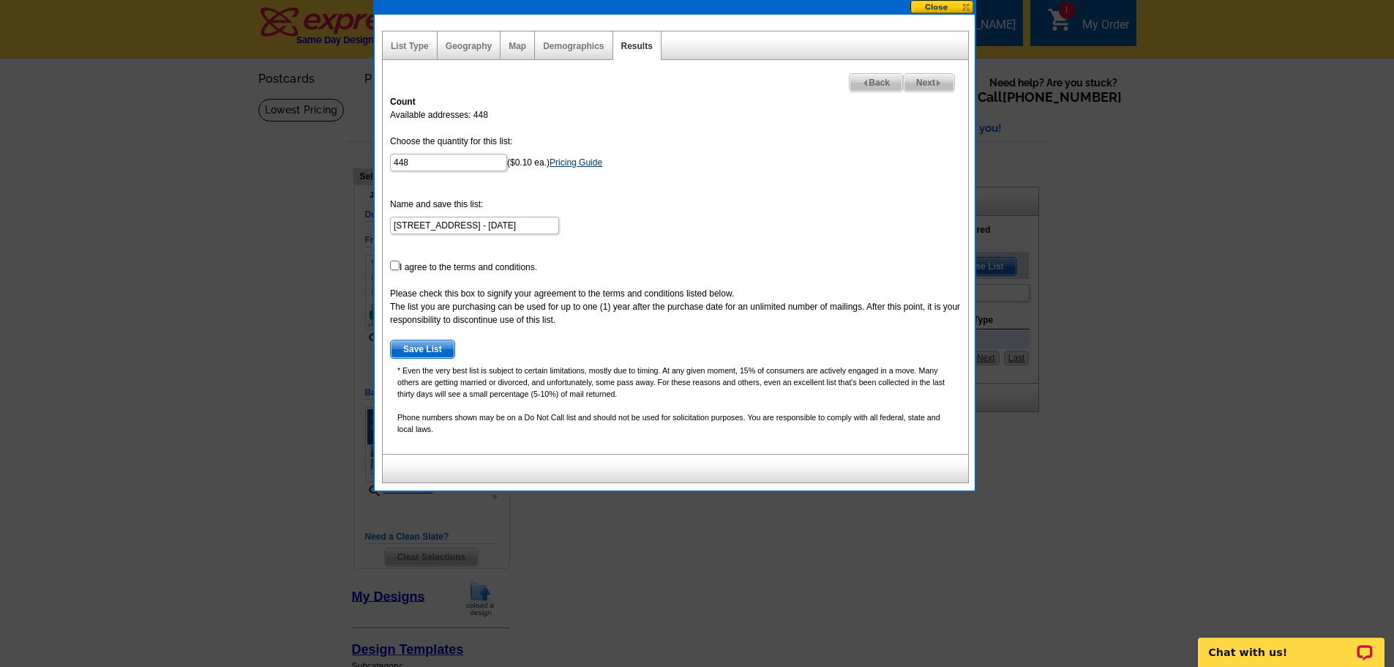
click at [582, 162] on link "Pricing Guide" at bounding box center [576, 162] width 53 height 10
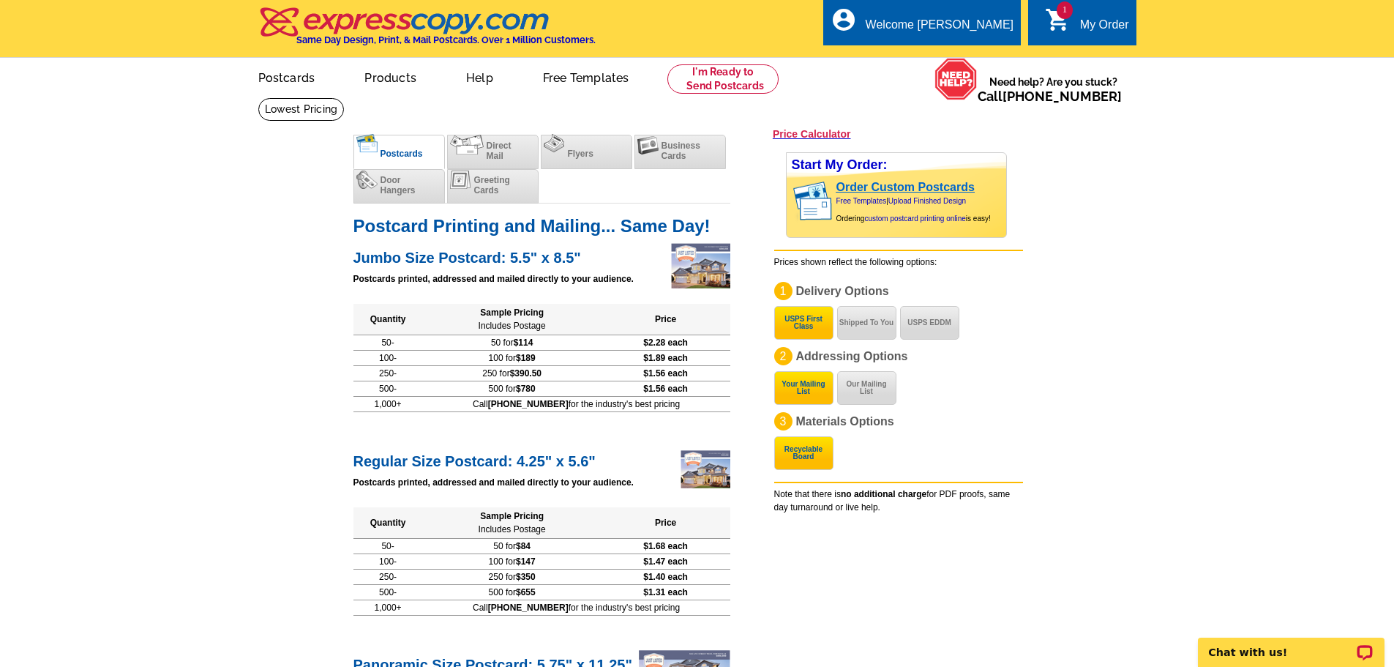
click at [879, 191] on link "Order Custom Postcards" at bounding box center [905, 187] width 138 height 12
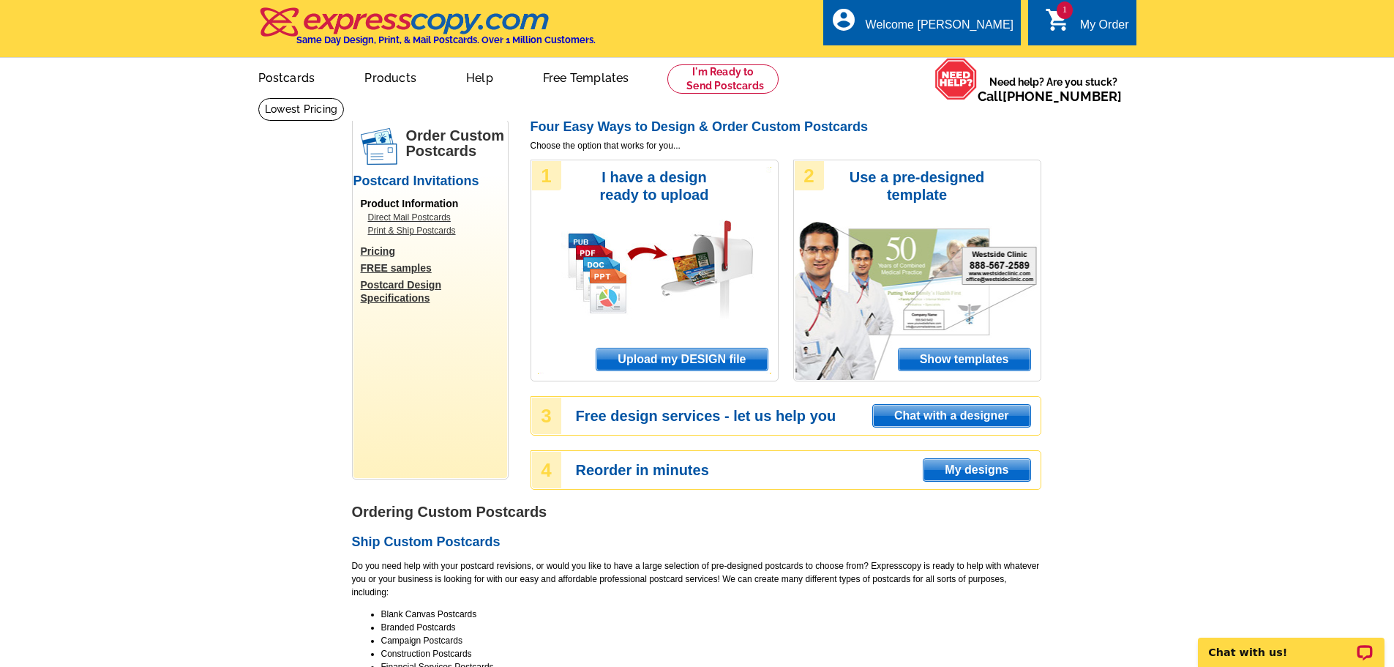
click at [677, 359] on span "Upload my DESIGN file" at bounding box center [681, 359] width 170 height 22
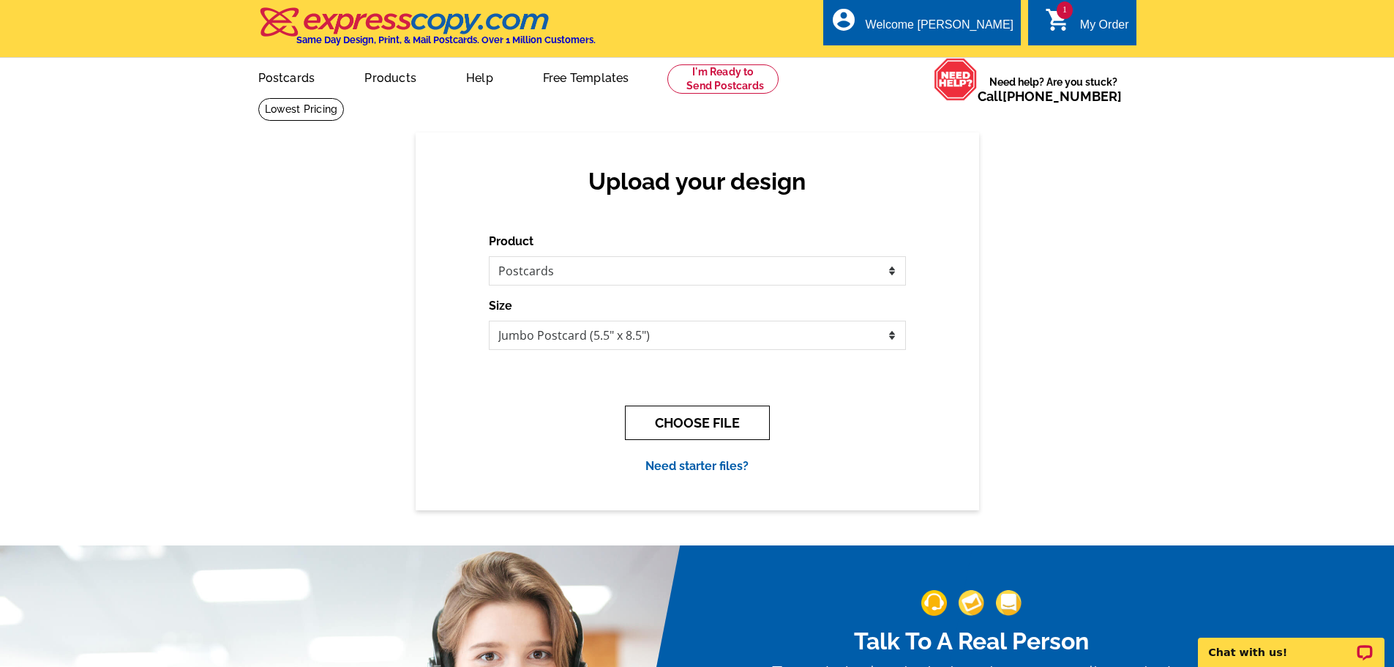
click at [707, 419] on button "CHOOSE FILE" at bounding box center [697, 422] width 145 height 34
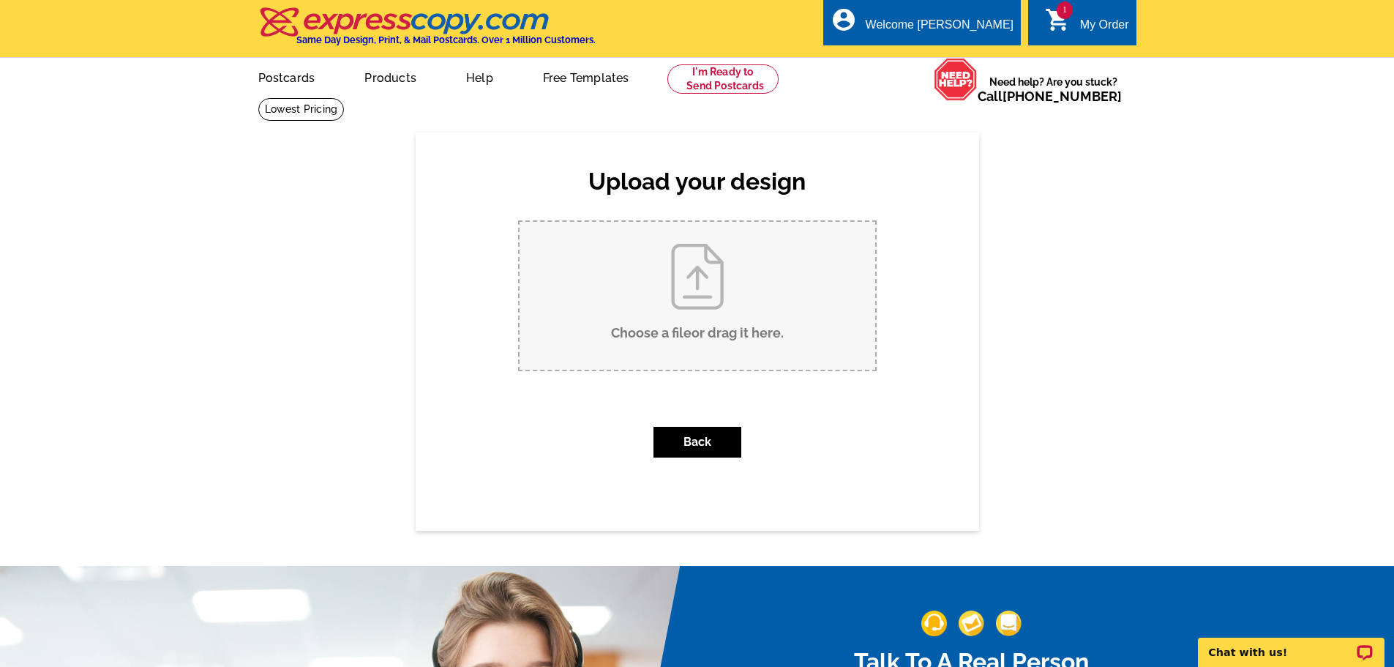
click at [693, 282] on input "Choose a file or drag it here ." at bounding box center [698, 296] width 356 height 148
type input "C:\fakepath\Rent vs Buy Postcard v3.pdf"
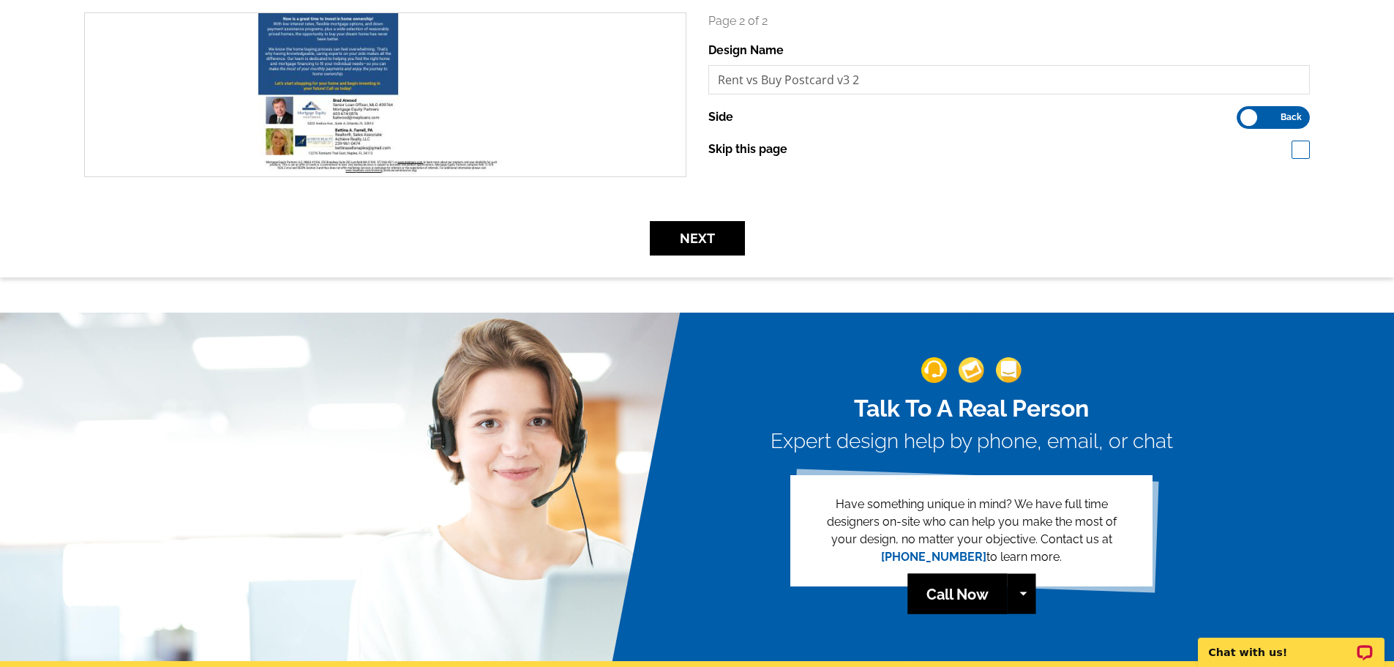
scroll to position [439, 0]
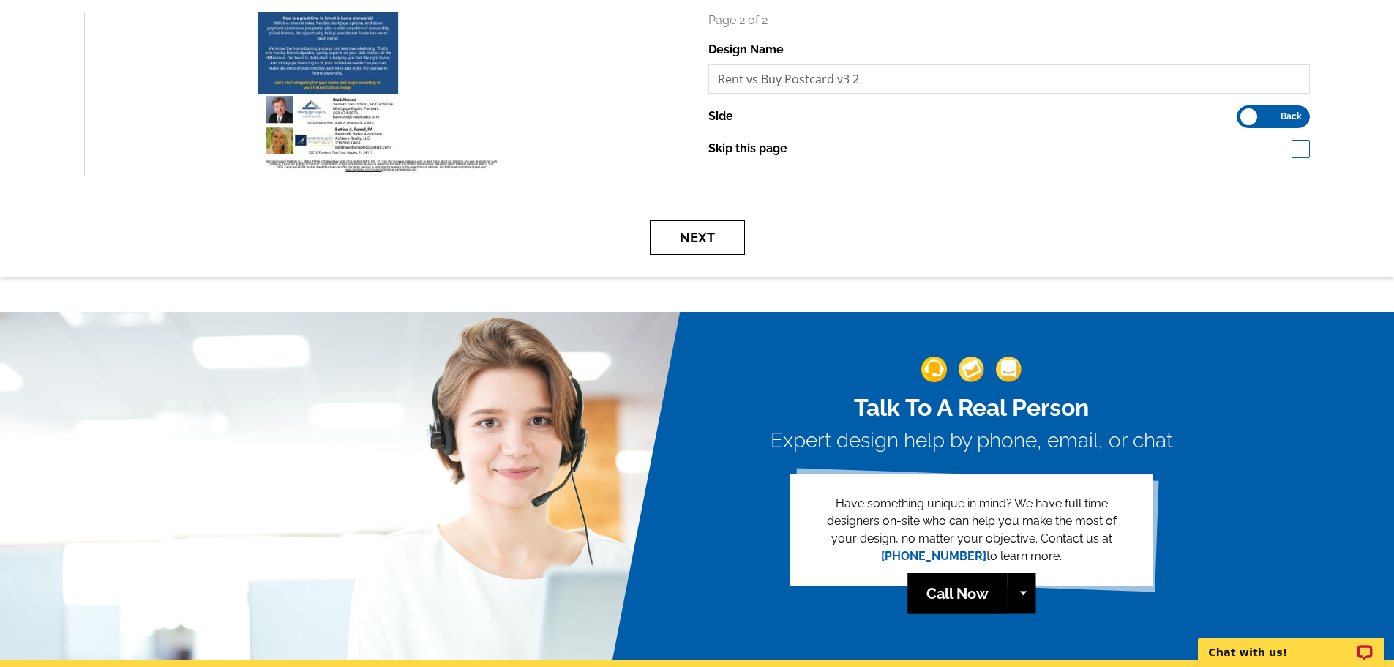
click at [697, 233] on button "Next" at bounding box center [697, 237] width 95 height 34
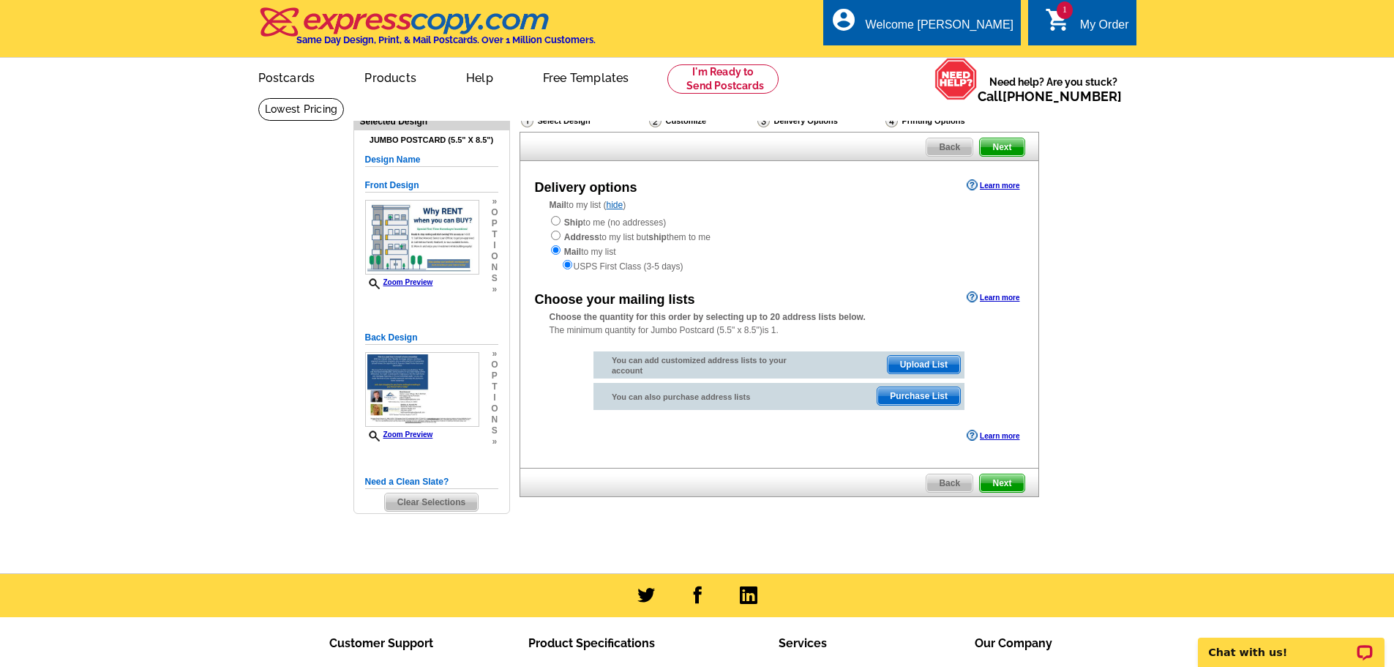
click at [918, 397] on span "Purchase List" at bounding box center [918, 396] width 83 height 18
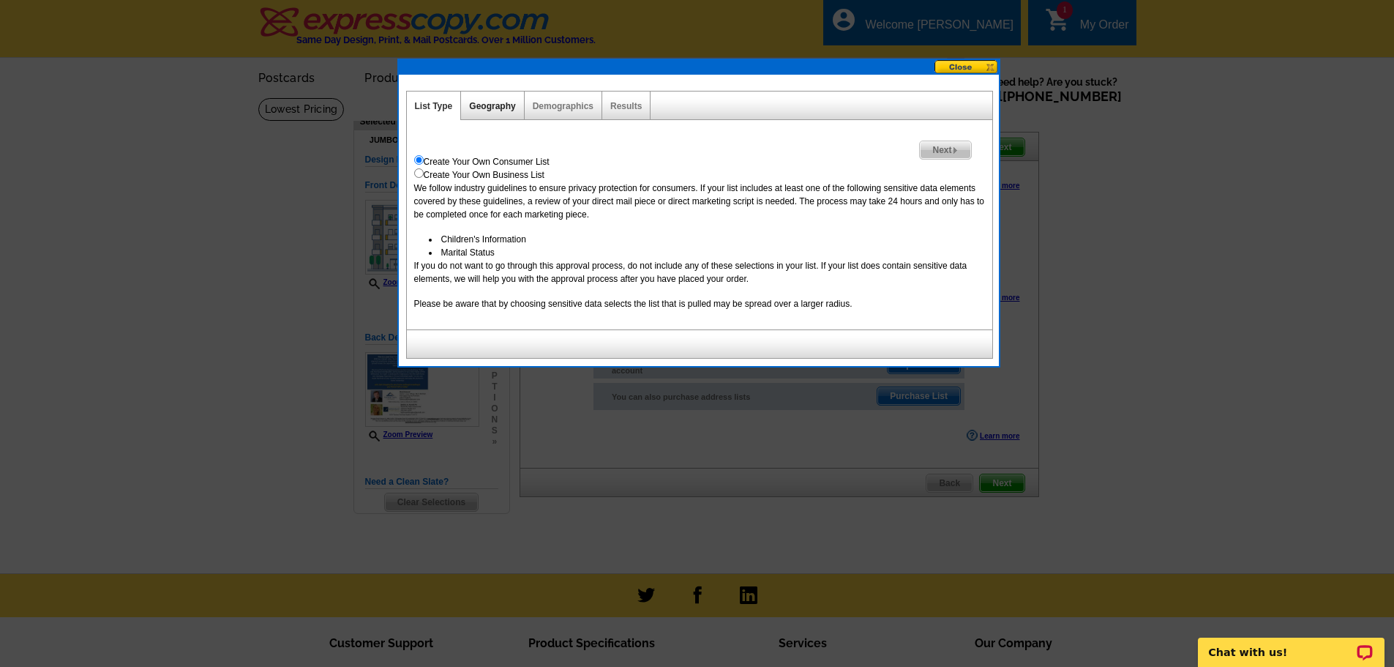
click at [489, 104] on link "Geography" at bounding box center [492, 106] width 46 height 10
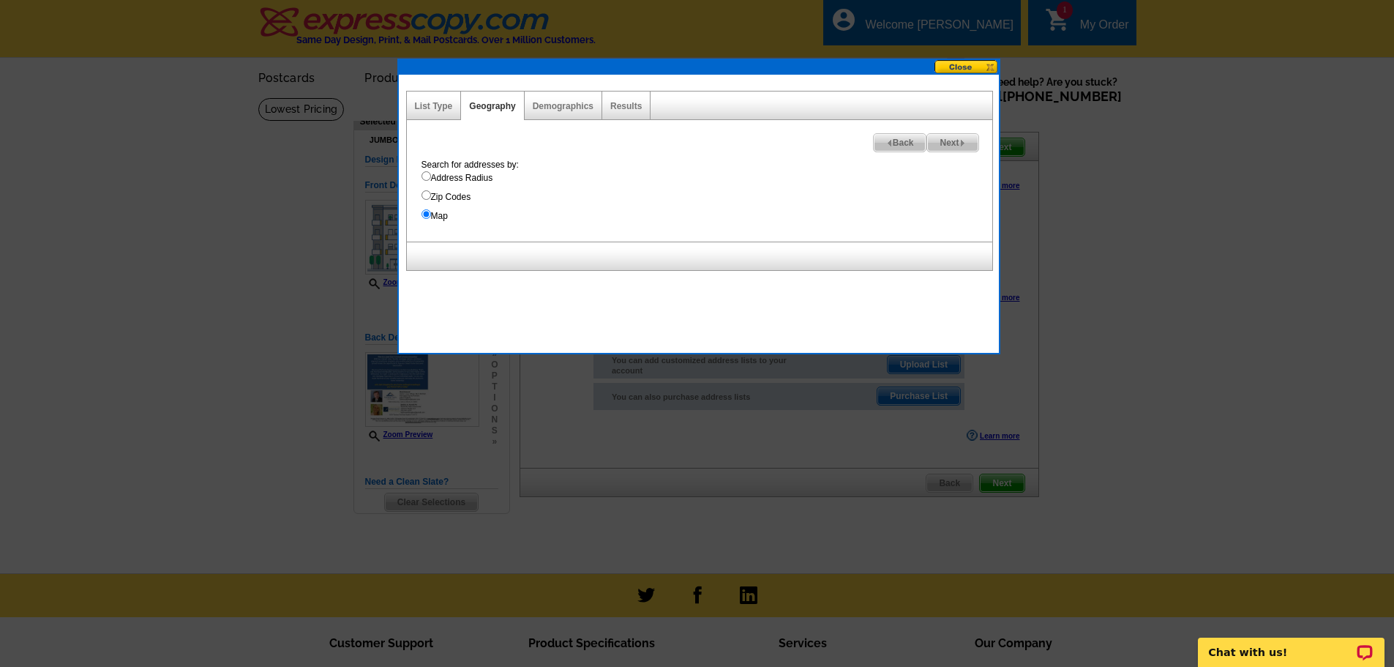
click at [441, 215] on label "Map" at bounding box center [706, 215] width 571 height 13
click at [431, 215] on input "Map" at bounding box center [426, 214] width 10 height 10
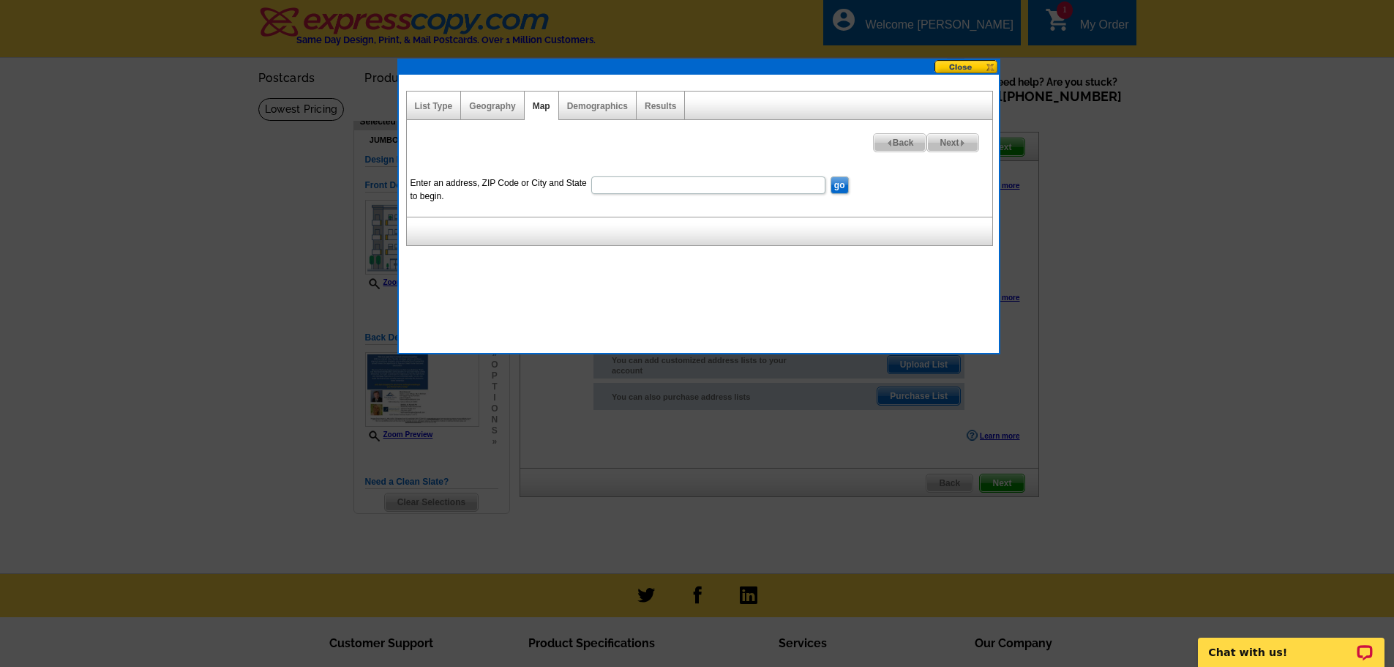
click at [601, 186] on input "Enter an address, ZIP Code or City and State to begin." at bounding box center [708, 185] width 234 height 18
type input "2000 River Reach Dr, Naples, FL 34104"
click at [839, 182] on input "go" at bounding box center [839, 185] width 18 height 18
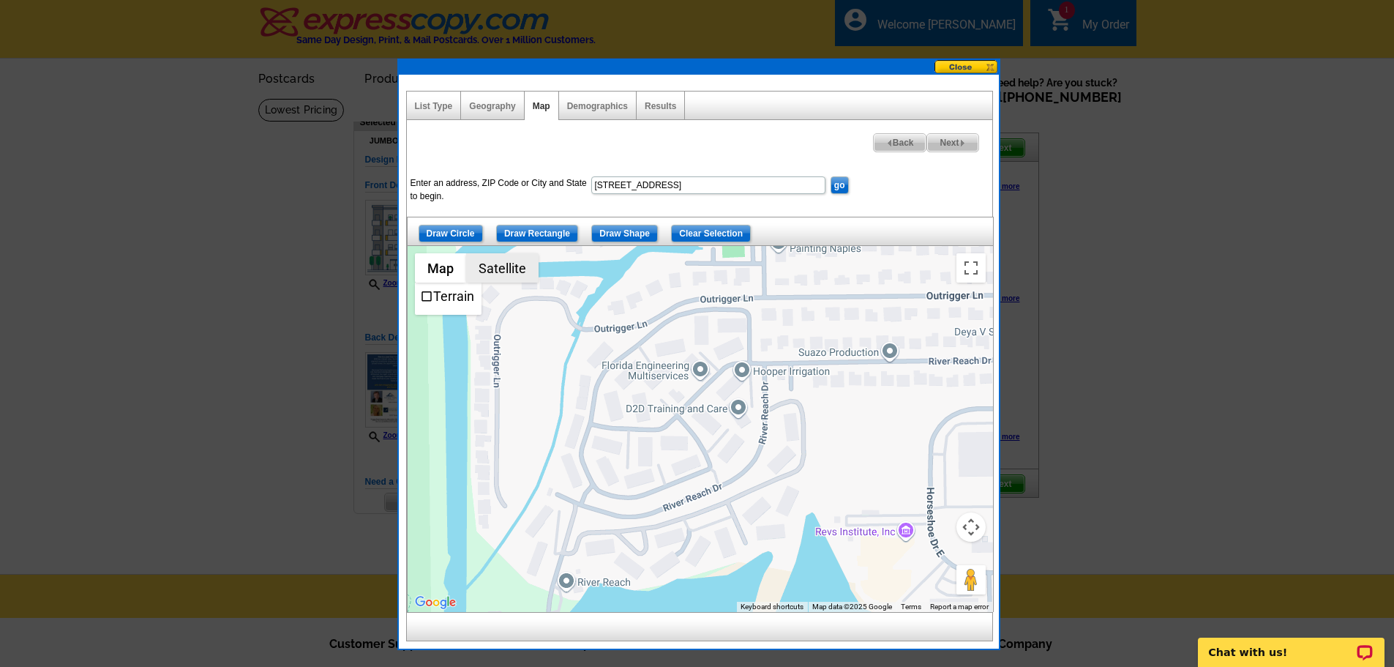
click at [490, 262] on button "Satellite" at bounding box center [502, 267] width 72 height 29
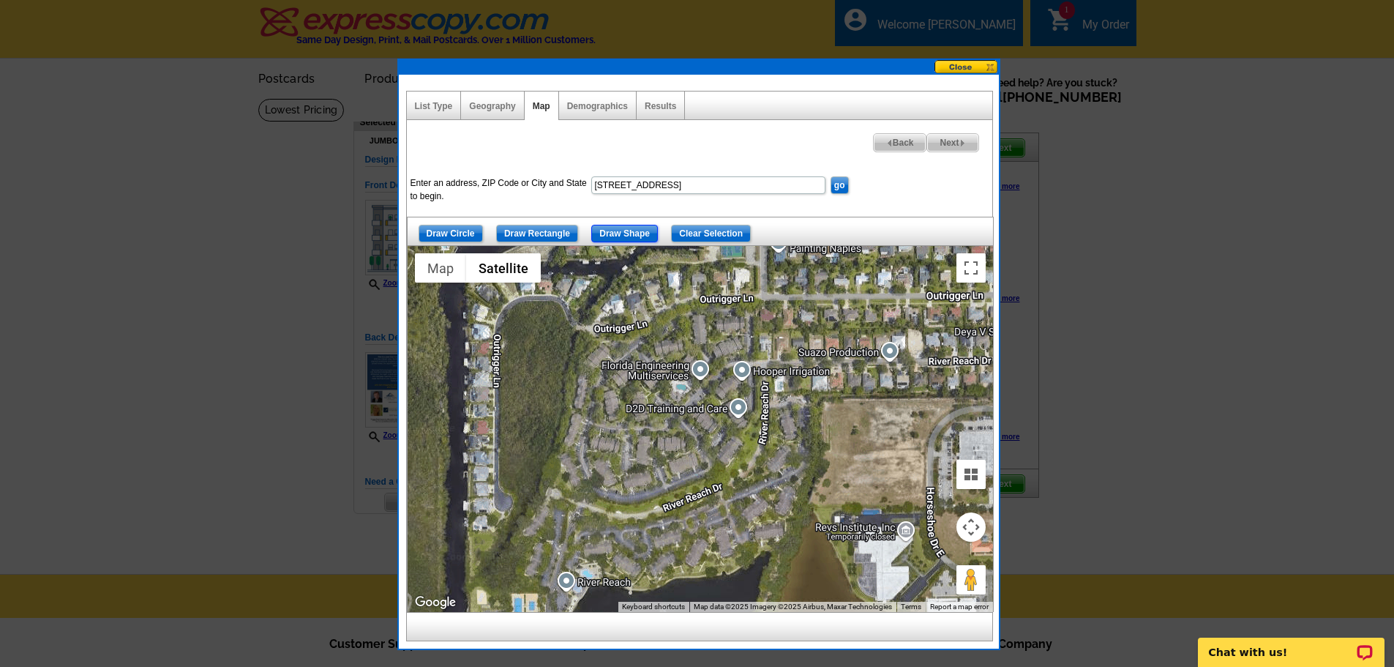
click at [629, 232] on input "Draw Shape" at bounding box center [624, 234] width 67 height 18
click at [972, 526] on button "Map camera controls" at bounding box center [970, 526] width 29 height 29
click at [972, 267] on button "Toggle fullscreen view" at bounding box center [970, 267] width 29 height 29
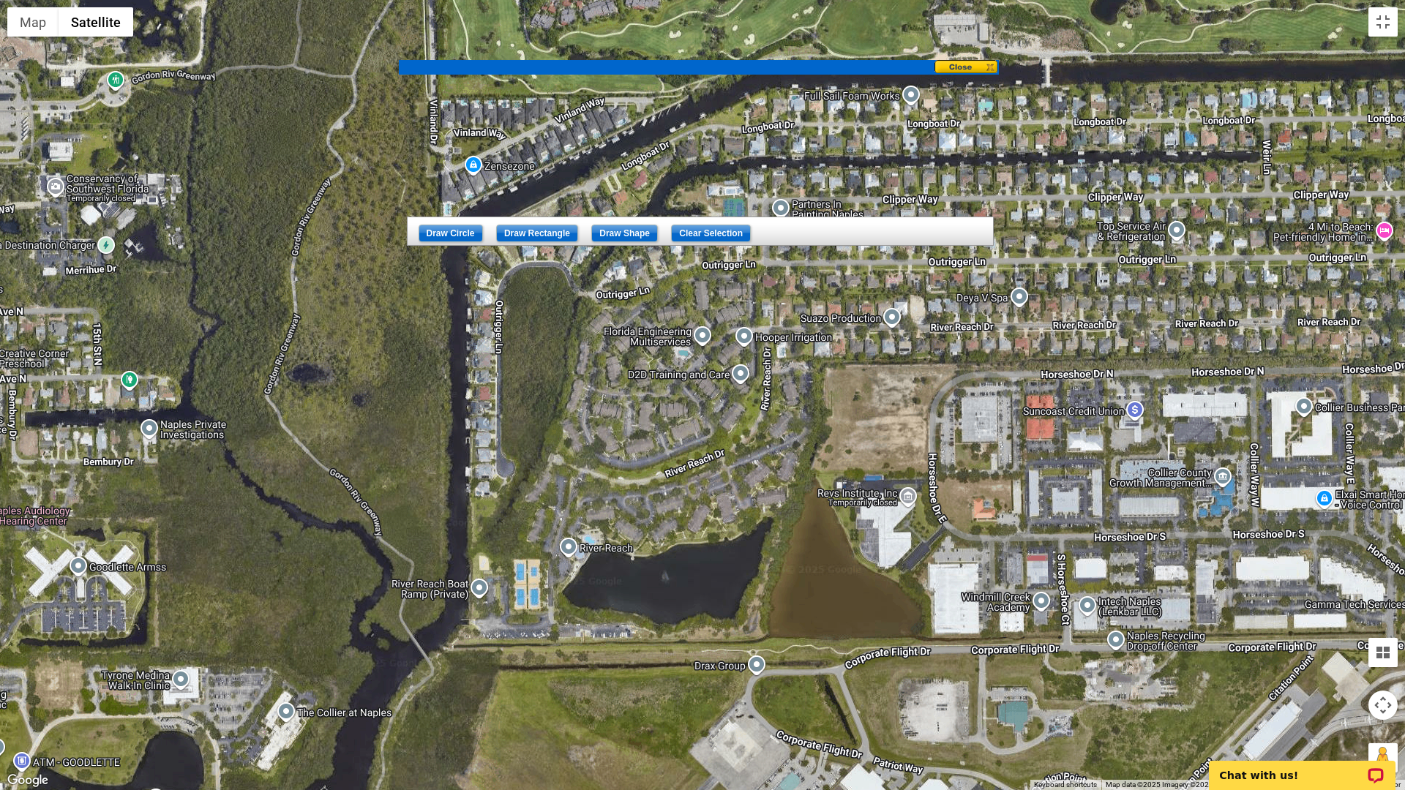
click at [1382, 666] on button "Map camera controls" at bounding box center [1382, 705] width 29 height 29
click at [1346, 666] on button "Zoom out" at bounding box center [1346, 741] width 29 height 29
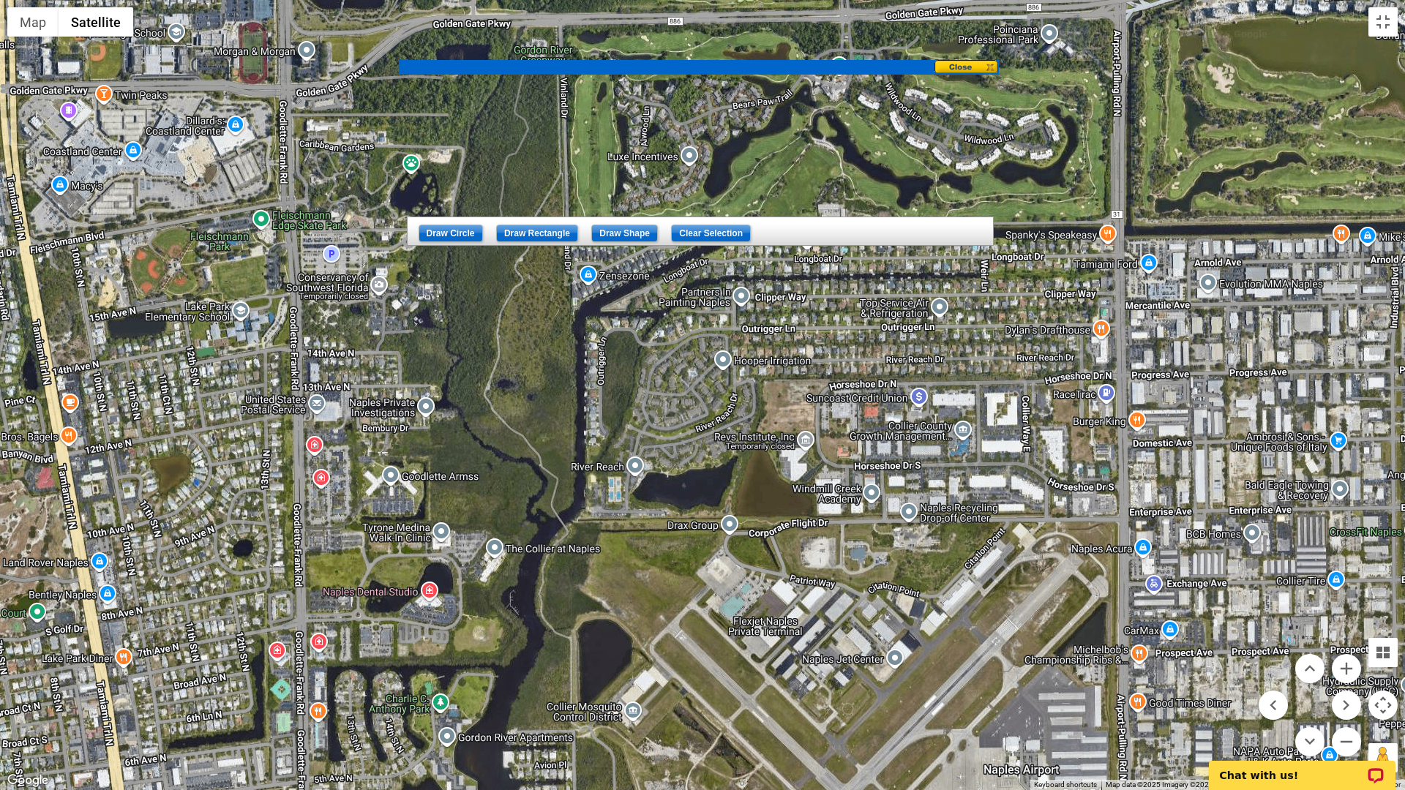
click at [1381, 666] on button "Map camera controls" at bounding box center [1382, 705] width 29 height 29
click at [1251, 612] on div at bounding box center [702, 395] width 1405 height 790
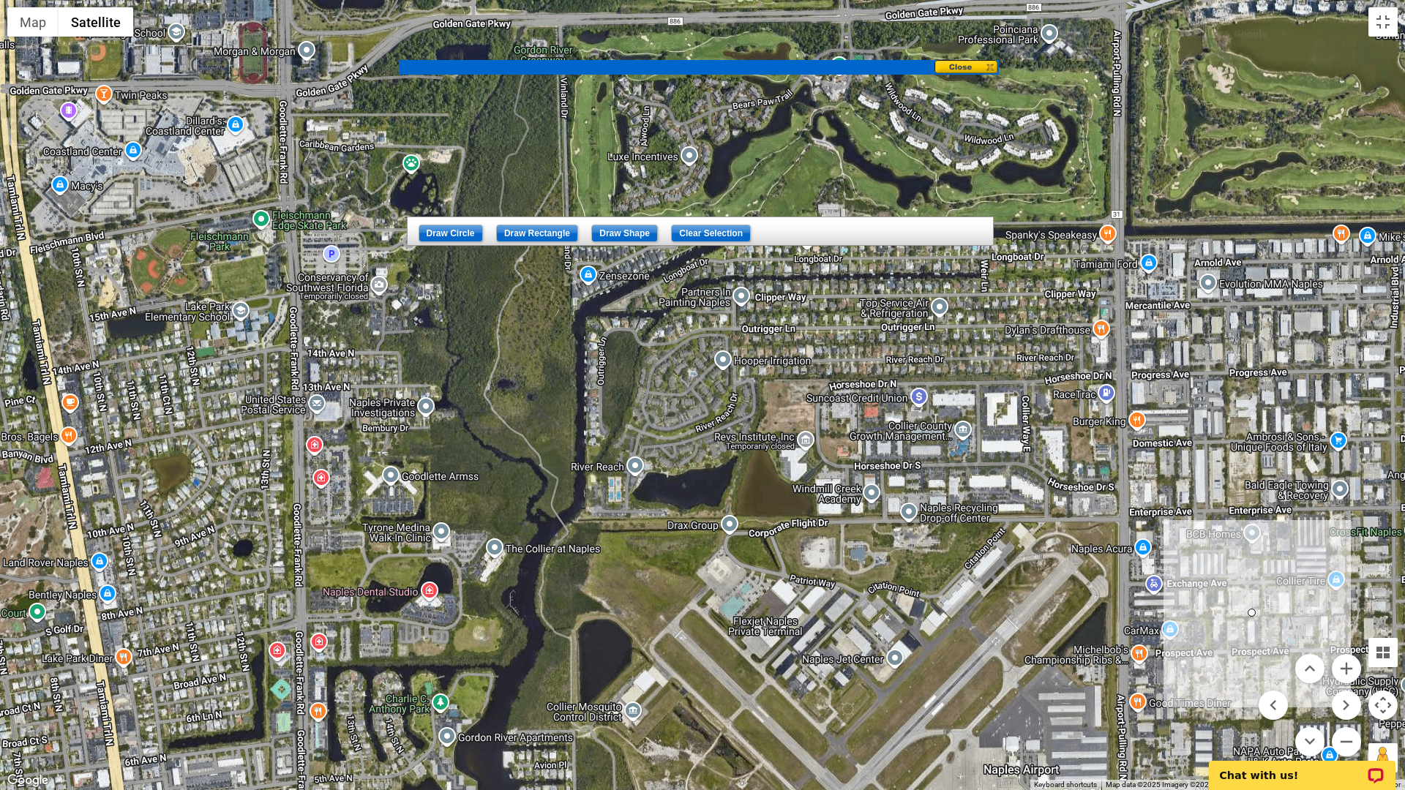
click at [1252, 612] on div at bounding box center [702, 395] width 1405 height 790
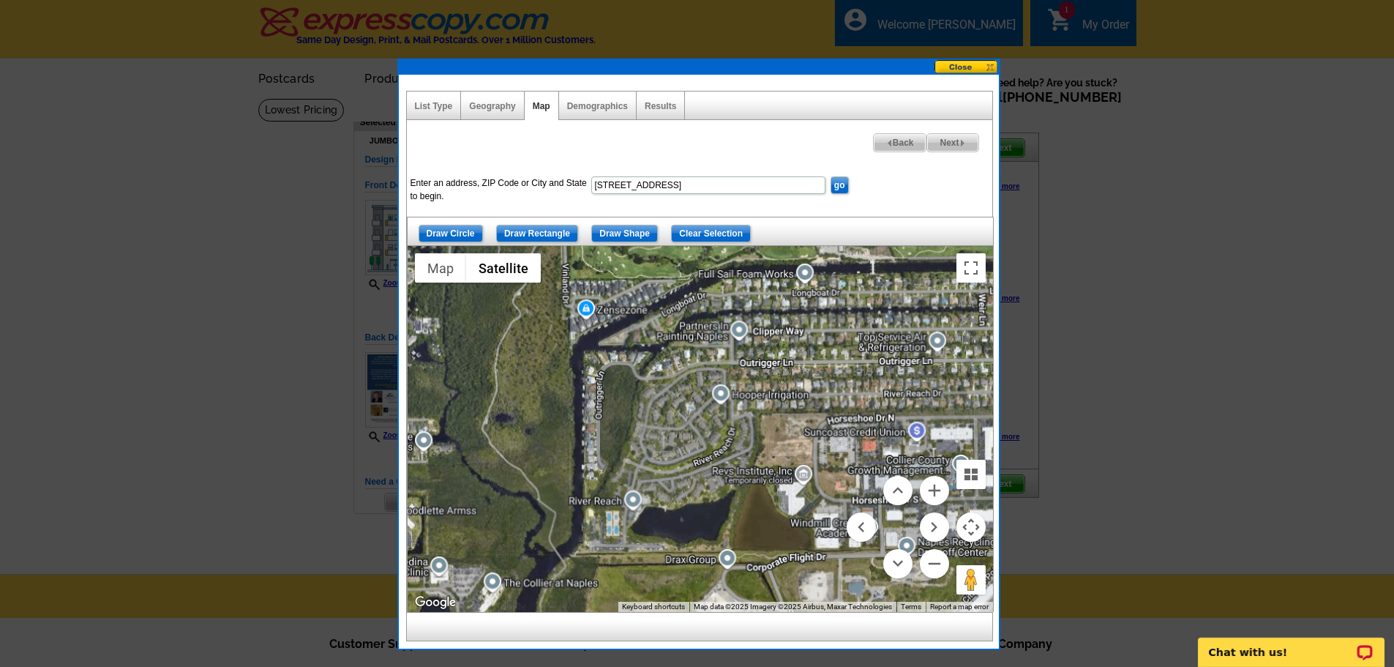
click at [970, 529] on button "Map camera controls" at bounding box center [970, 526] width 29 height 29
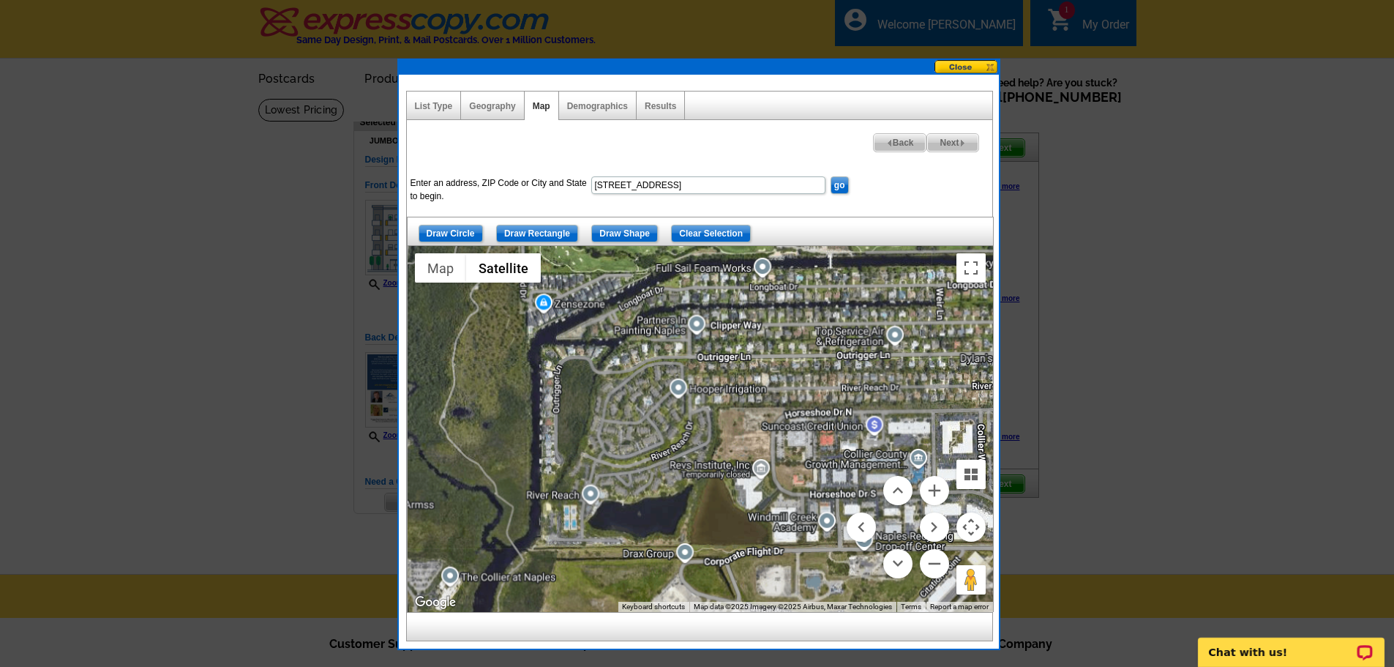
drag, startPoint x: 942, startPoint y: 590, endPoint x: 897, endPoint y: 585, distance: 44.9
click at [897, 585] on div at bounding box center [700, 429] width 585 height 366
click at [624, 233] on input "Draw Shape" at bounding box center [624, 234] width 67 height 18
click at [546, 539] on div at bounding box center [700, 429] width 585 height 366
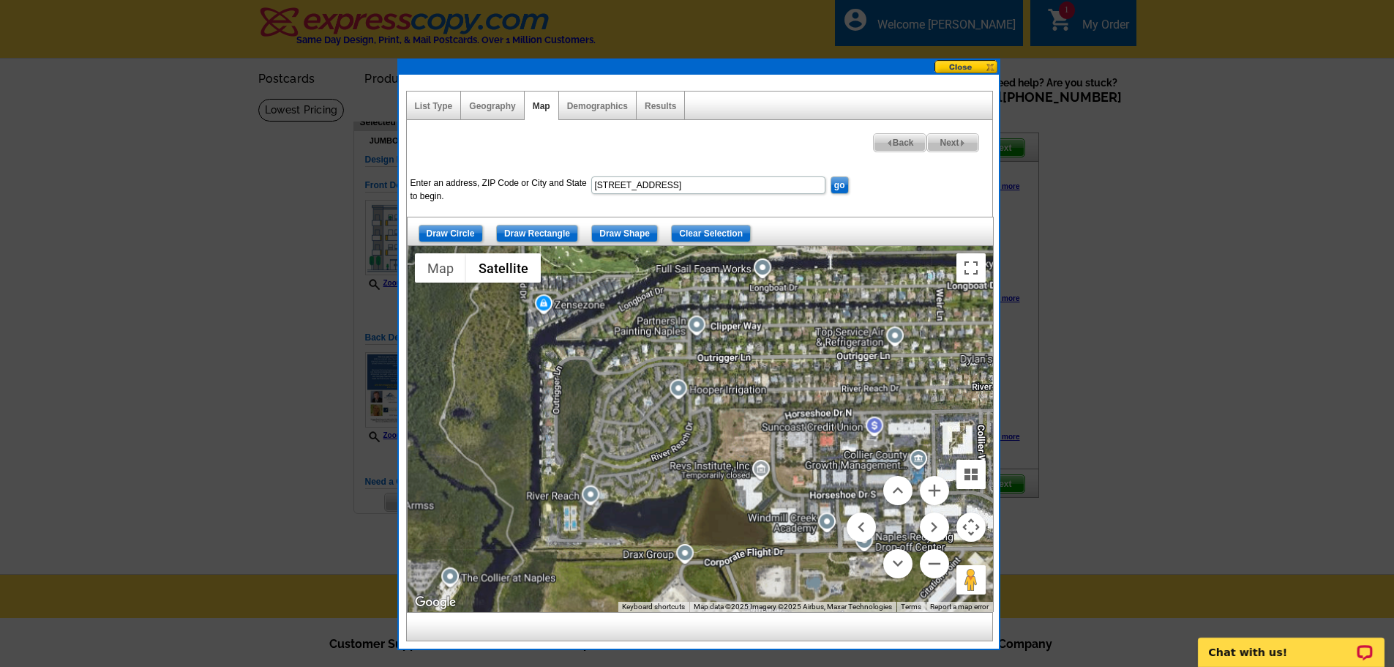
click at [545, 539] on div at bounding box center [700, 429] width 585 height 366
click at [550, 537] on div at bounding box center [700, 429] width 585 height 366
click at [626, 232] on input "Draw Shape" at bounding box center [624, 234] width 67 height 18
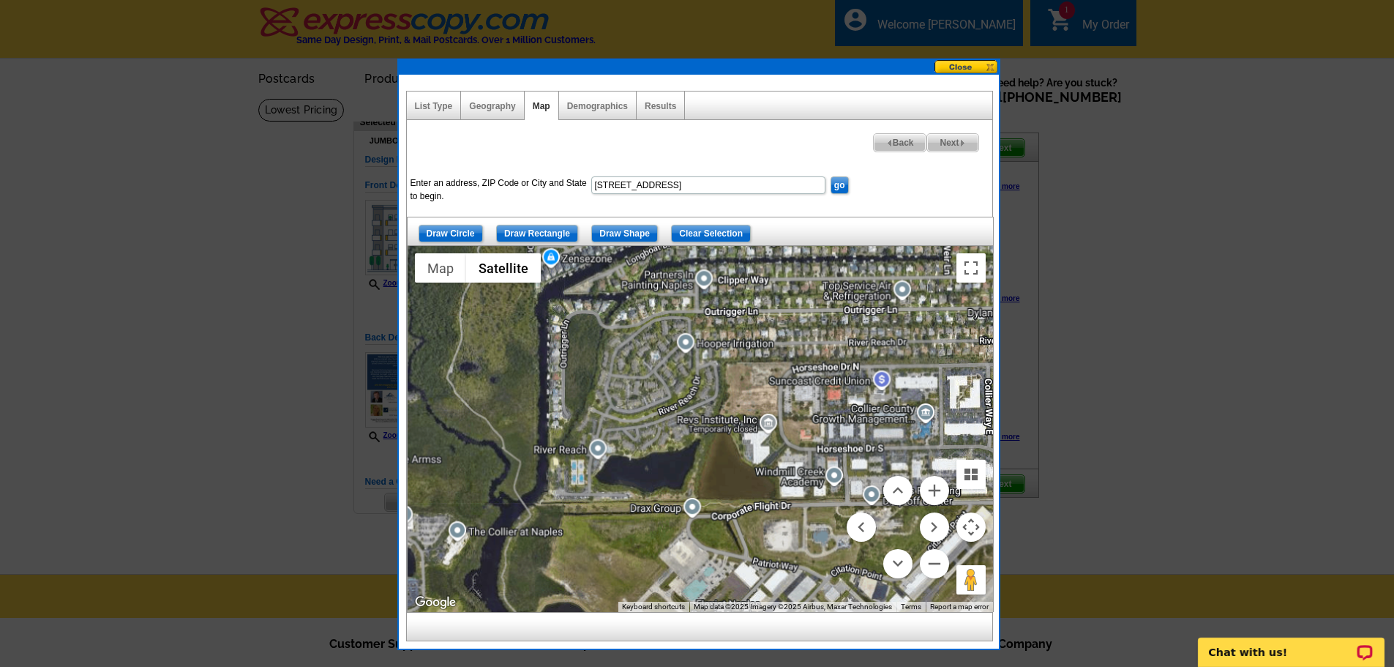
drag, startPoint x: 547, startPoint y: 536, endPoint x: 554, endPoint y: 488, distance: 48.8
click at [554, 488] on div at bounding box center [700, 429] width 585 height 366
click at [557, 484] on div at bounding box center [700, 429] width 585 height 366
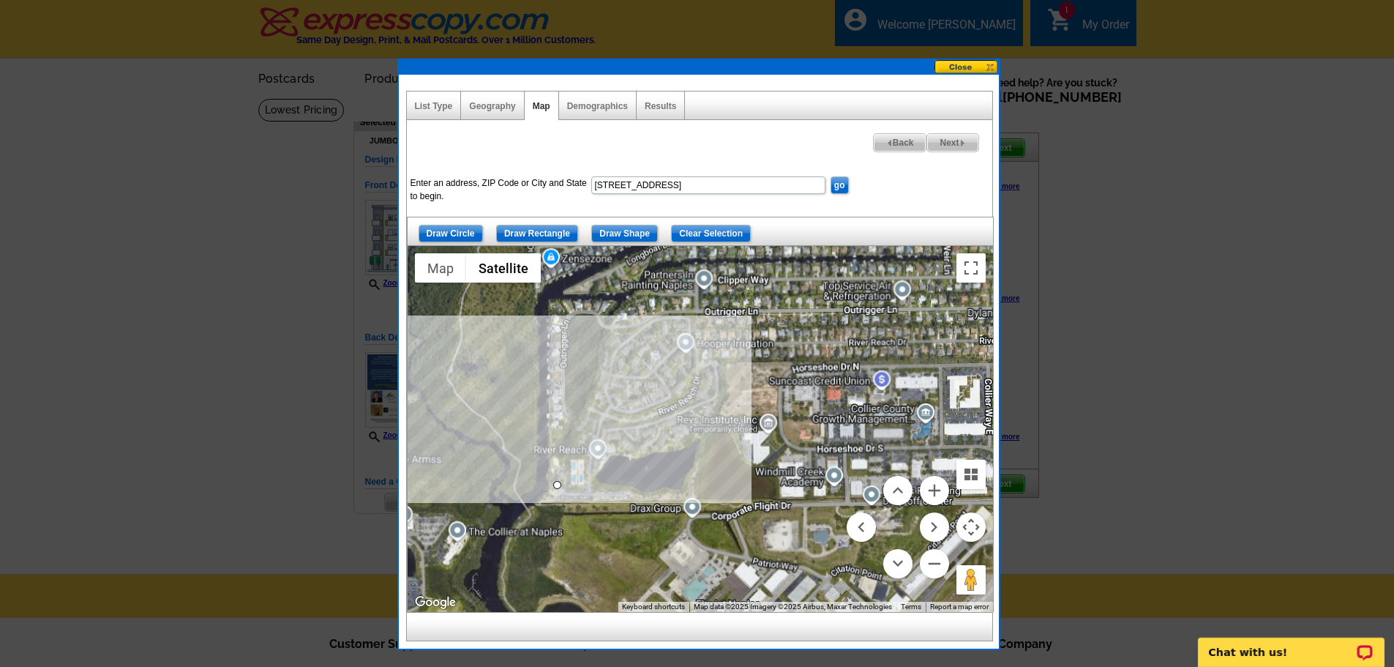
click at [551, 406] on div at bounding box center [700, 429] width 585 height 366
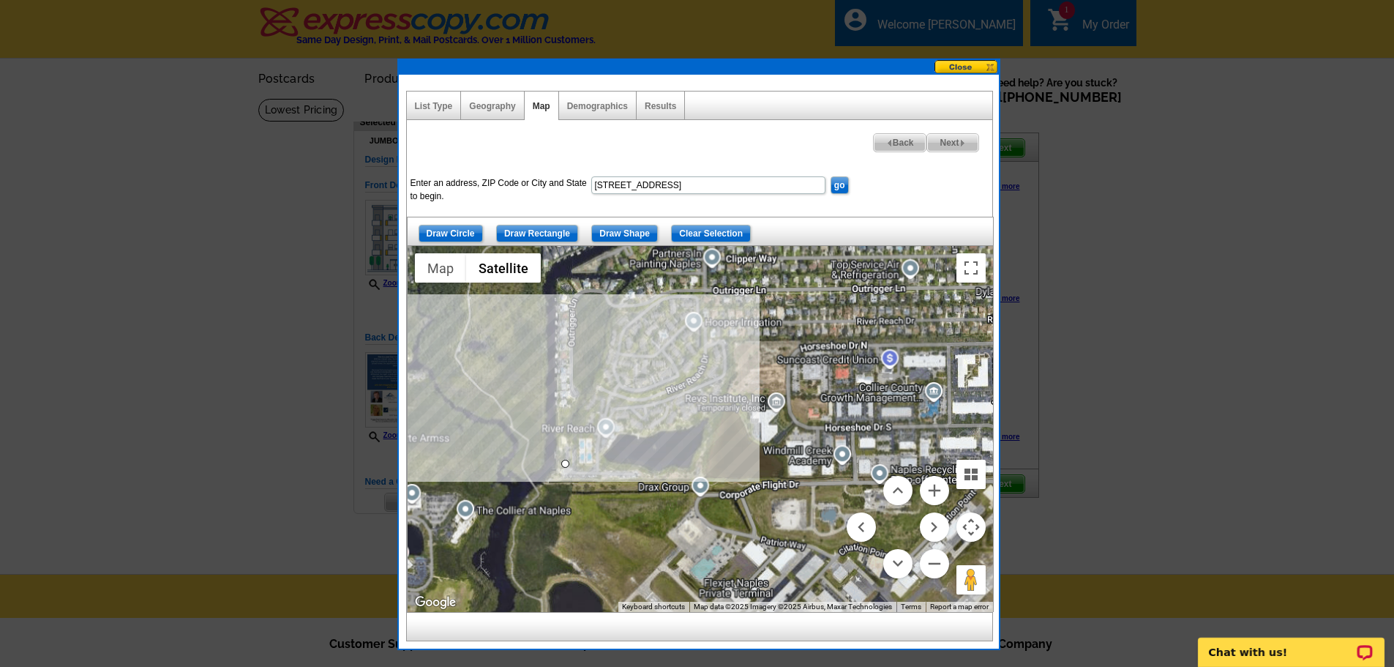
drag, startPoint x: 577, startPoint y: 408, endPoint x: 588, endPoint y: 383, distance: 27.2
click at [588, 383] on div at bounding box center [700, 429] width 585 height 366
click at [615, 308] on div at bounding box center [700, 429] width 585 height 366
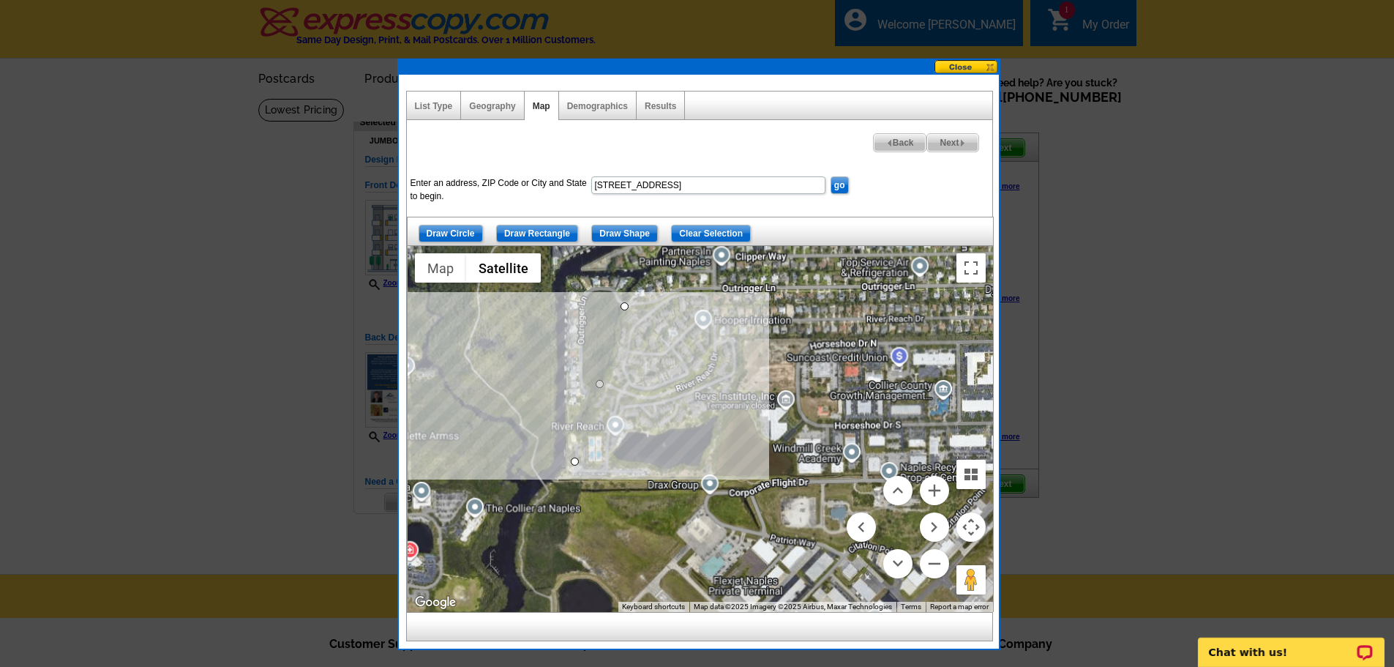
drag, startPoint x: 616, startPoint y: 308, endPoint x: 627, endPoint y: 305, distance: 11.4
click at [627, 305] on div at bounding box center [700, 429] width 585 height 366
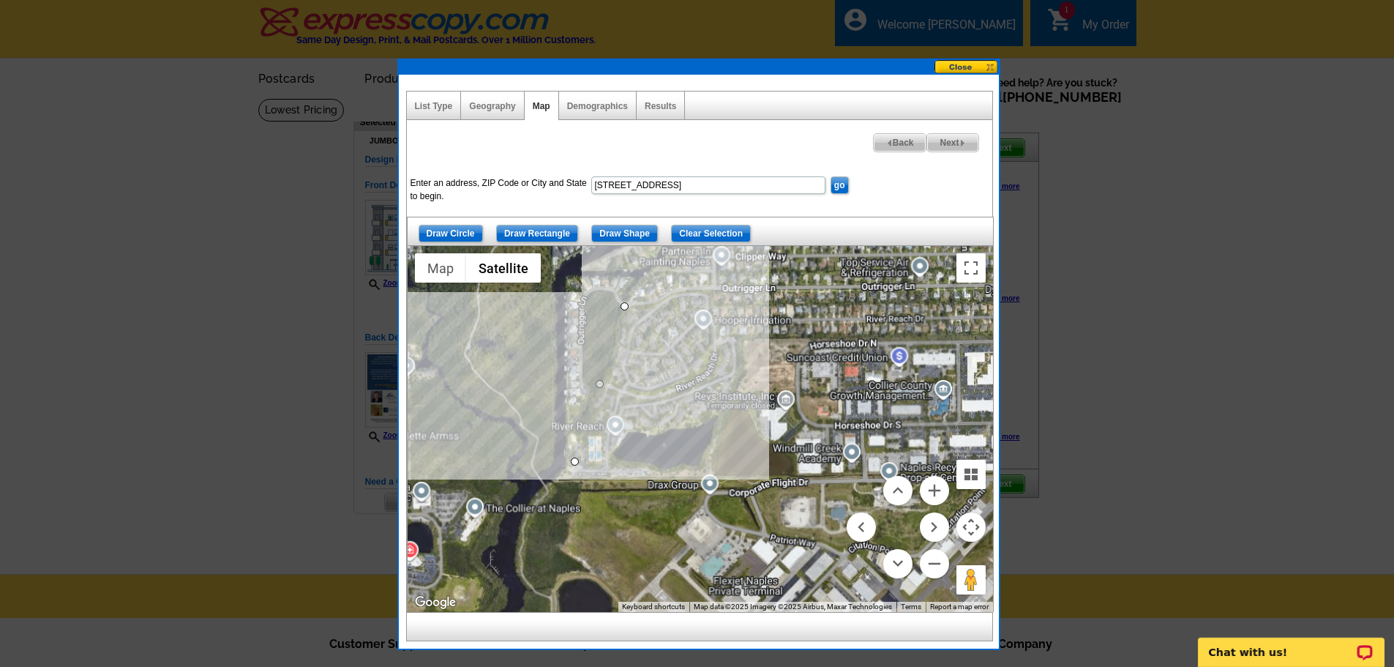
click at [733, 289] on div at bounding box center [700, 429] width 585 height 366
click at [734, 291] on div at bounding box center [700, 429] width 585 height 366
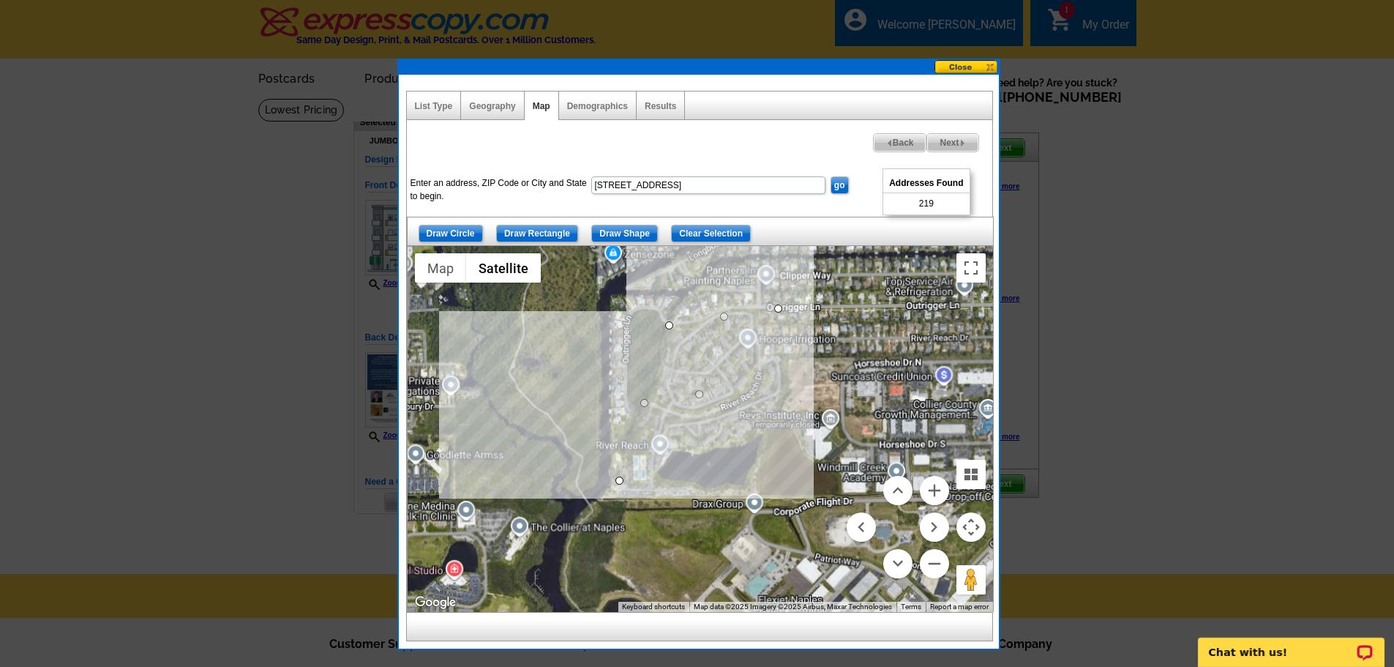
drag, startPoint x: 656, startPoint y: 381, endPoint x: 702, endPoint y: 400, distance: 49.9
click at [702, 400] on div at bounding box center [700, 429] width 585 height 366
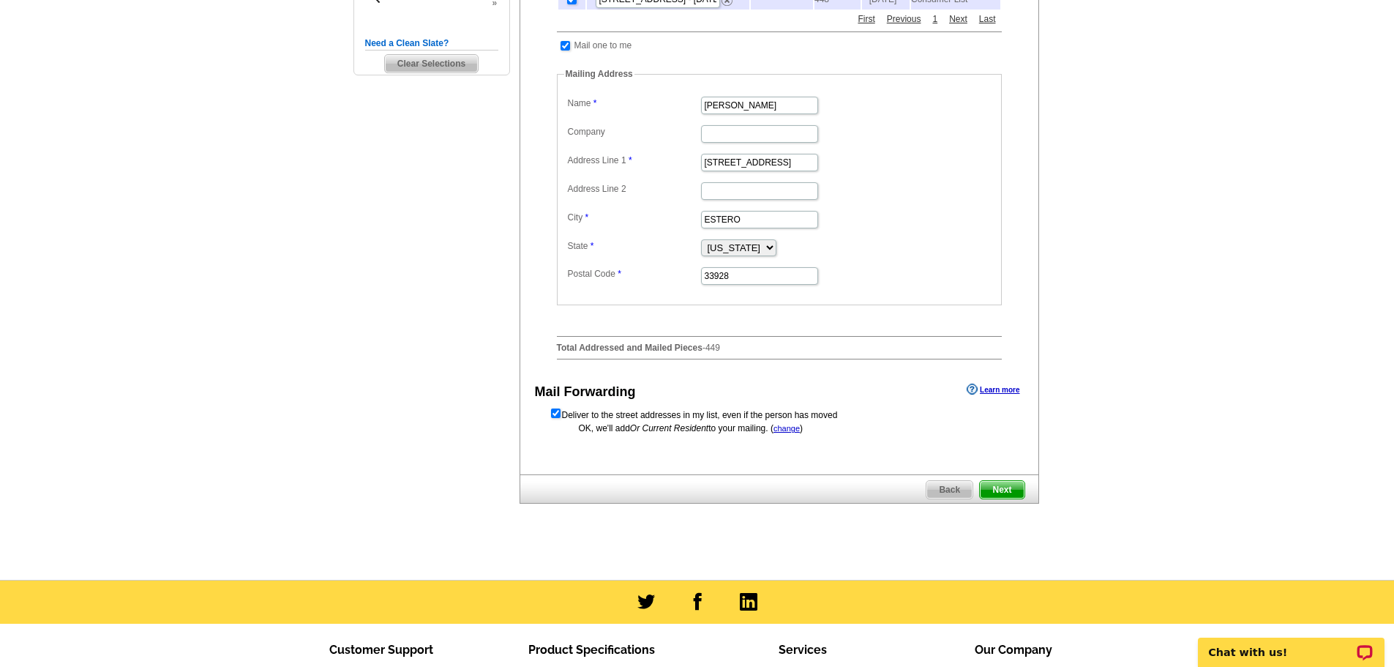
scroll to position [439, 0]
click at [1005, 492] on span "Next" at bounding box center [1002, 489] width 44 height 18
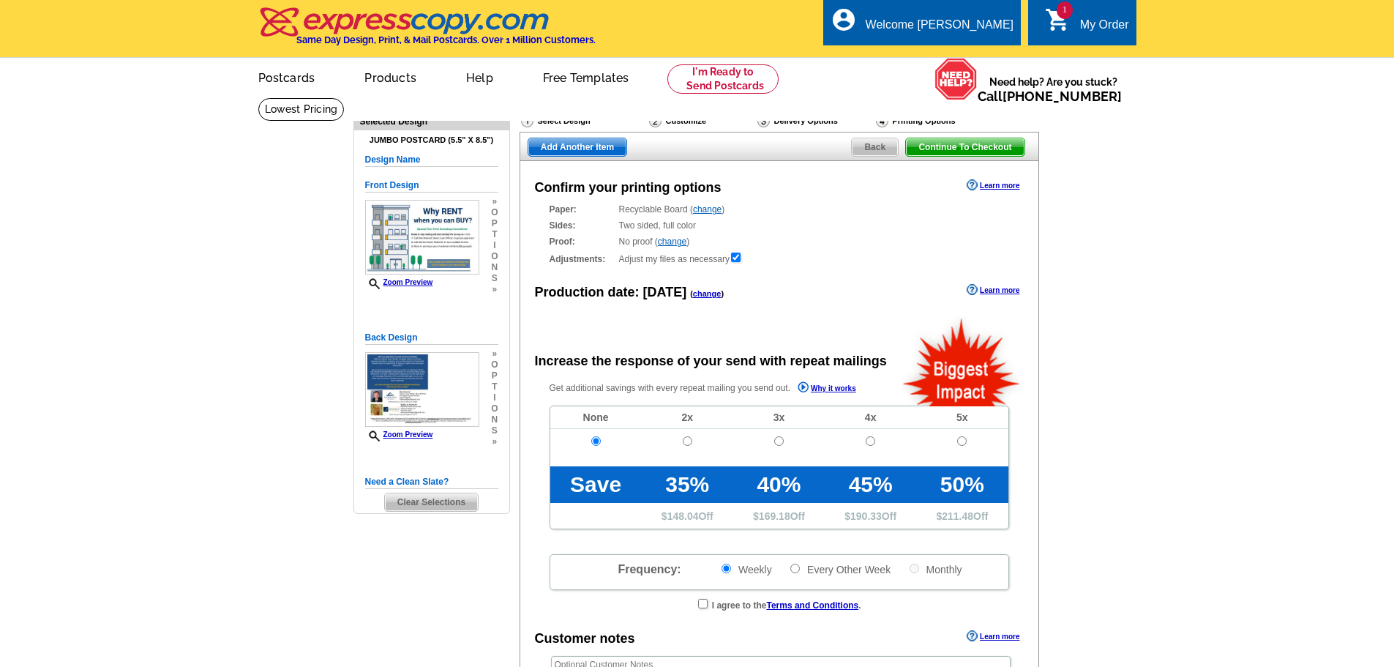
radio input "false"
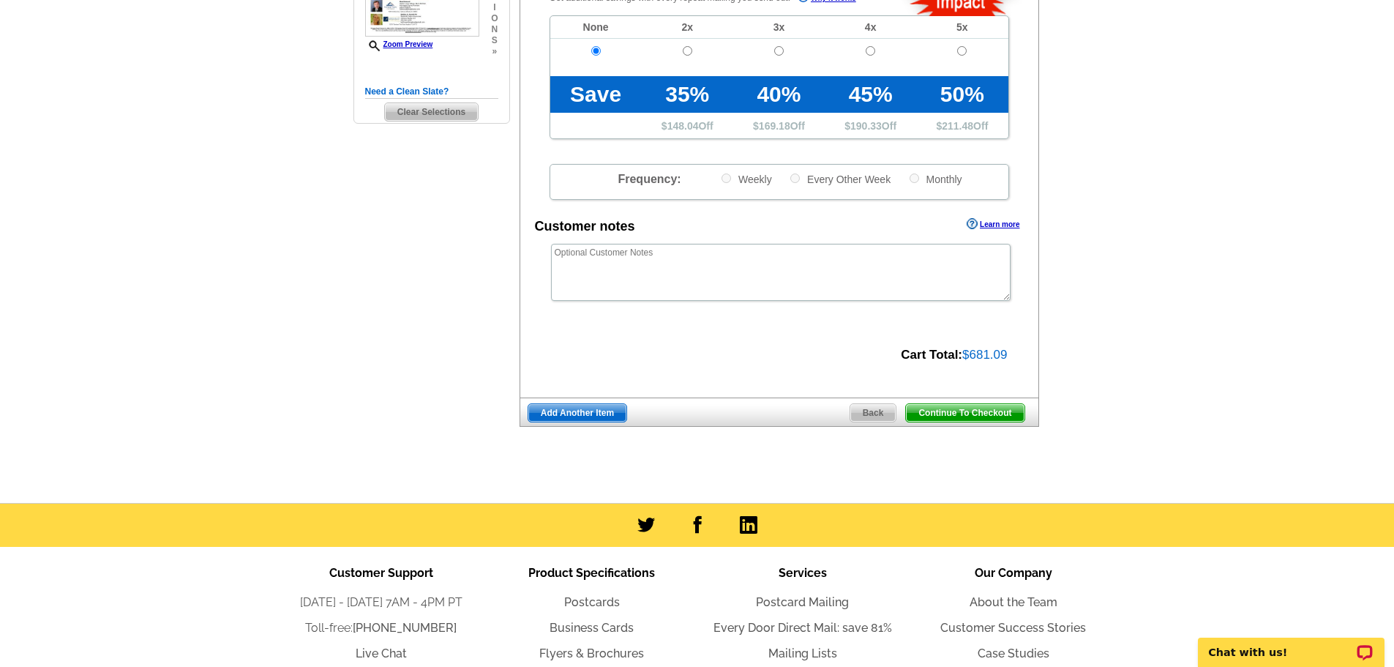
scroll to position [439, 0]
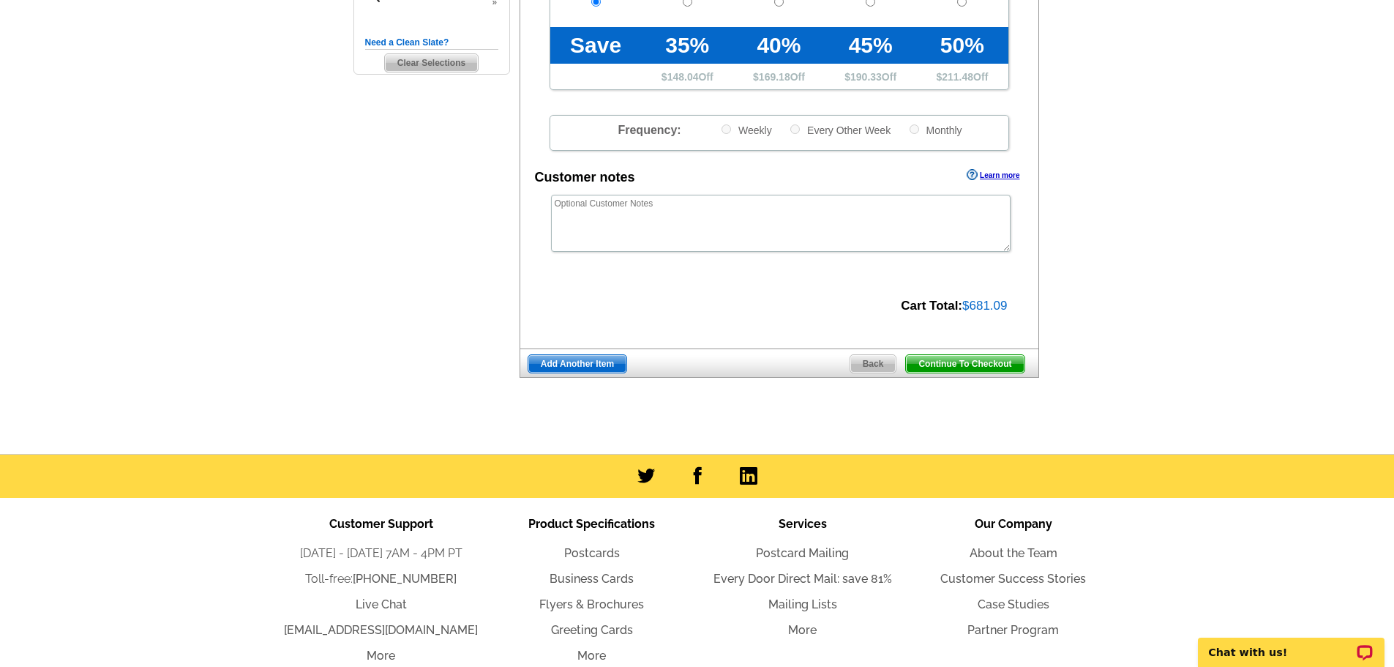
click at [961, 366] on span "Continue To Checkout" at bounding box center [965, 364] width 118 height 18
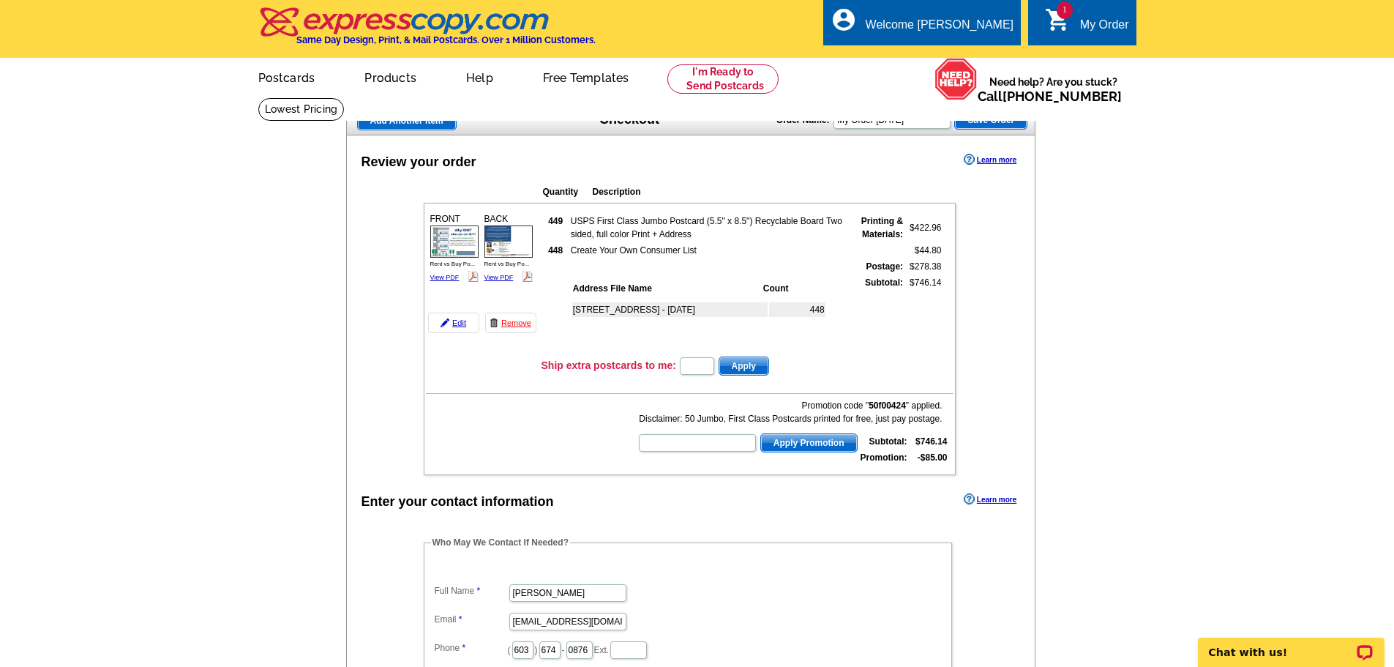
click at [986, 121] on span "Save Order" at bounding box center [991, 120] width 72 height 18
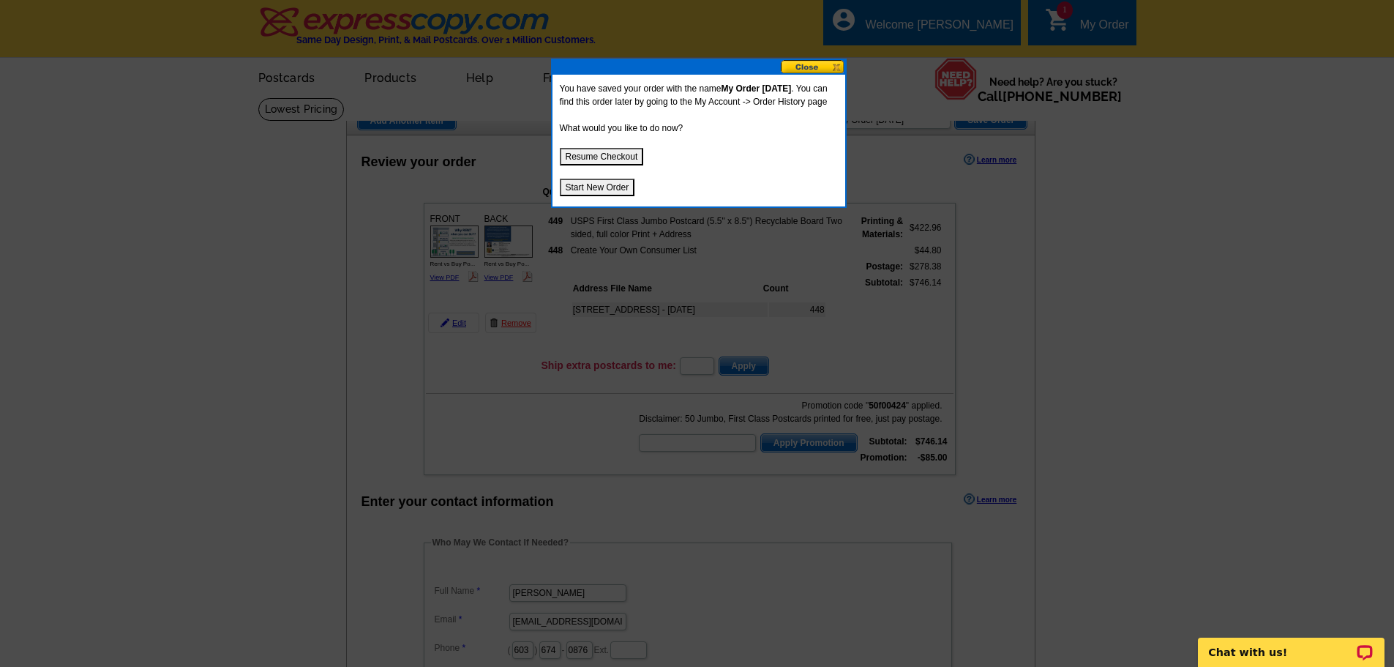
click at [814, 64] on button at bounding box center [813, 67] width 64 height 14
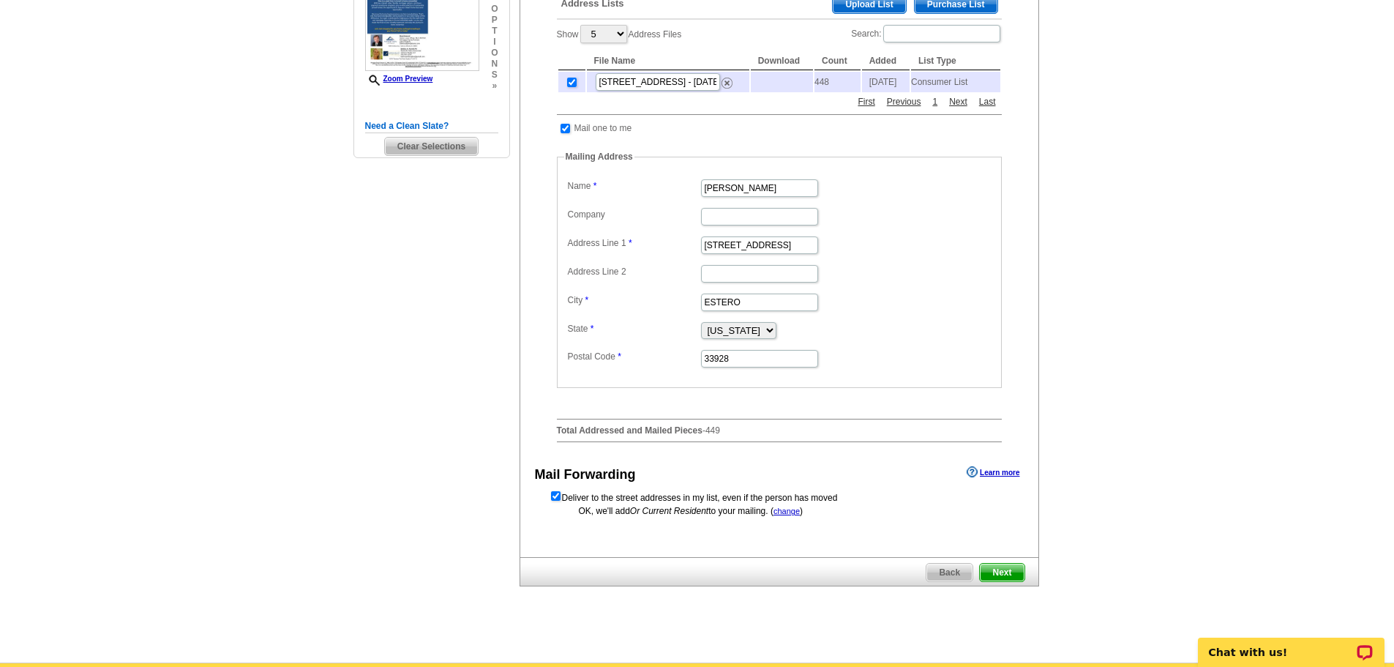
scroll to position [146, 0]
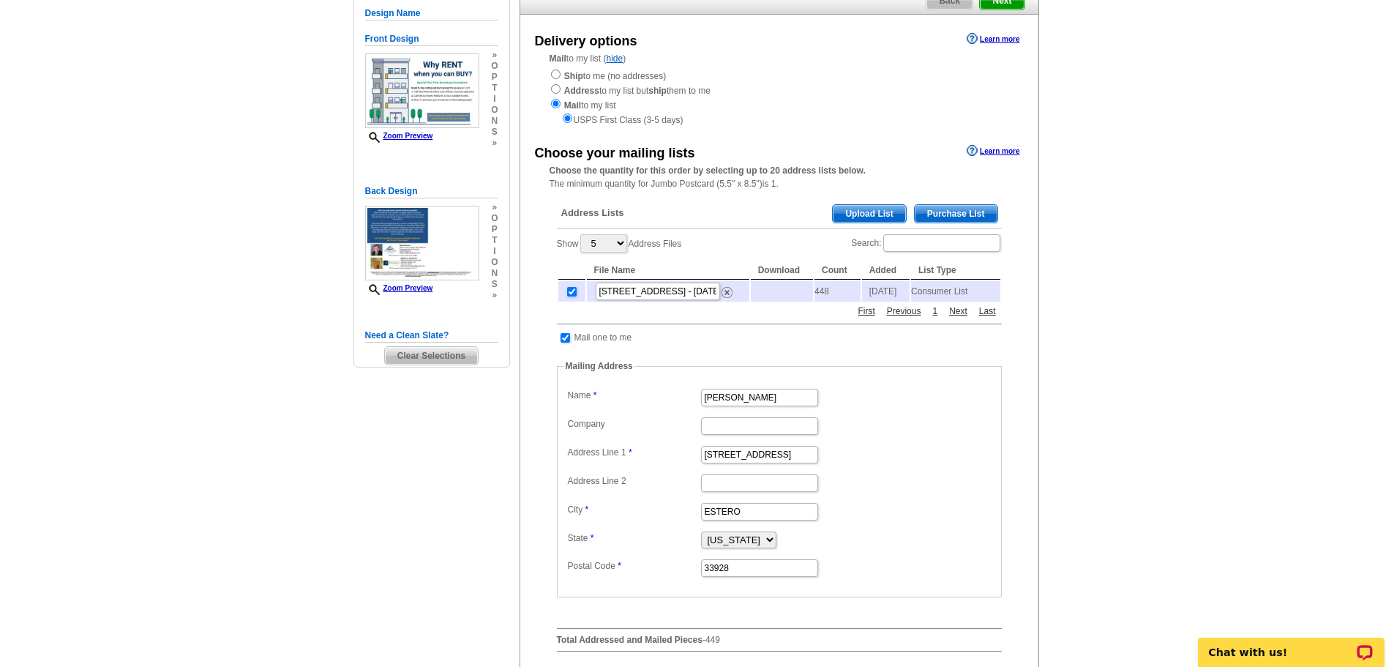
click at [950, 217] on span "Purchase List" at bounding box center [956, 214] width 83 height 18
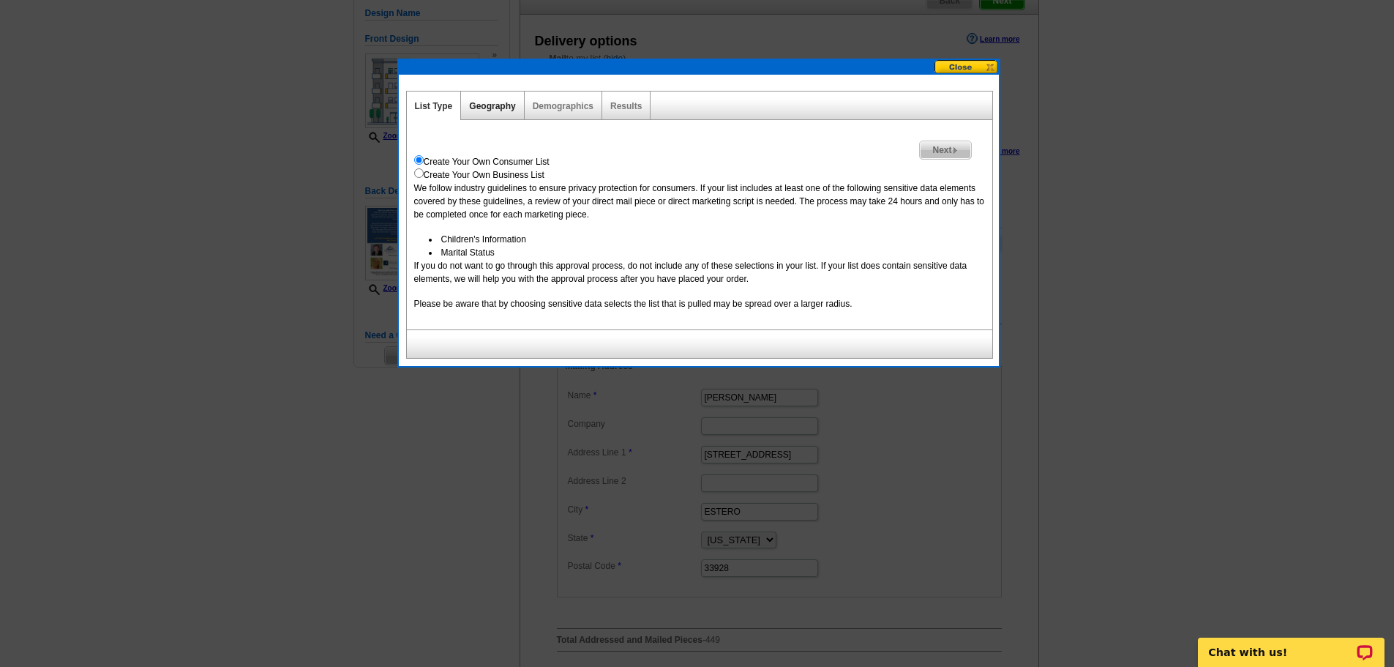
click at [487, 105] on link "Geography" at bounding box center [492, 106] width 46 height 10
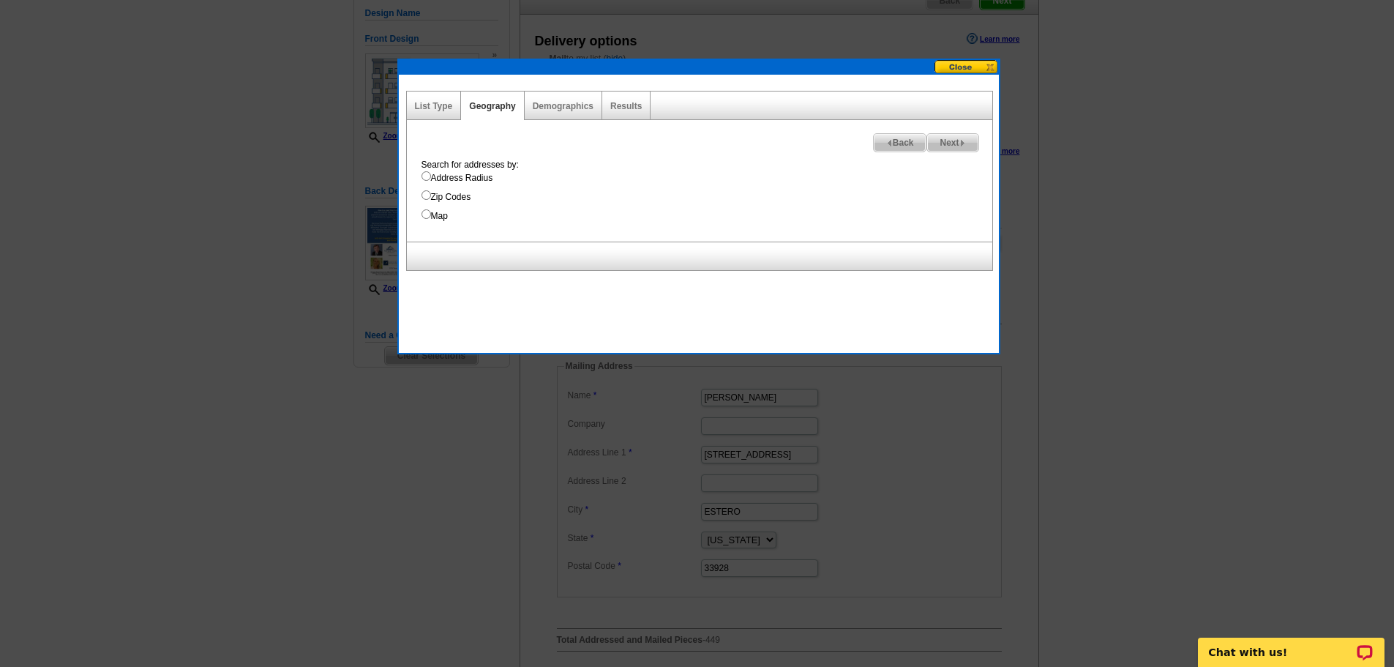
click at [427, 211] on input "Map" at bounding box center [426, 214] width 10 height 10
radio input "true"
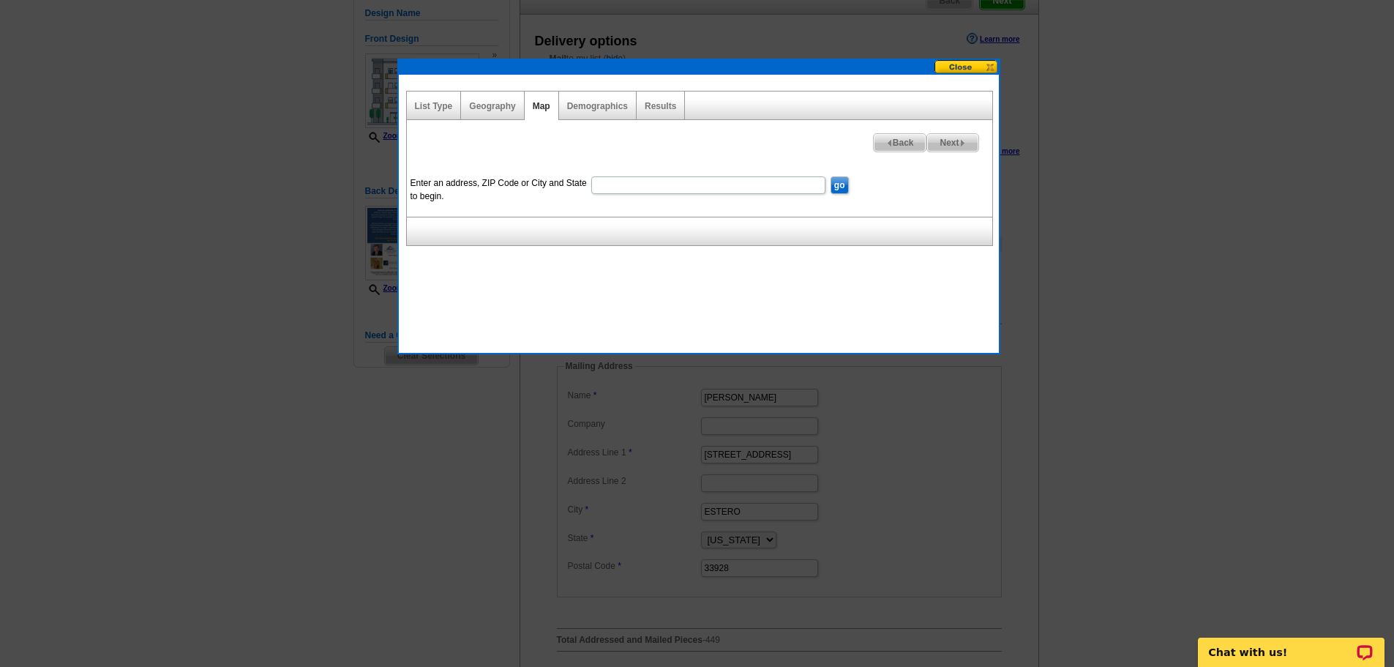
click at [596, 186] on input "Enter an address, ZIP Code or City and State to begin." at bounding box center [708, 185] width 234 height 18
type input "[STREET_ADDRESS]"
click at [945, 140] on span "Next" at bounding box center [952, 143] width 50 height 18
select select
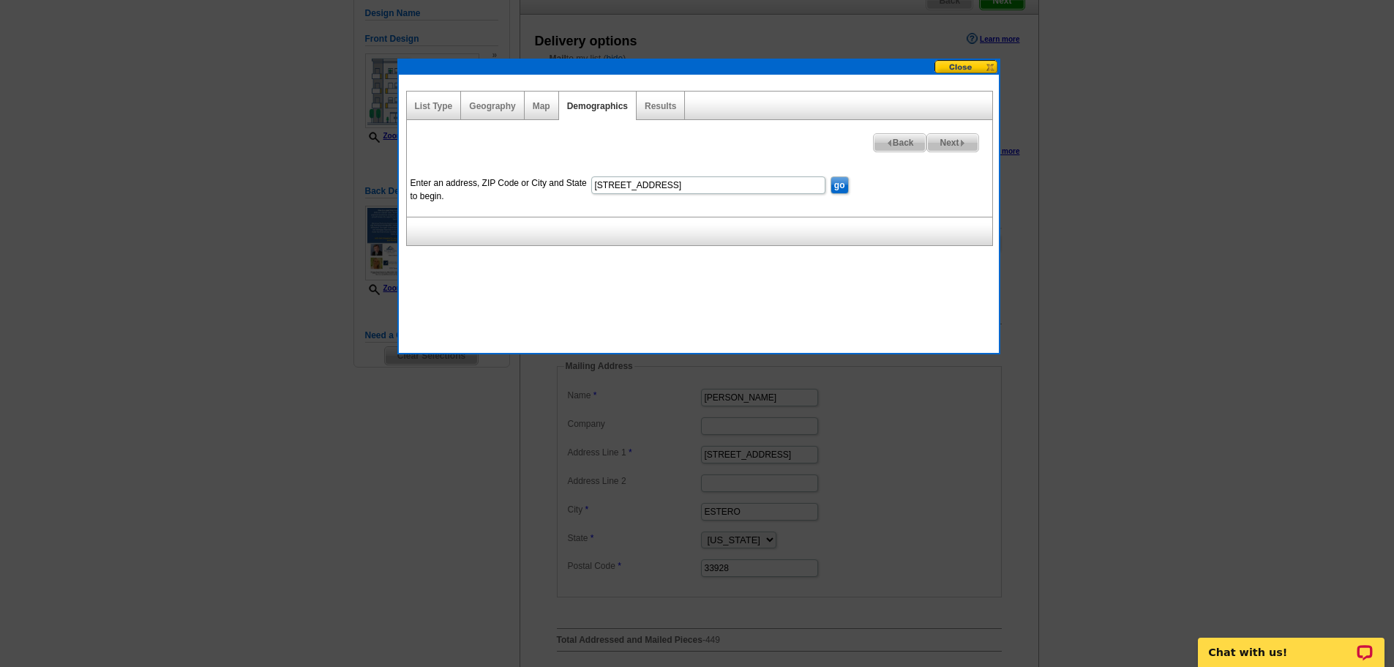
select select
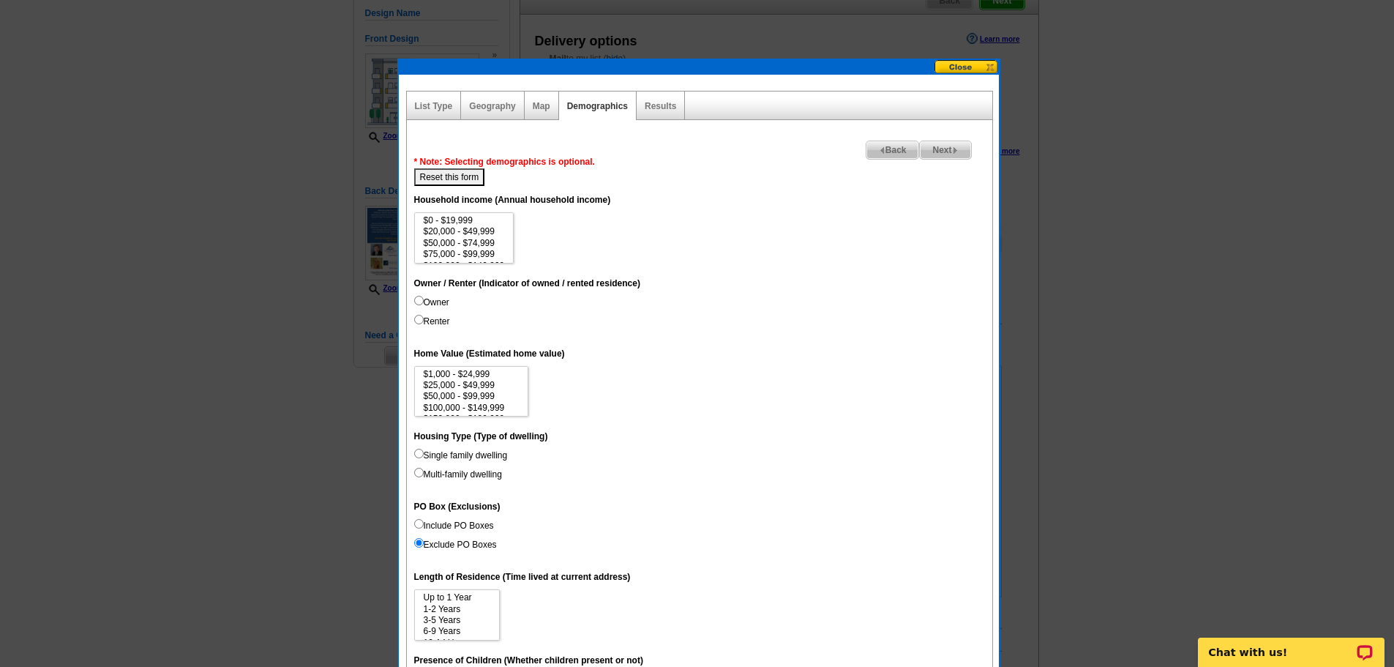
click at [885, 147] on span "Back" at bounding box center [892, 150] width 53 height 18
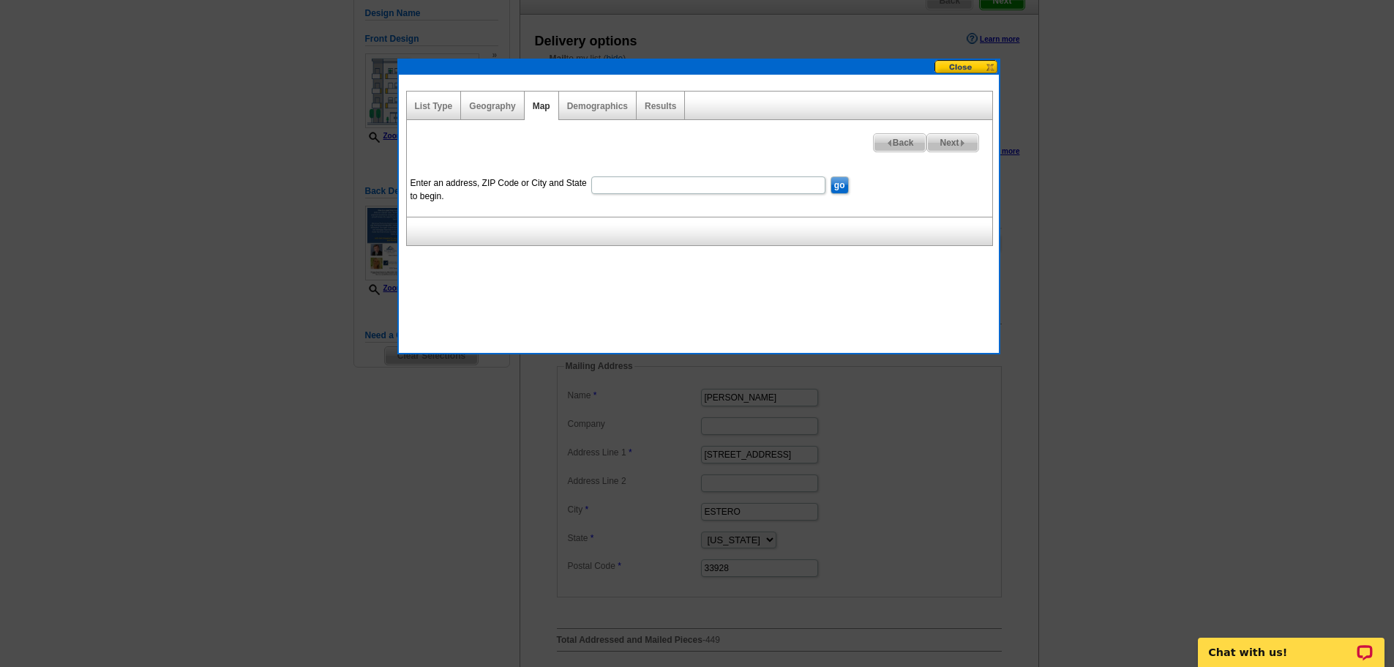
click at [623, 188] on input "Enter an address, ZIP Code or City and State to begin." at bounding box center [708, 185] width 234 height 18
type input "2000 River Reach Dr, Naples, FL 34104"
click at [839, 187] on input "go" at bounding box center [839, 185] width 18 height 18
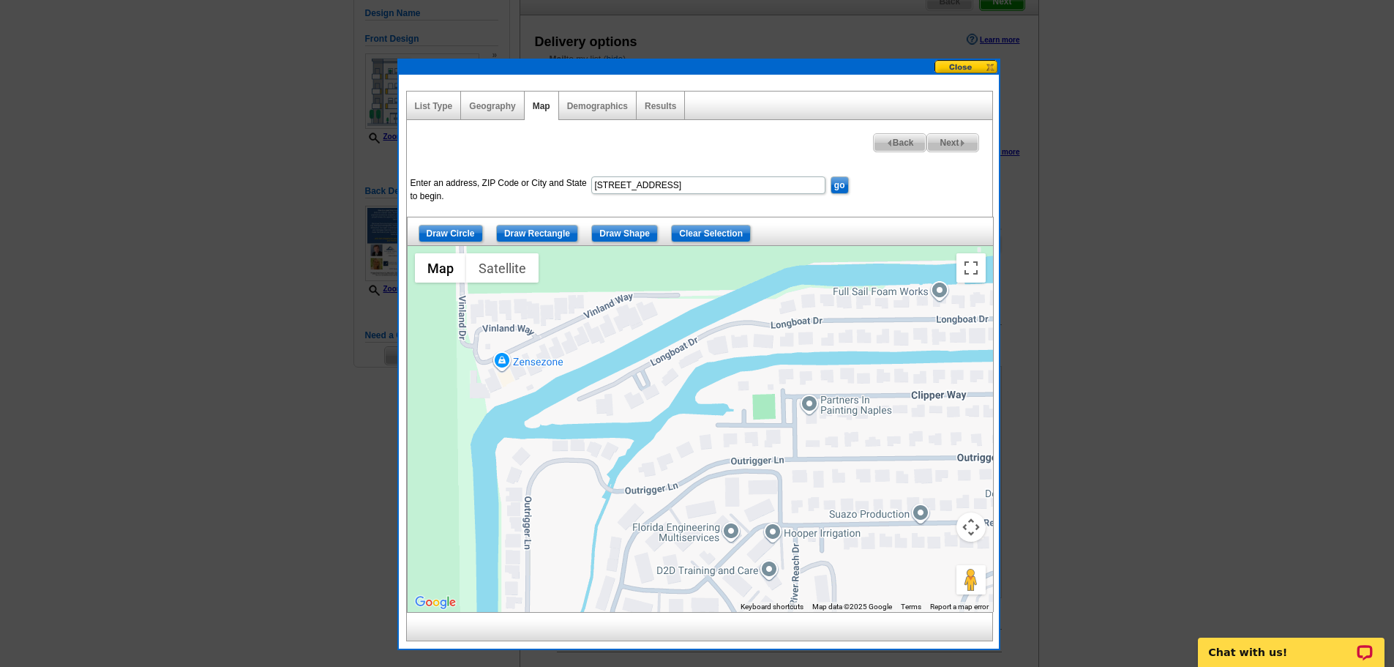
drag, startPoint x: 905, startPoint y: 269, endPoint x: 937, endPoint y: 432, distance: 166.2
click at [937, 432] on div at bounding box center [700, 429] width 585 height 366
click at [507, 273] on button "Satellite" at bounding box center [502, 267] width 72 height 29
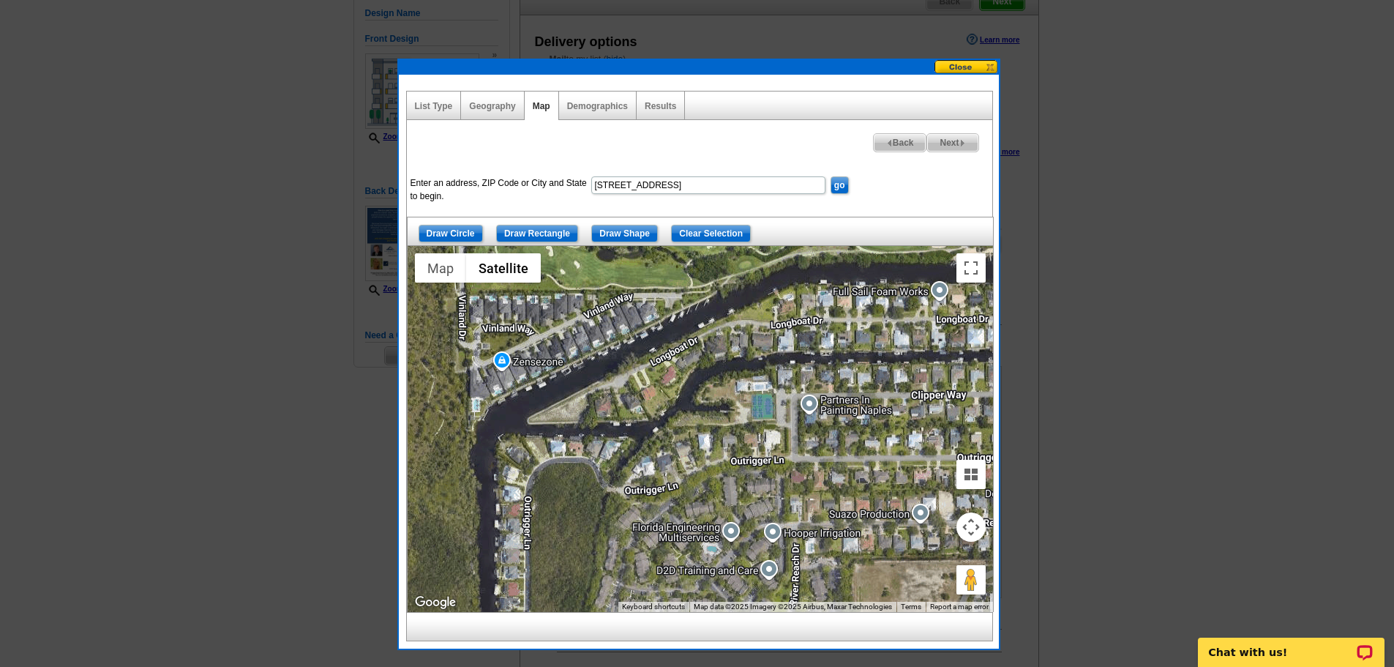
click at [971, 538] on button "Map camera controls" at bounding box center [970, 526] width 29 height 29
click at [934, 492] on button "Zoom in" at bounding box center [934, 490] width 29 height 29
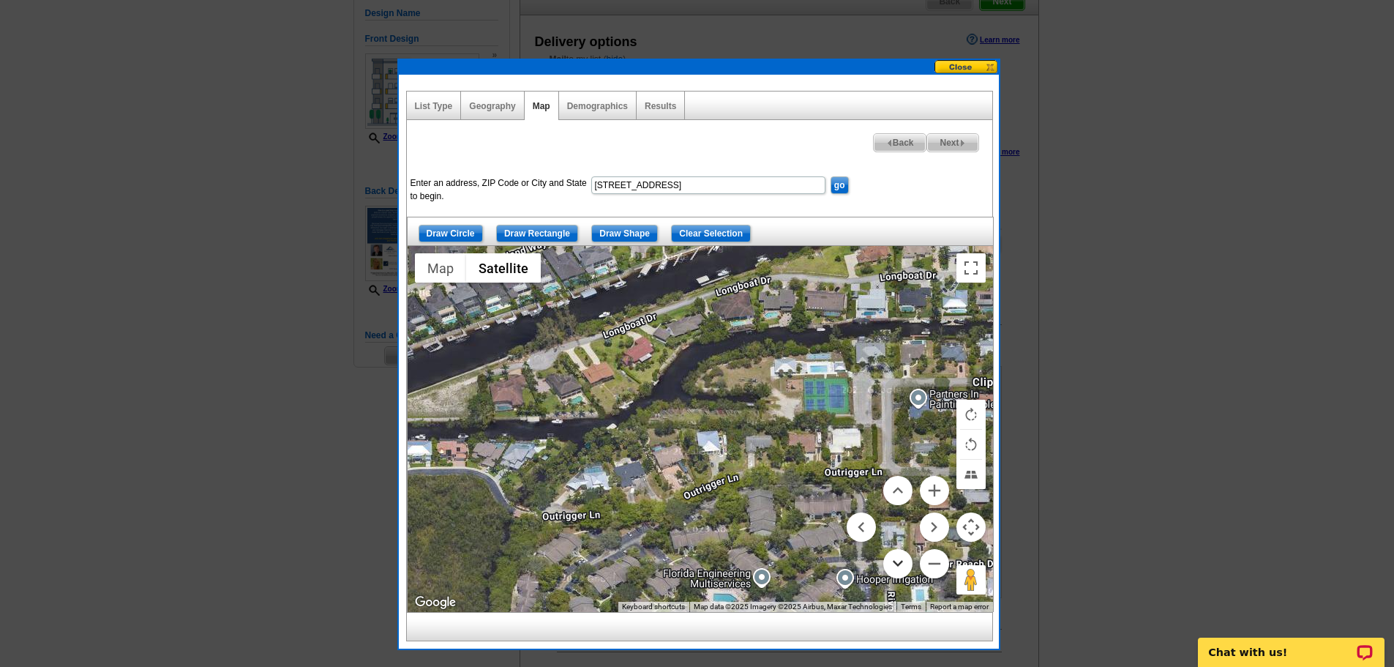
click at [897, 561] on button "Move down" at bounding box center [897, 563] width 29 height 29
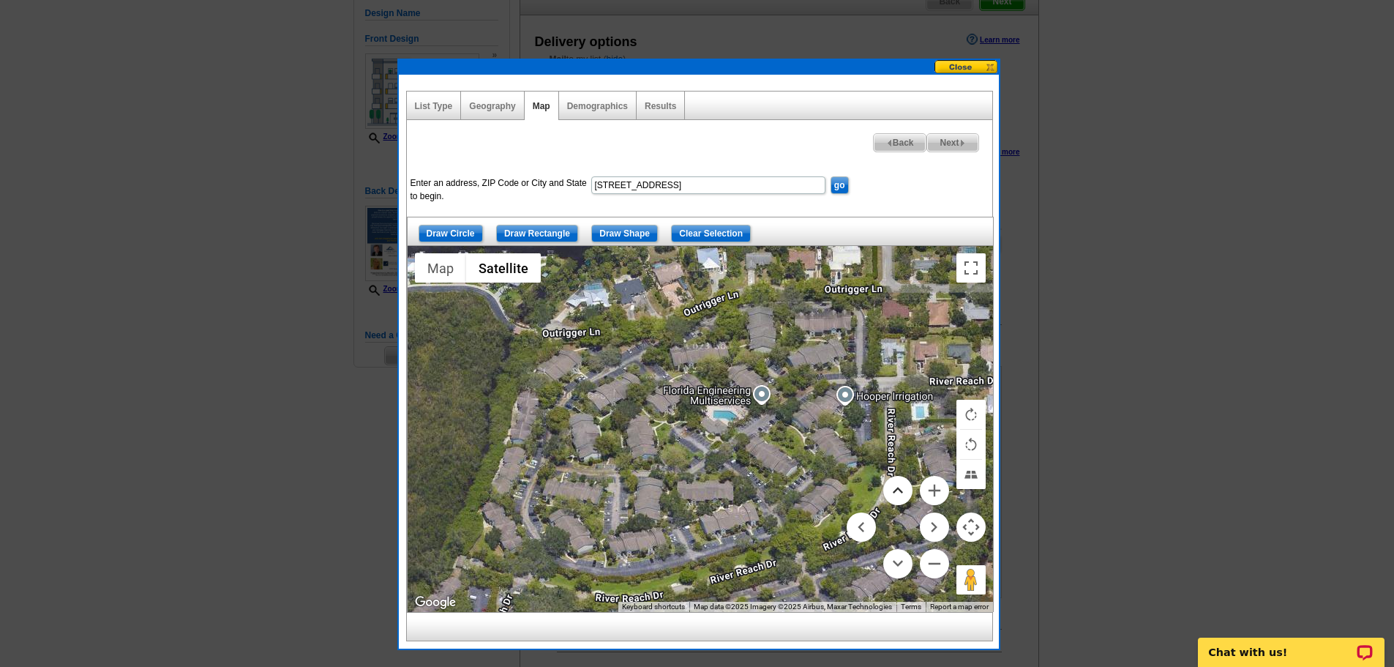
click at [901, 488] on button "Move up" at bounding box center [897, 490] width 29 height 29
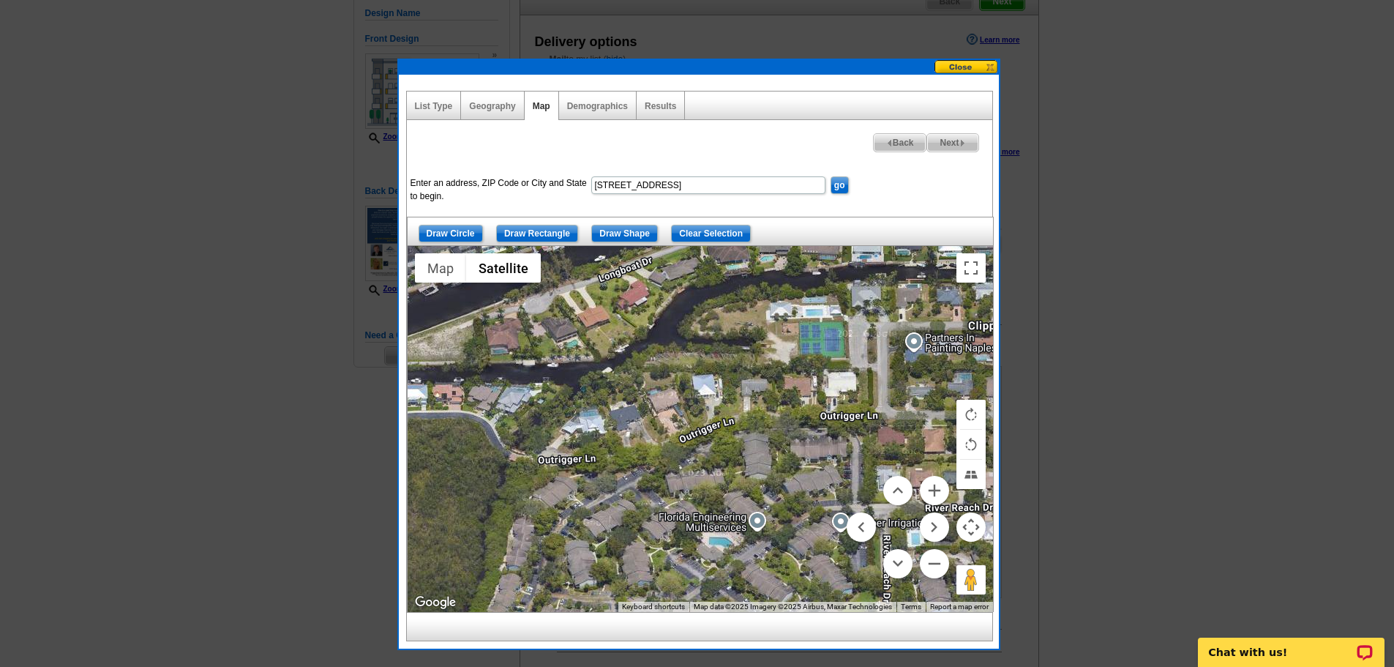
drag, startPoint x: 449, startPoint y: 547, endPoint x: 446, endPoint y: 490, distance: 56.4
click at [446, 490] on div at bounding box center [700, 429] width 585 height 366
click at [968, 413] on button "Rotate map clockwise" at bounding box center [970, 414] width 29 height 29
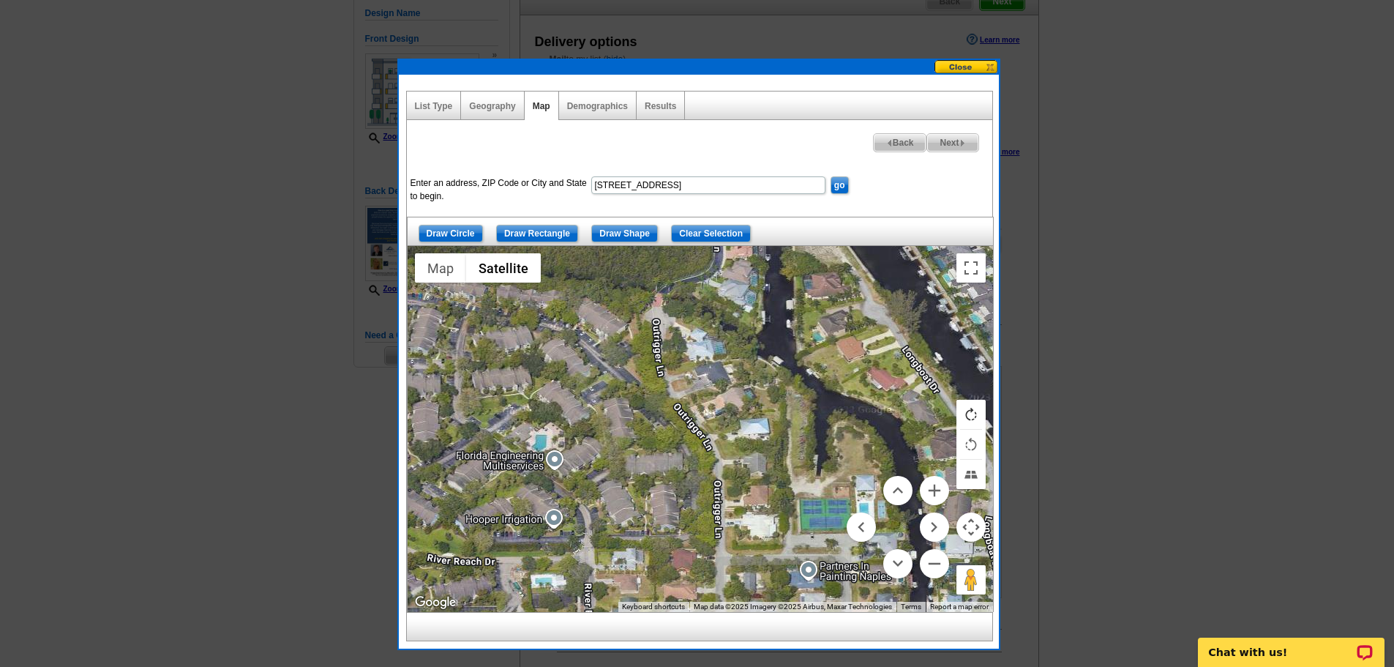
click at [968, 413] on button "Rotate map clockwise" at bounding box center [970, 414] width 29 height 29
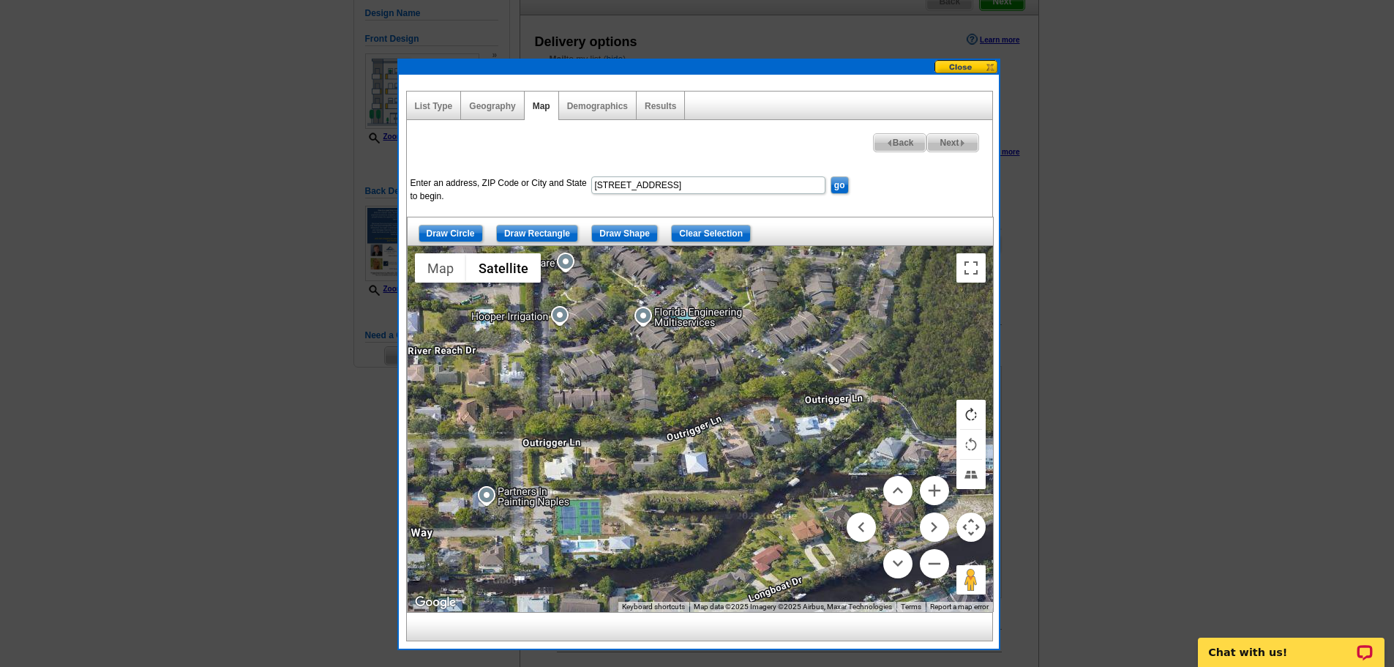
click at [968, 413] on button "Rotate map clockwise" at bounding box center [970, 414] width 29 height 29
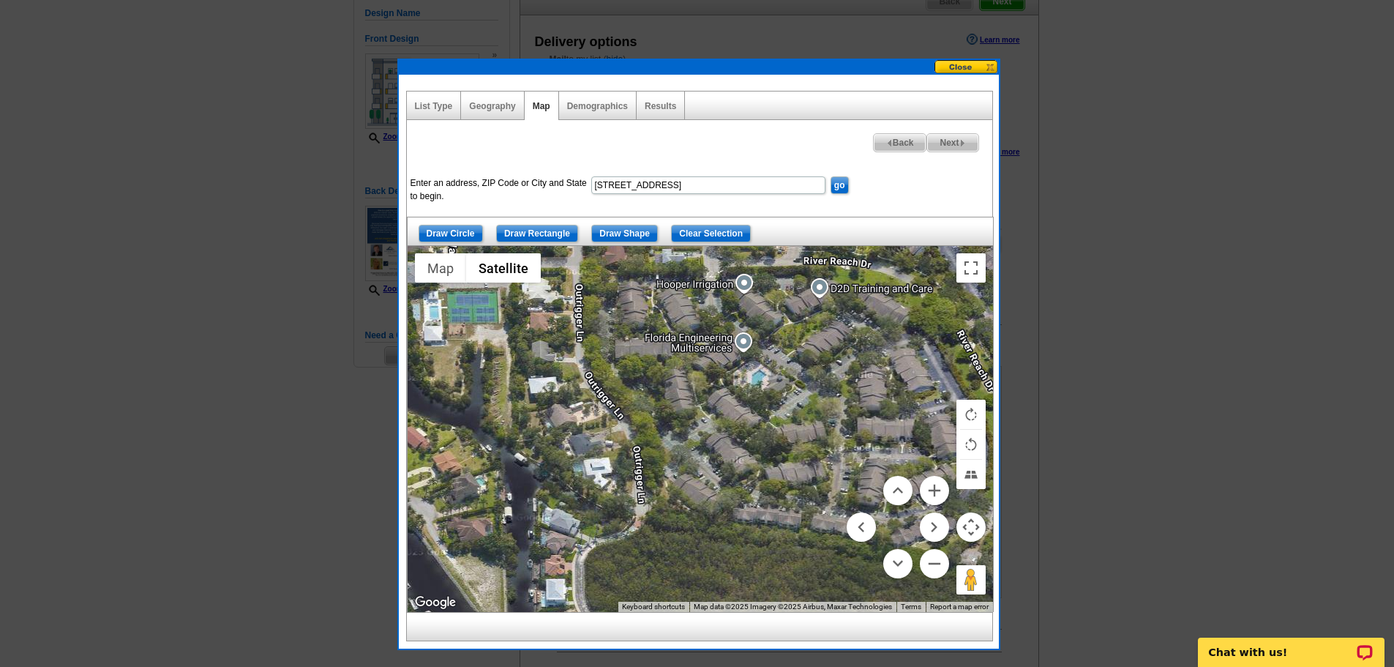
drag, startPoint x: 798, startPoint y: 429, endPoint x: 694, endPoint y: 393, distance: 110.6
click at [694, 393] on div at bounding box center [700, 429] width 585 height 366
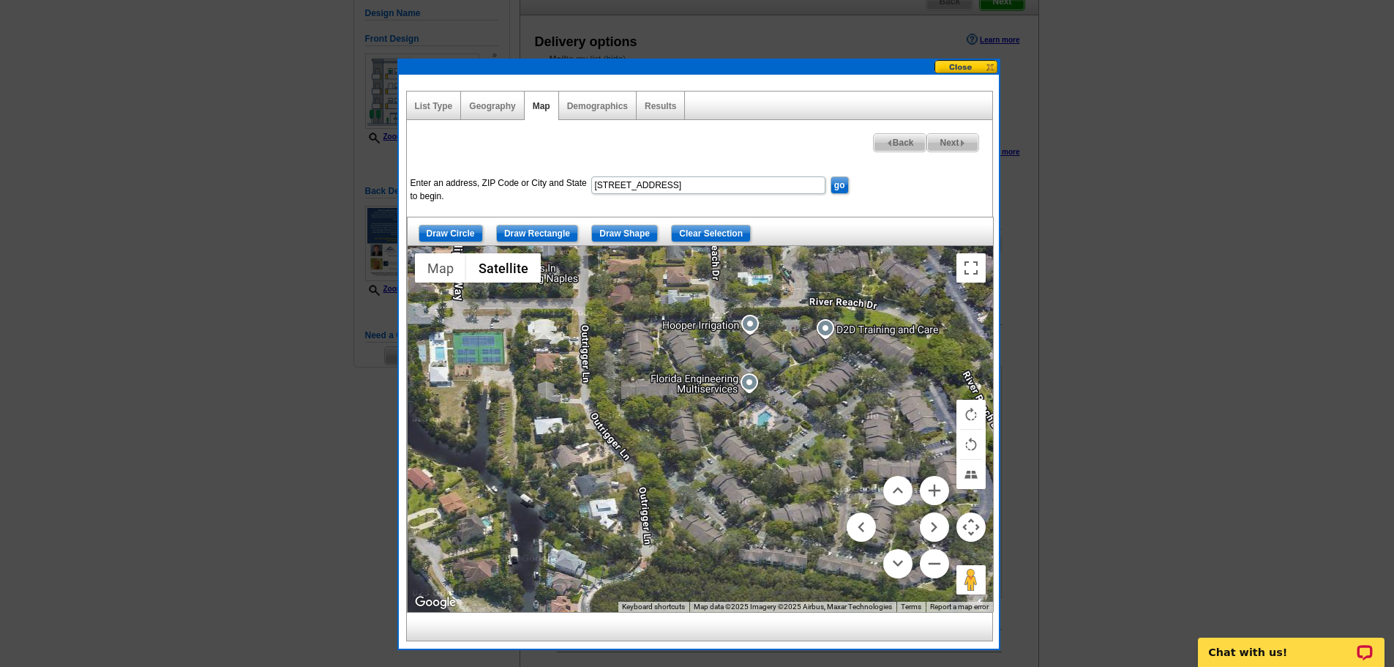
drag, startPoint x: 694, startPoint y: 393, endPoint x: 699, endPoint y: 436, distance: 43.6
click at [699, 436] on div at bounding box center [700, 429] width 585 height 366
click at [974, 274] on button "Toggle fullscreen view" at bounding box center [970, 267] width 29 height 29
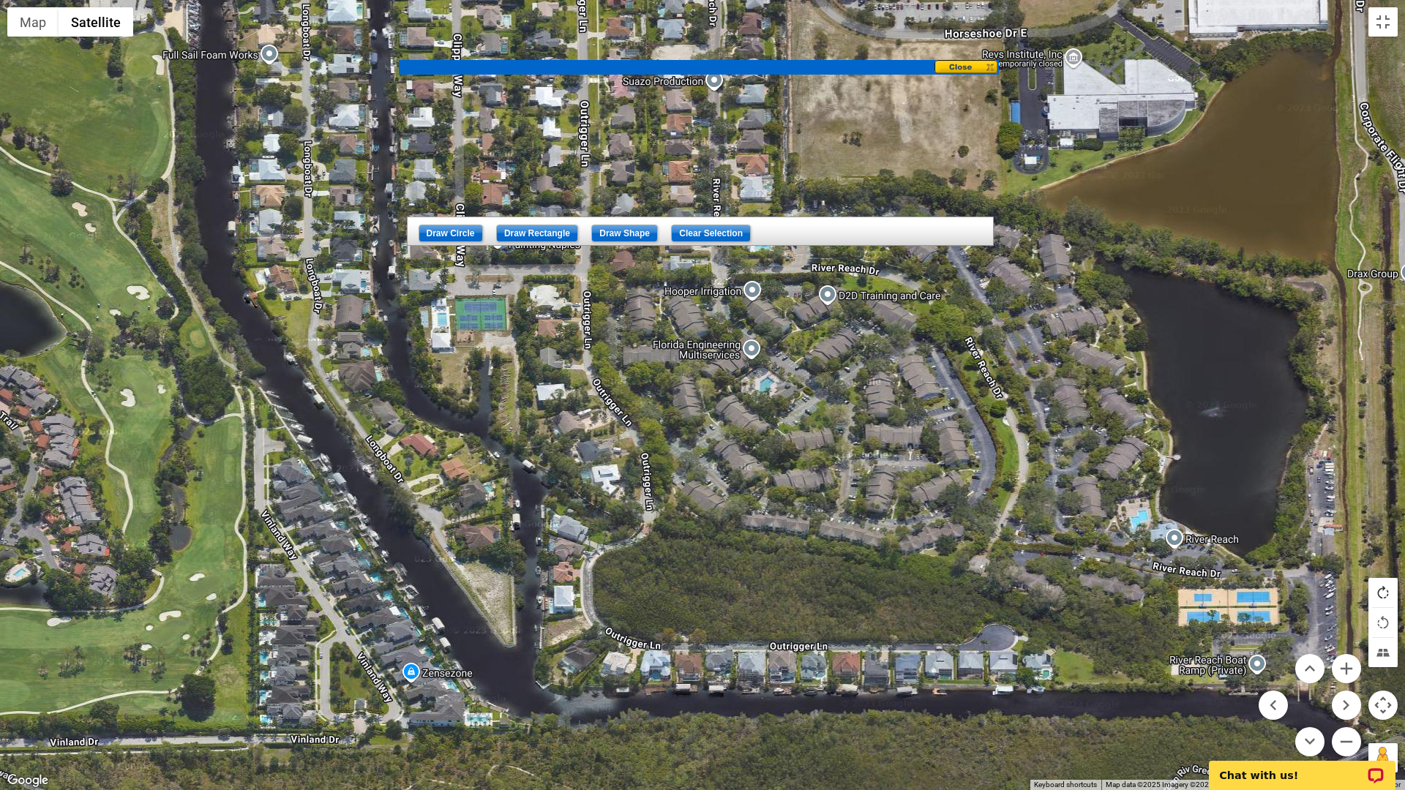
click at [1381, 593] on button "Rotate map clockwise" at bounding box center [1382, 592] width 29 height 29
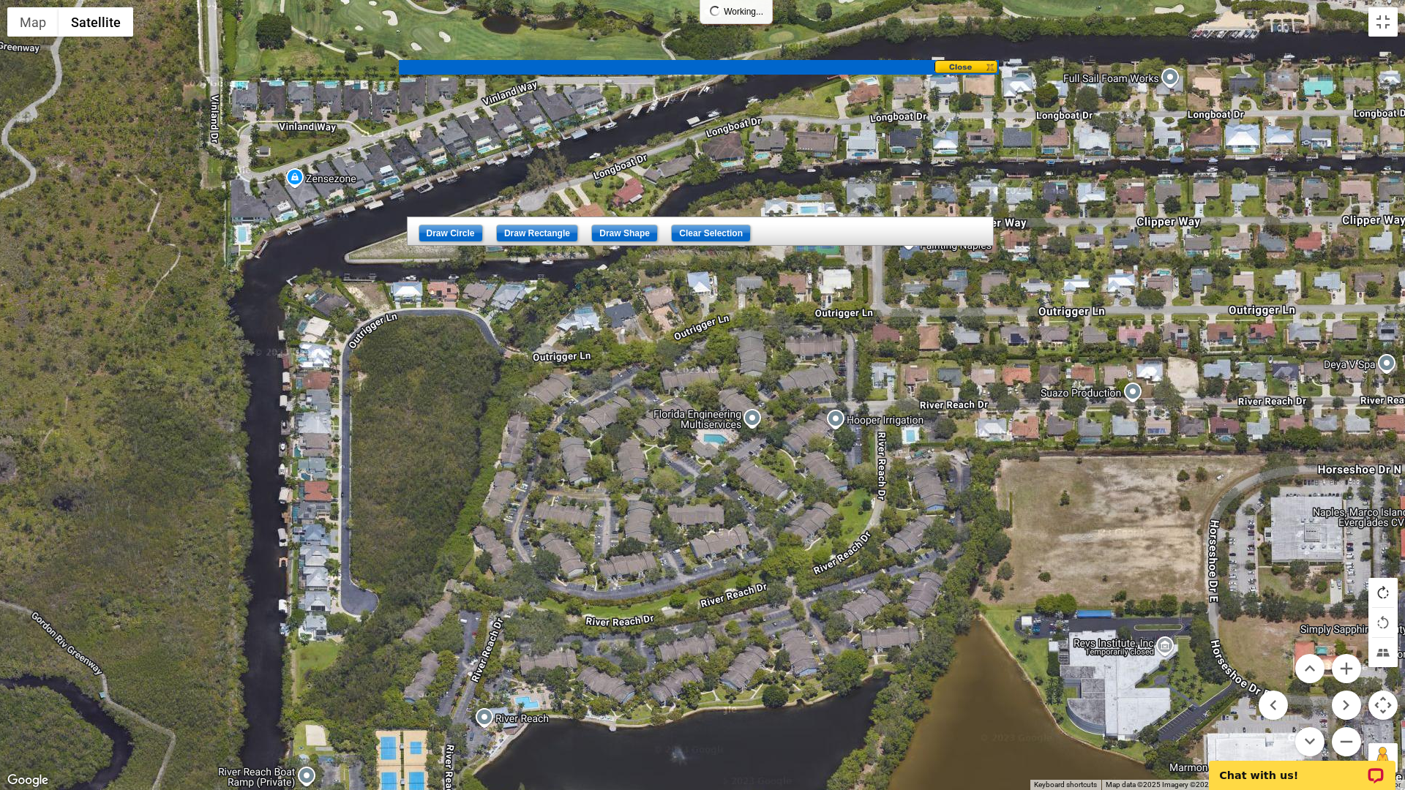
click at [1381, 593] on button "Rotate map clockwise" at bounding box center [1382, 592] width 29 height 29
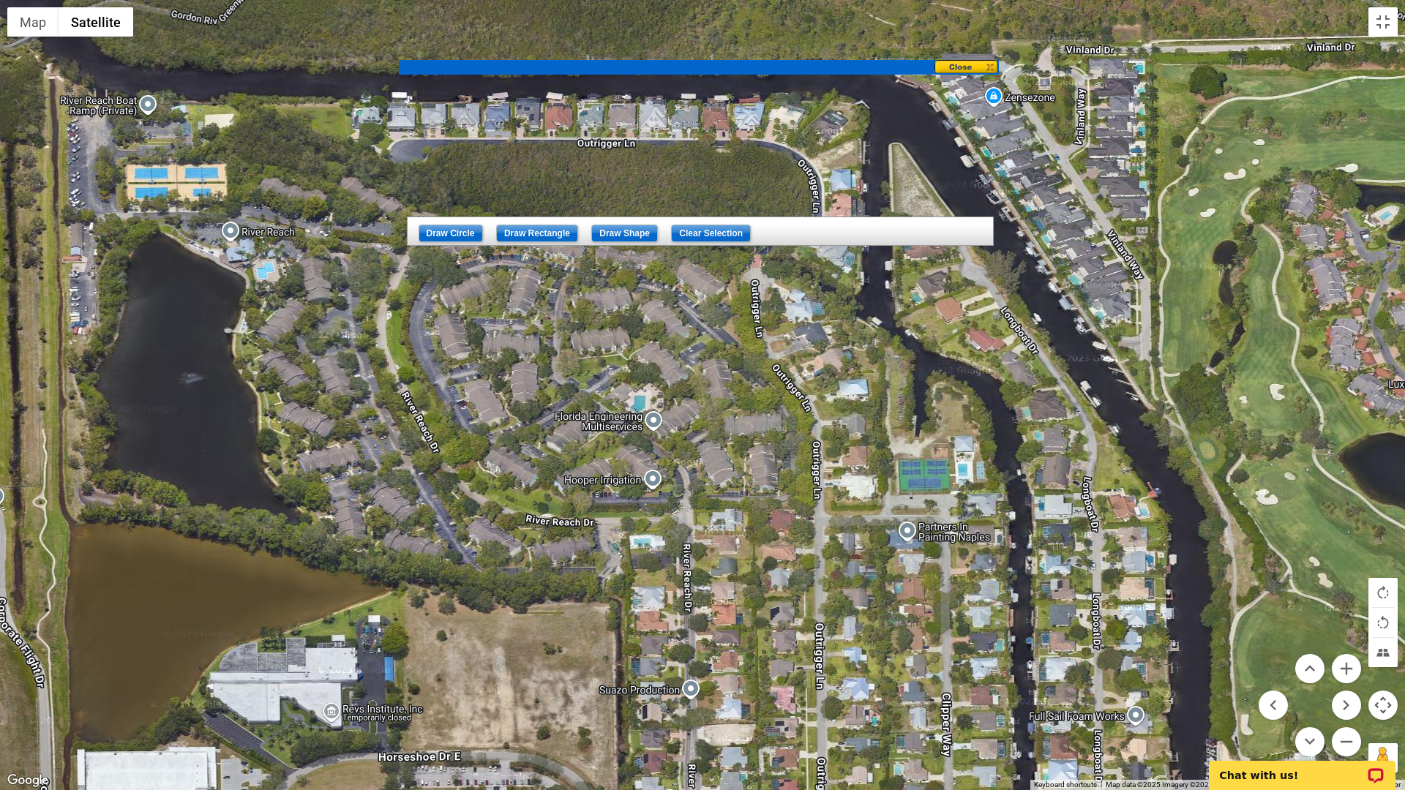
click at [119, 161] on div at bounding box center [702, 395] width 1405 height 790
click at [121, 165] on div at bounding box center [702, 395] width 1405 height 790
click at [1380, 21] on button "Toggle fullscreen view" at bounding box center [1382, 21] width 29 height 29
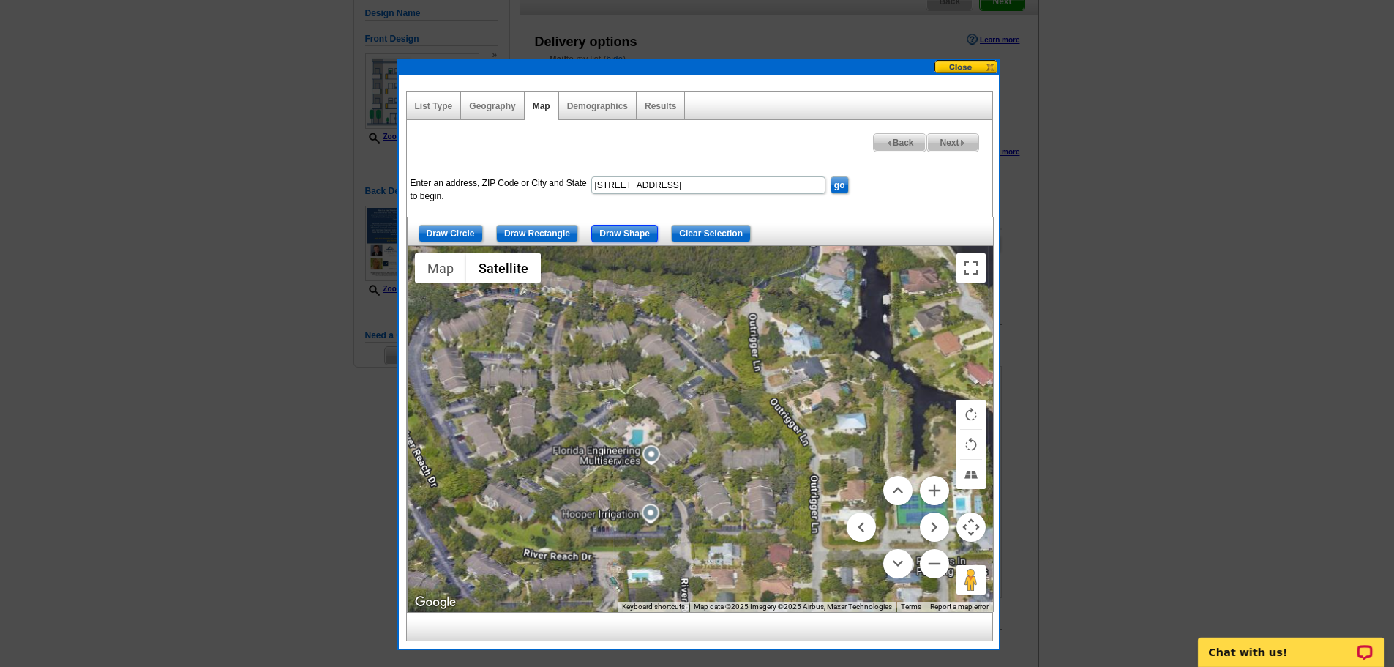
click at [623, 234] on input "Draw Shape" at bounding box center [624, 234] width 67 height 18
click at [971, 270] on button "Toggle fullscreen view" at bounding box center [970, 267] width 29 height 29
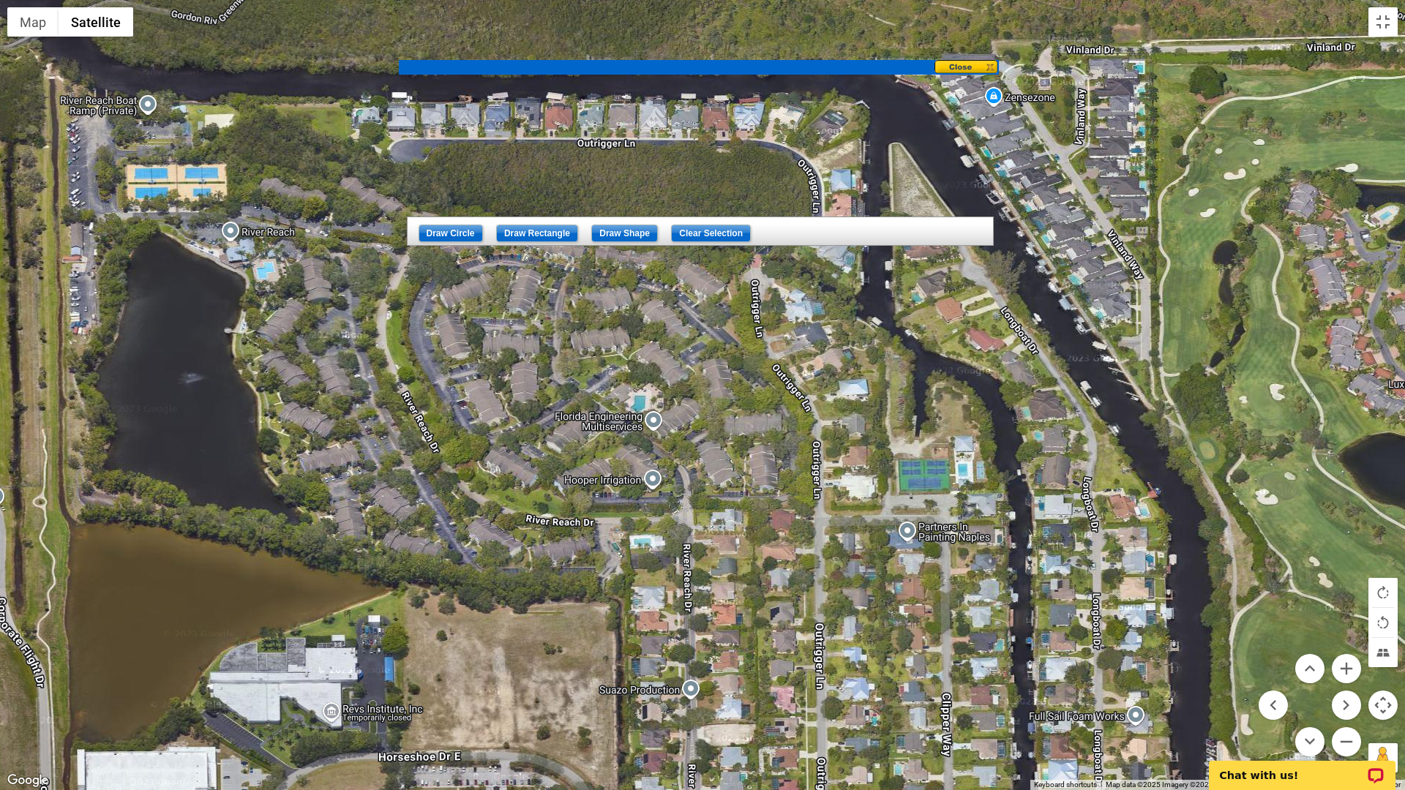
click at [119, 156] on div at bounding box center [702, 395] width 1405 height 790
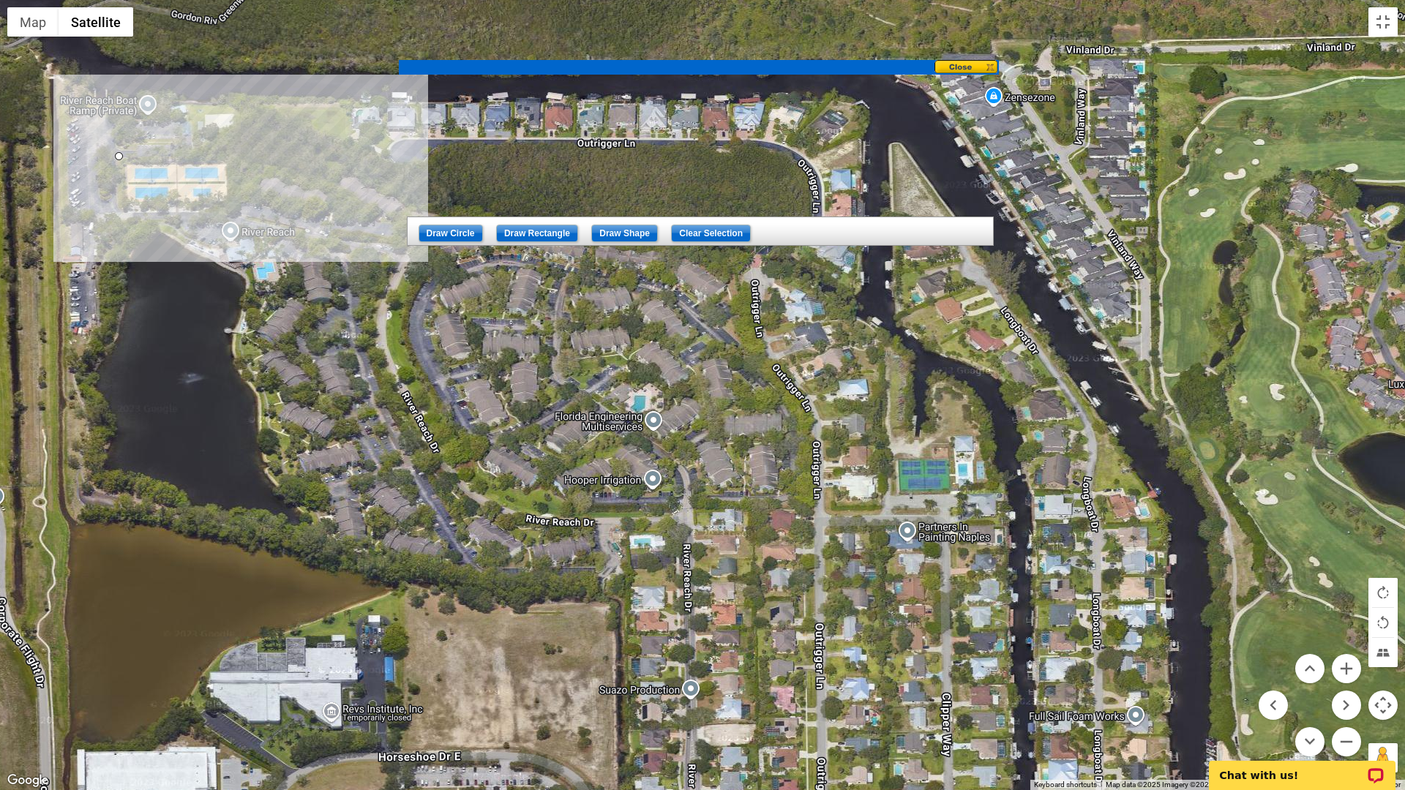
click at [369, 166] on div at bounding box center [702, 395] width 1405 height 790
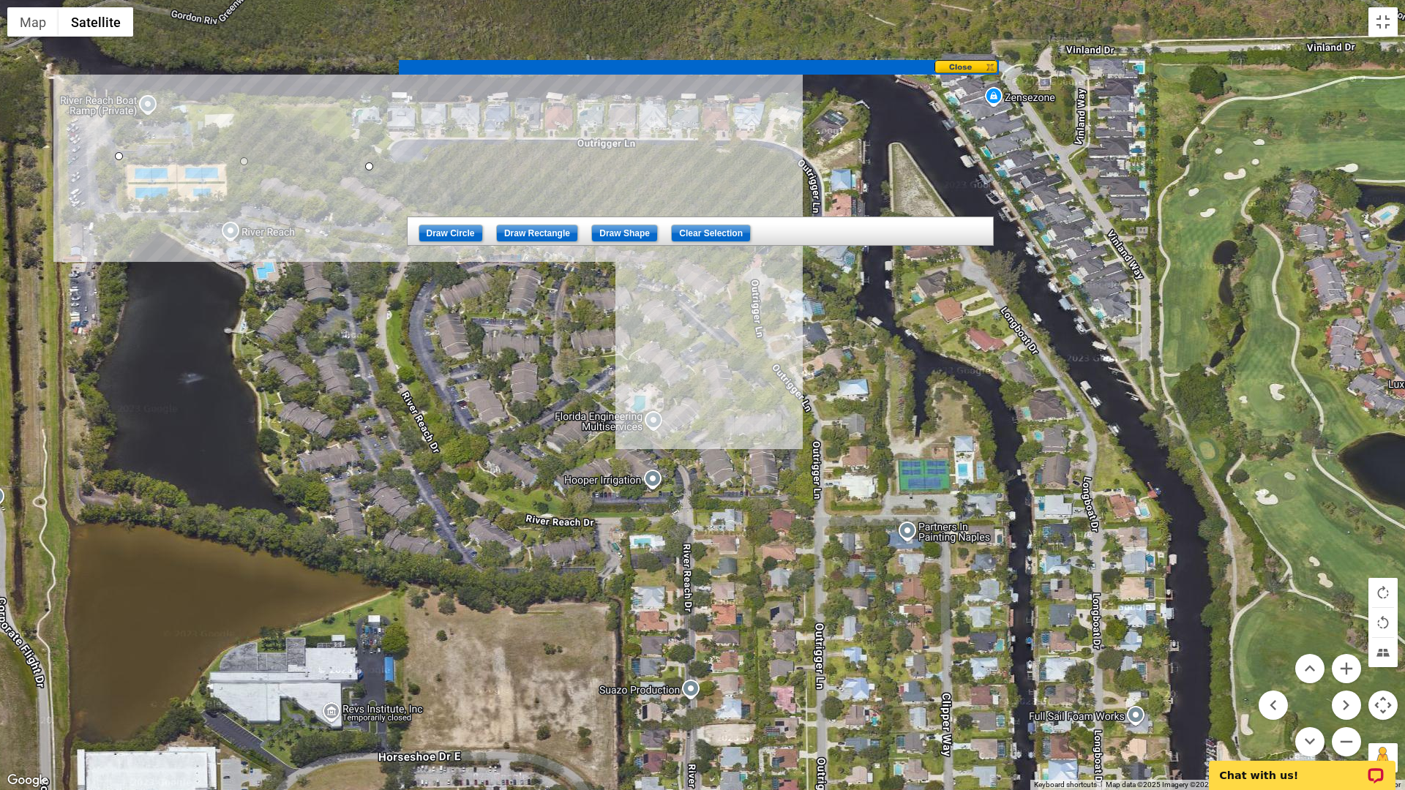
click at [729, 264] on div at bounding box center [702, 395] width 1405 height 790
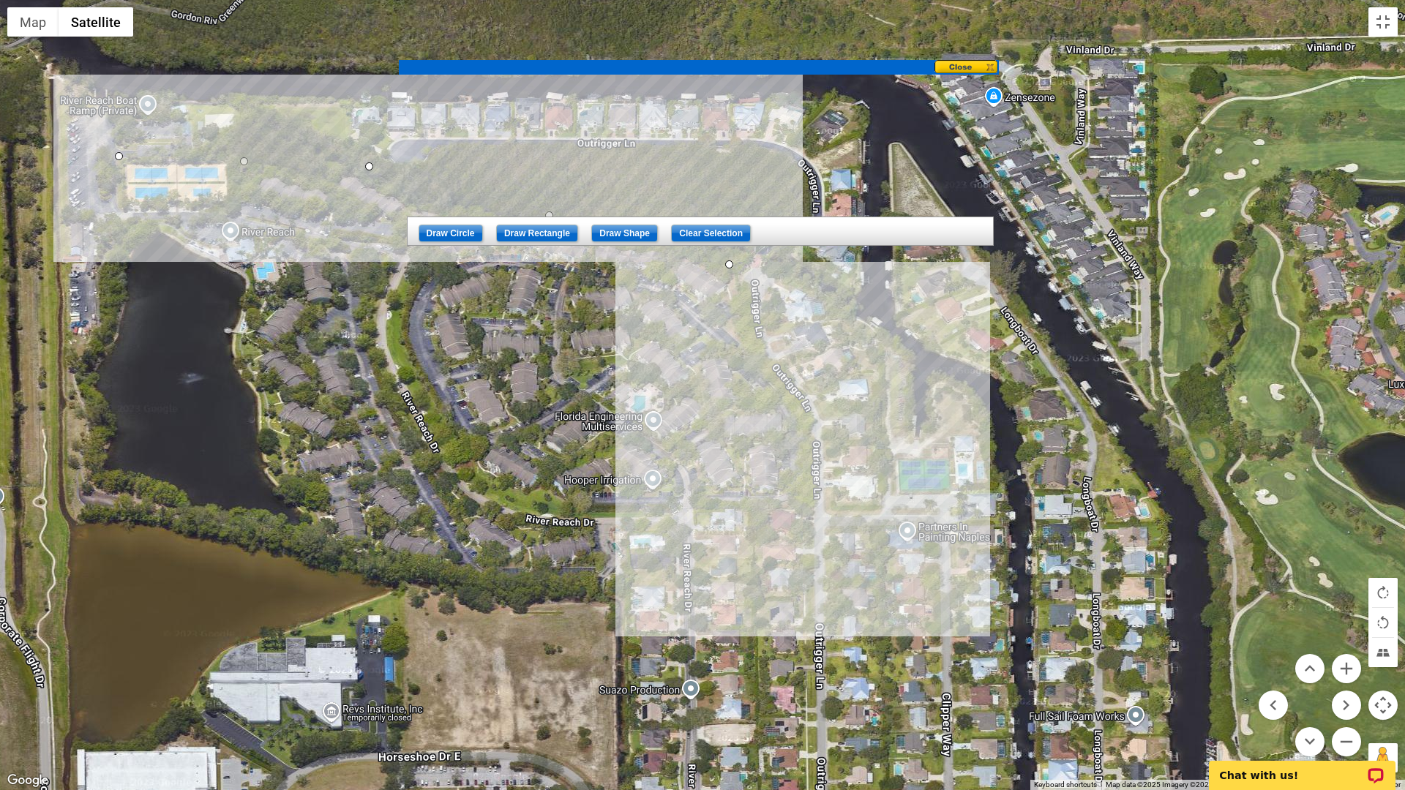
click at [809, 482] on div at bounding box center [702, 395] width 1405 height 790
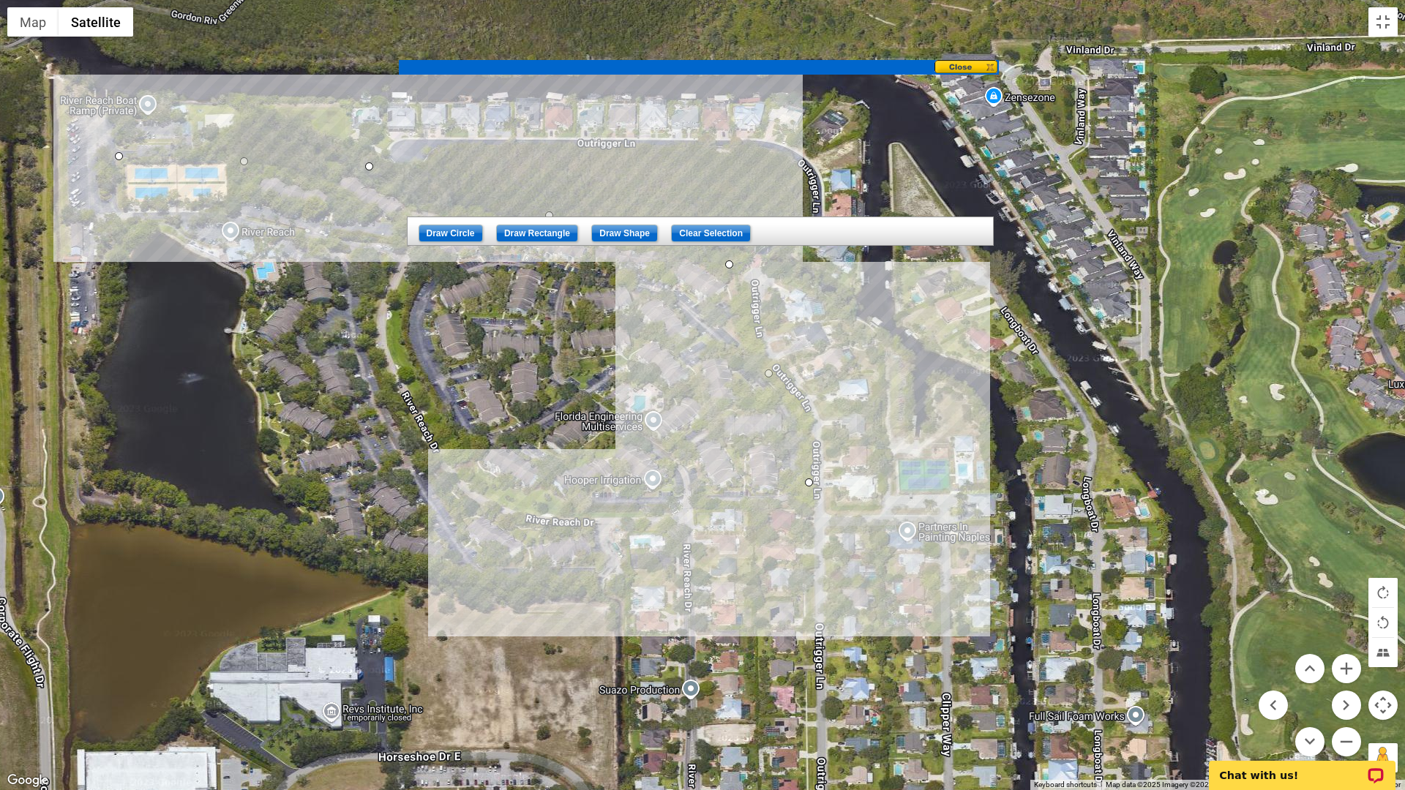
click at [599, 528] on div at bounding box center [702, 395] width 1405 height 790
click at [598, 574] on div at bounding box center [702, 395] width 1405 height 790
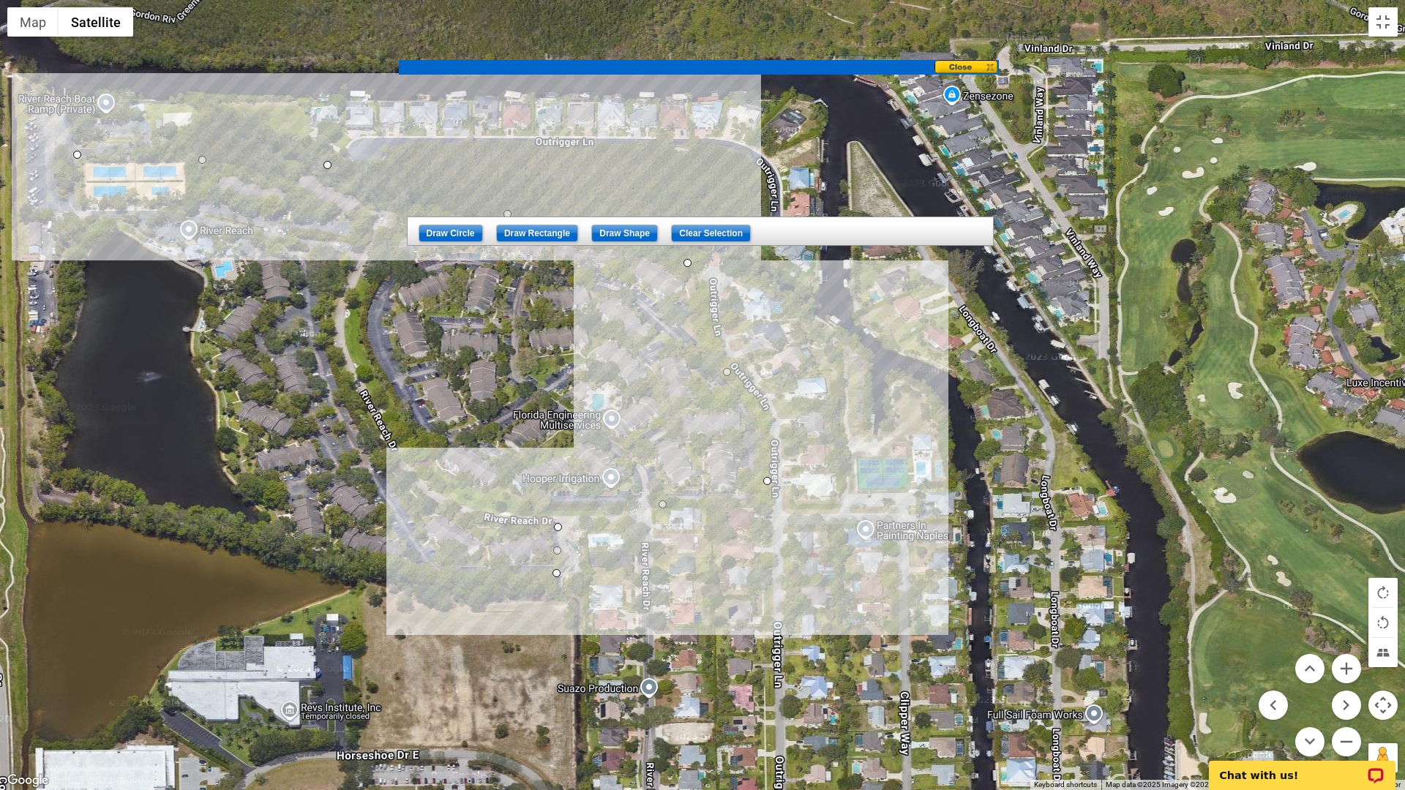
drag, startPoint x: 594, startPoint y: 576, endPoint x: 550, endPoint y: 574, distance: 43.9
click at [550, 574] on div at bounding box center [702, 395] width 1405 height 790
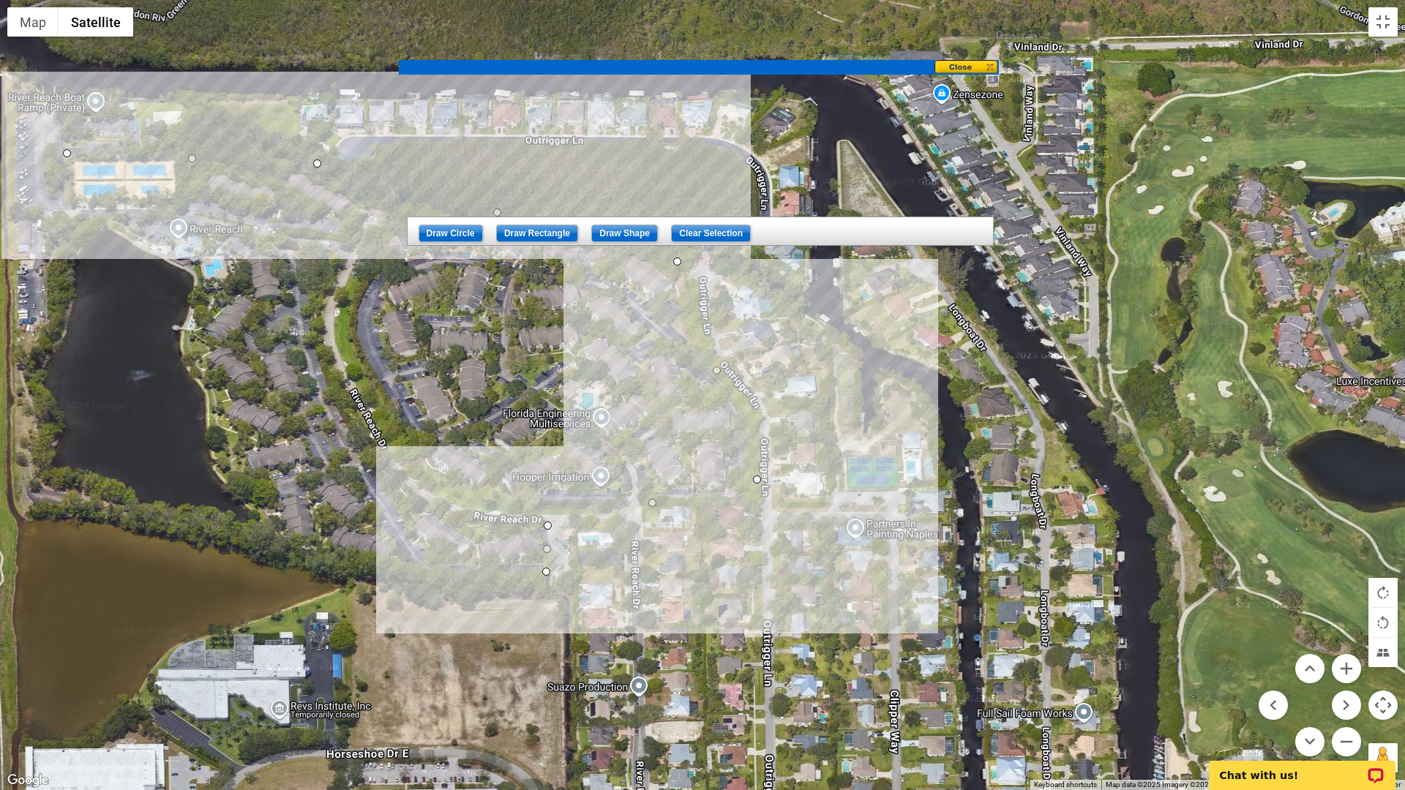
click at [538, 570] on div at bounding box center [702, 395] width 1405 height 790
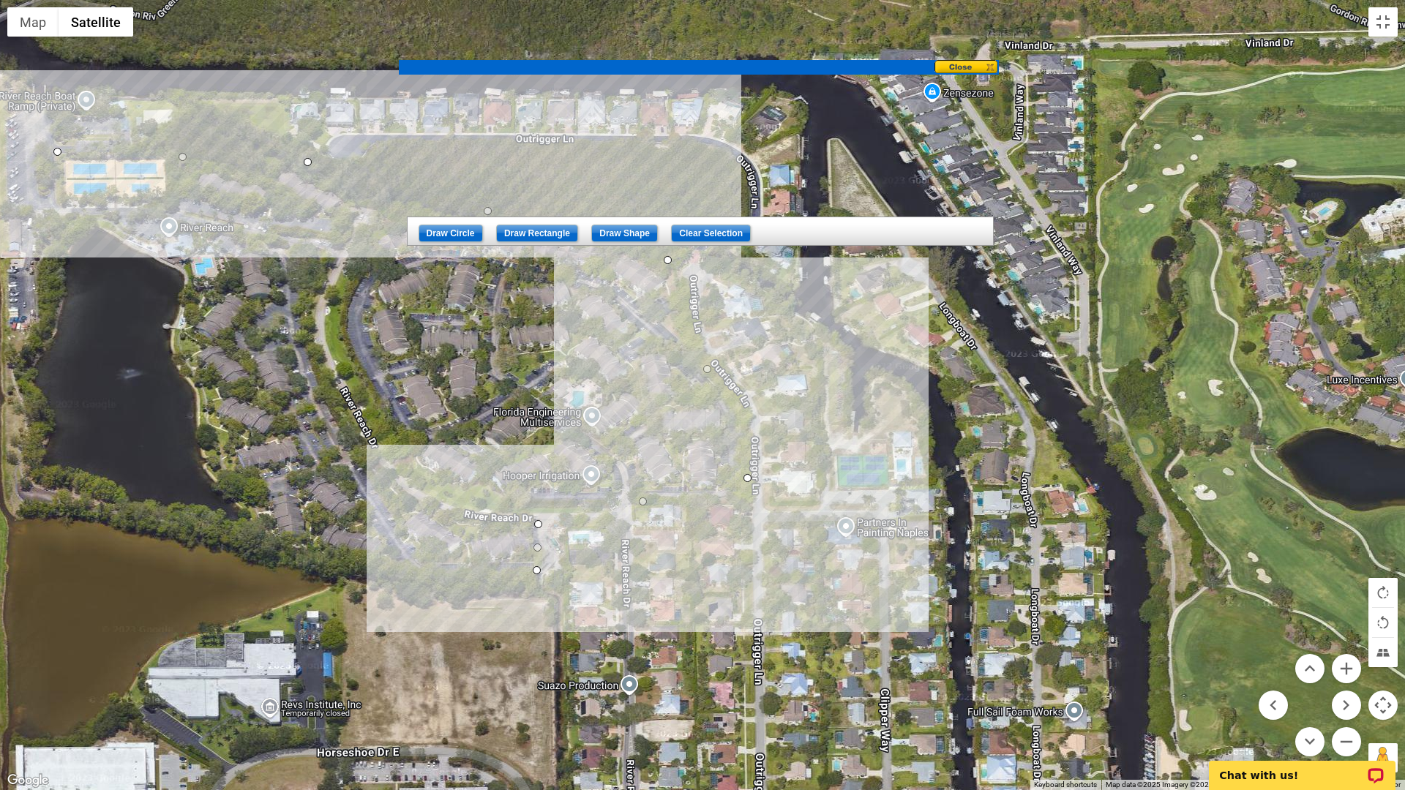
drag, startPoint x: 542, startPoint y: 569, endPoint x: 530, endPoint y: 569, distance: 11.7
click at [530, 569] on div at bounding box center [702, 395] width 1405 height 790
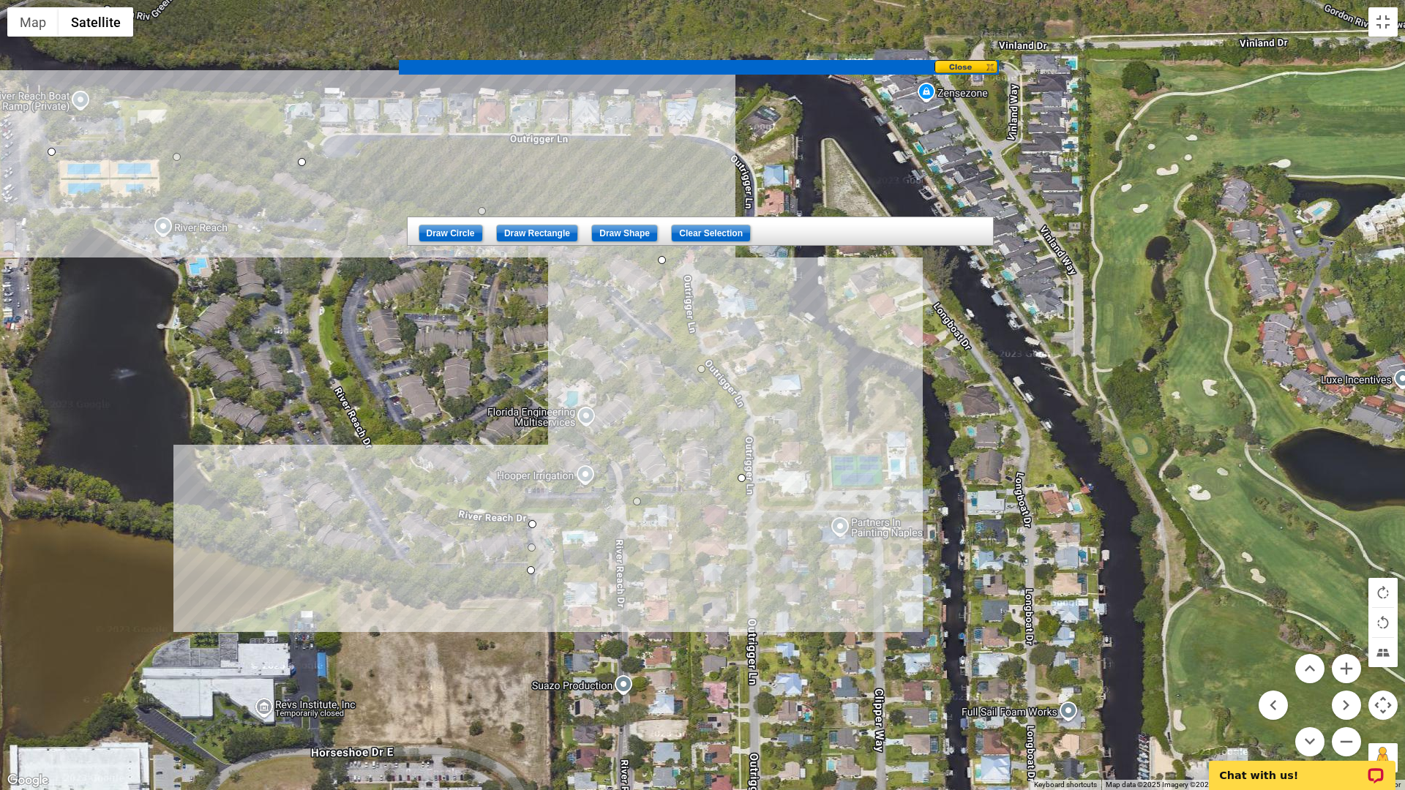
click at [267, 541] on div at bounding box center [702, 395] width 1405 height 790
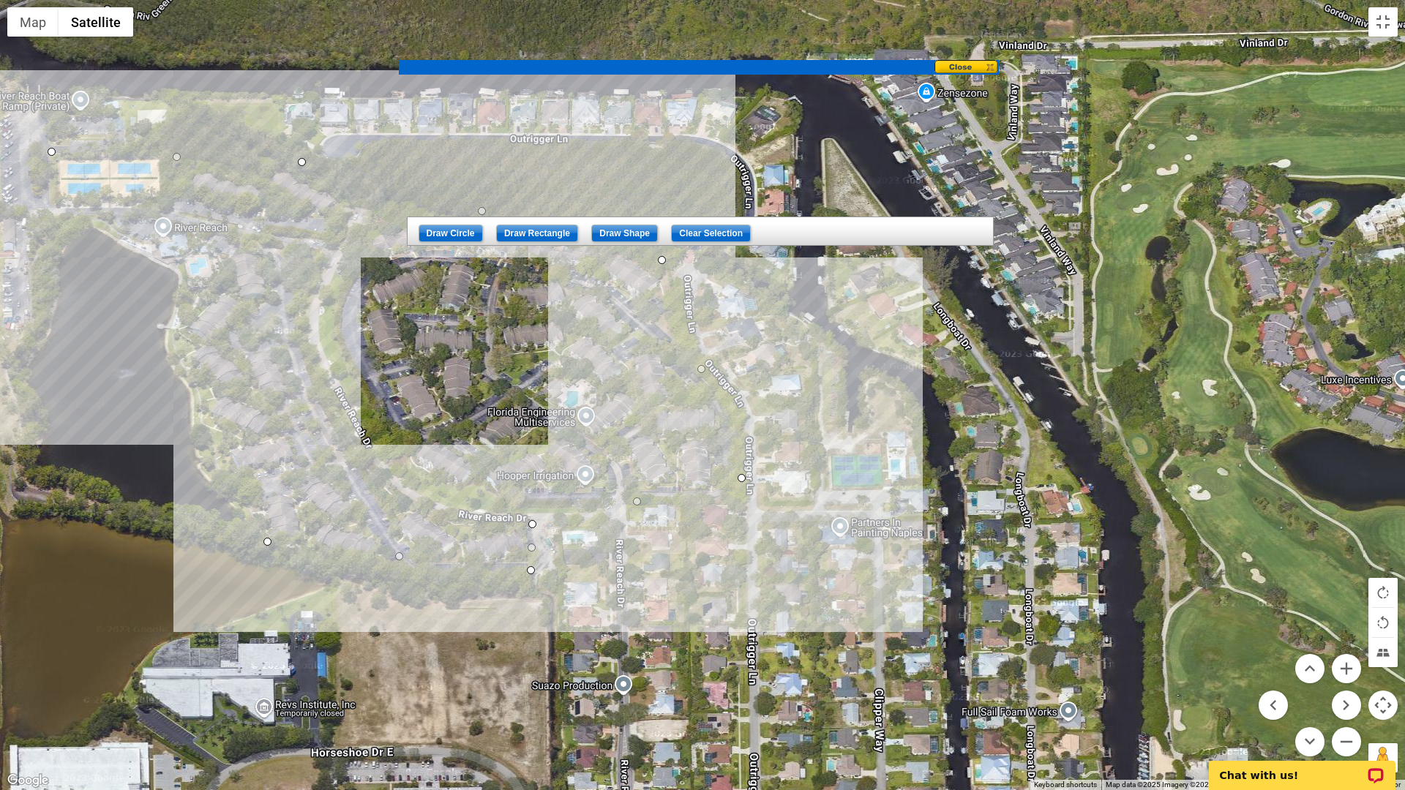
click at [172, 328] on div at bounding box center [702, 395] width 1405 height 790
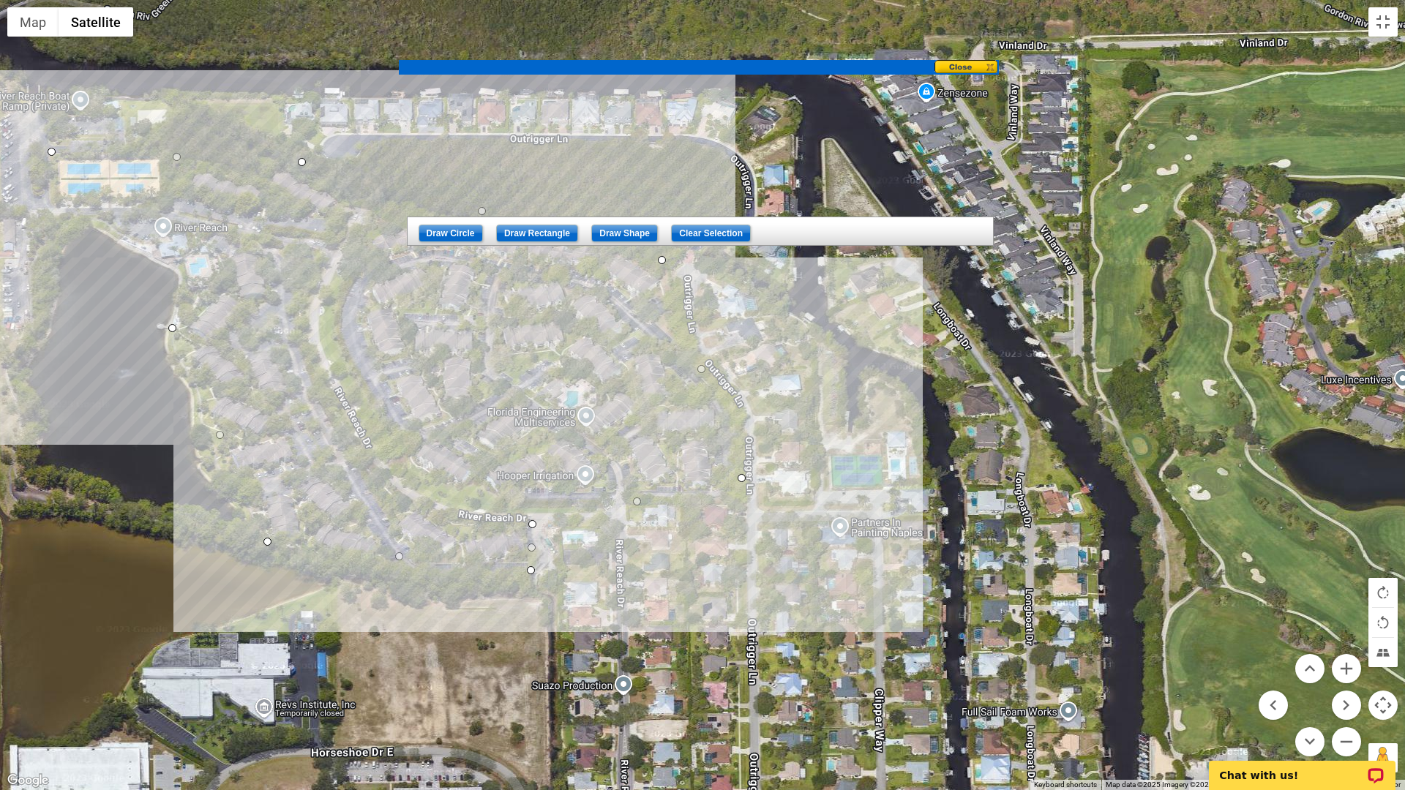
click at [191, 285] on div at bounding box center [702, 395] width 1405 height 790
click at [94, 214] on div at bounding box center [702, 395] width 1405 height 790
click at [44, 212] on div at bounding box center [702, 395] width 1405 height 790
click at [50, 152] on div at bounding box center [702, 395] width 1405 height 790
click at [1381, 20] on button "Toggle fullscreen view" at bounding box center [1382, 21] width 29 height 29
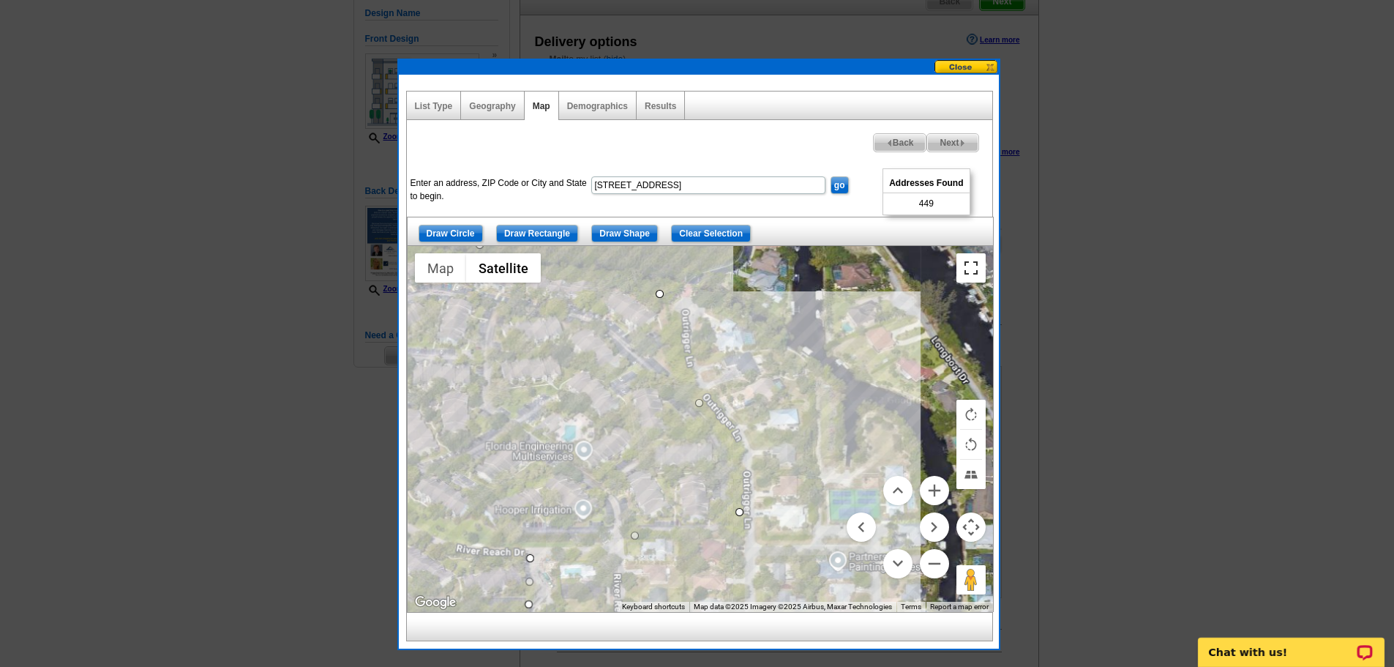
click at [977, 267] on button "Toggle fullscreen view" at bounding box center [970, 267] width 29 height 29
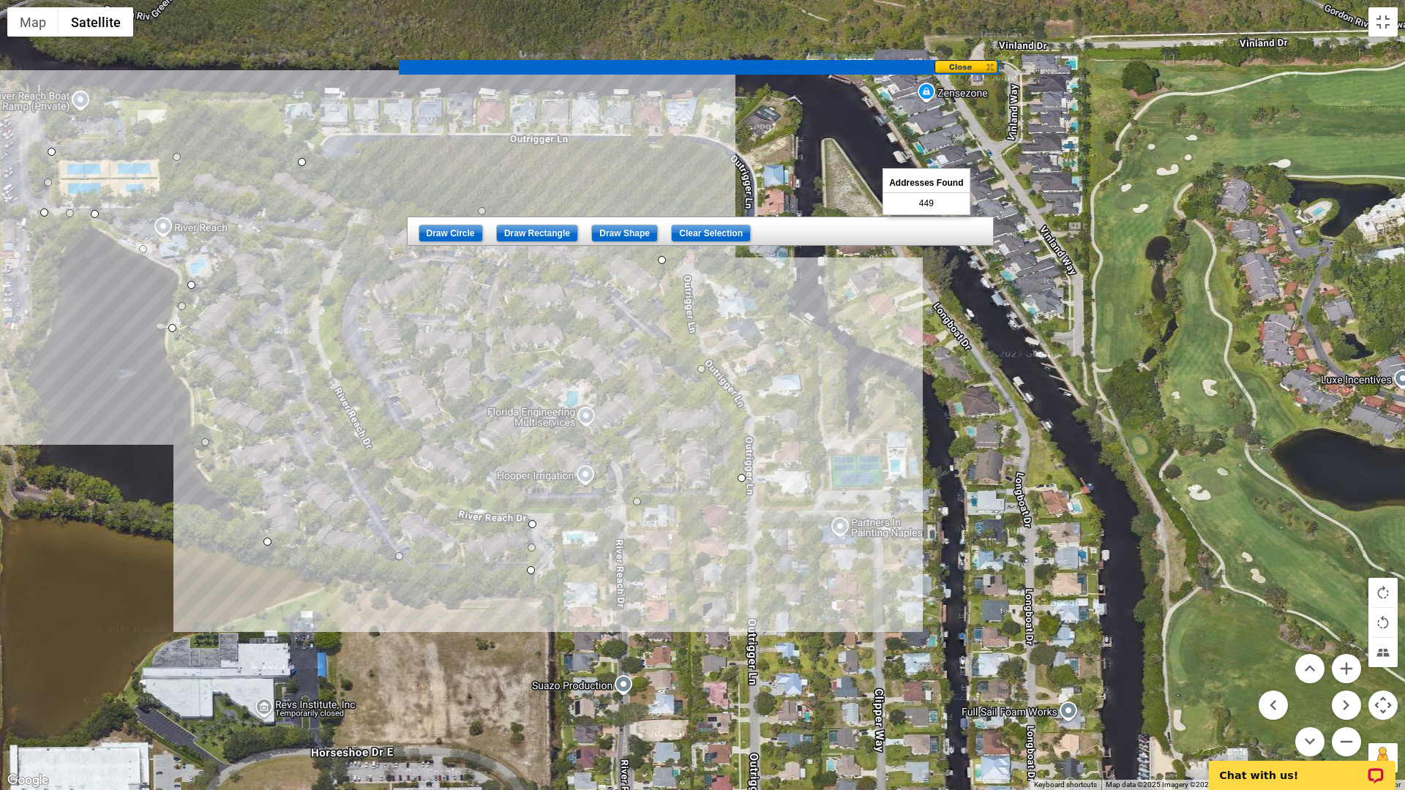
drag, startPoint x: 220, startPoint y: 432, endPoint x: 204, endPoint y: 440, distance: 18.0
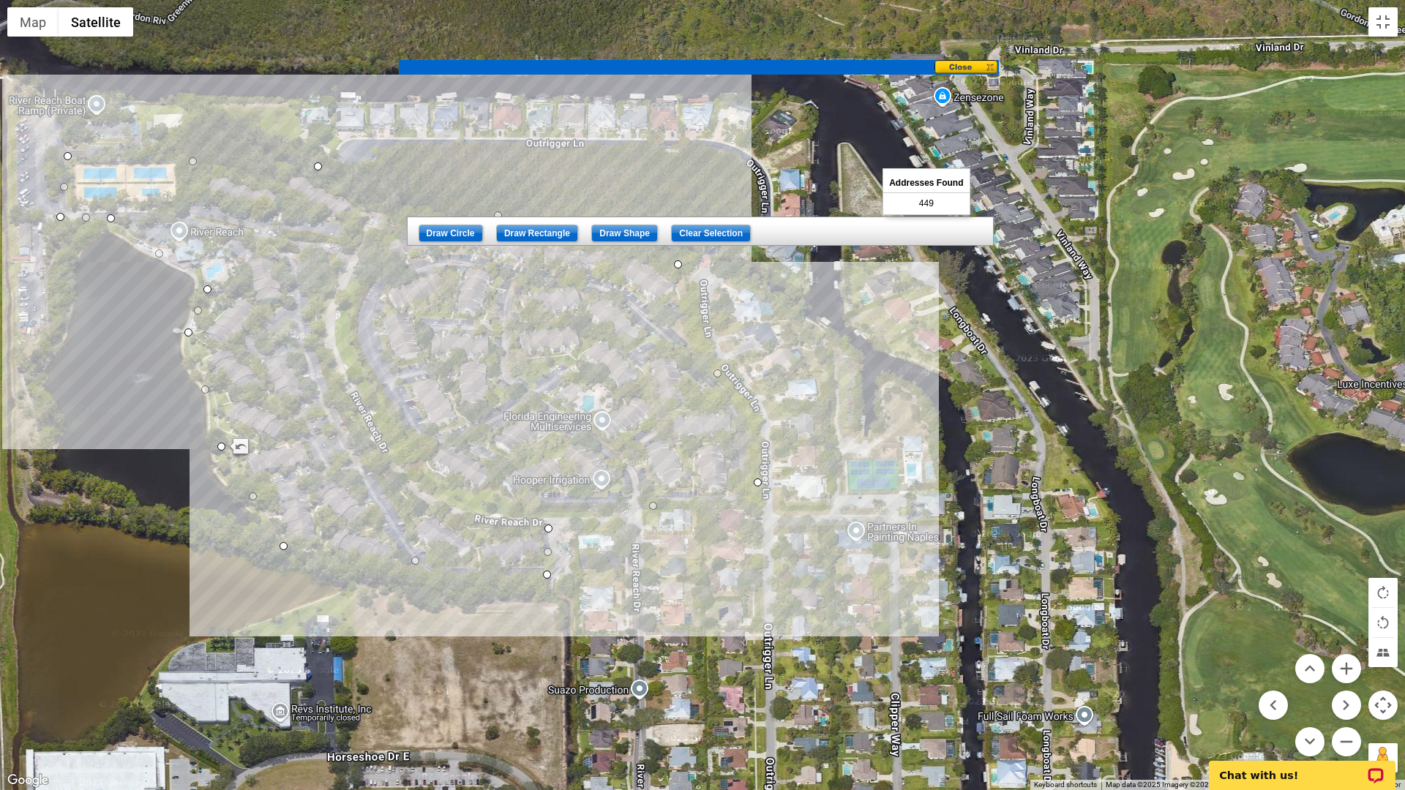
drag, startPoint x: 637, startPoint y: 508, endPoint x: 656, endPoint y: 512, distance: 18.8
click at [656, 512] on div at bounding box center [702, 395] width 1405 height 790
drag, startPoint x: 654, startPoint y: 506, endPoint x: 711, endPoint y: 504, distance: 57.1
click at [1387, 24] on button "Toggle fullscreen view" at bounding box center [1382, 21] width 29 height 29
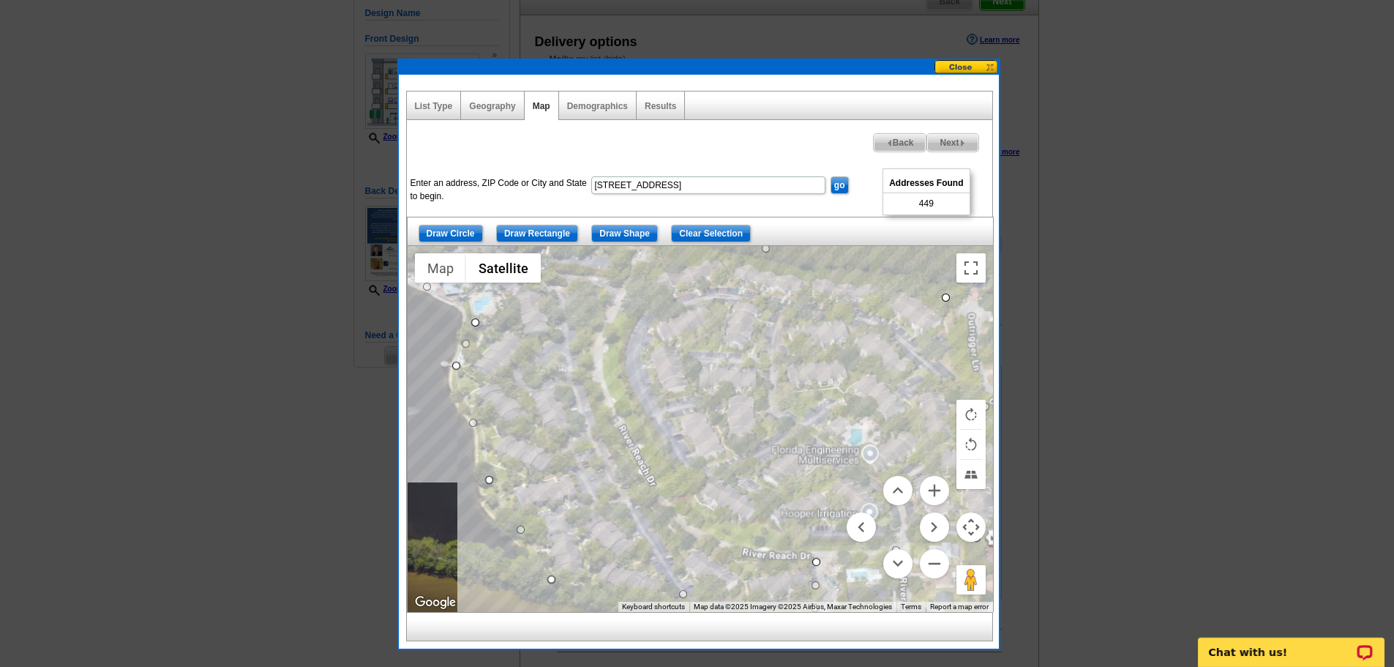
drag, startPoint x: 801, startPoint y: 380, endPoint x: 1073, endPoint y: 380, distance: 271.5
click at [1073, 380] on body "Welcome back Brad My Account Logout local_phone Same Day Design, Print, & Mail …" at bounding box center [697, 519] width 1394 height 1331
click at [970, 270] on button "Toggle fullscreen view" at bounding box center [970, 267] width 29 height 29
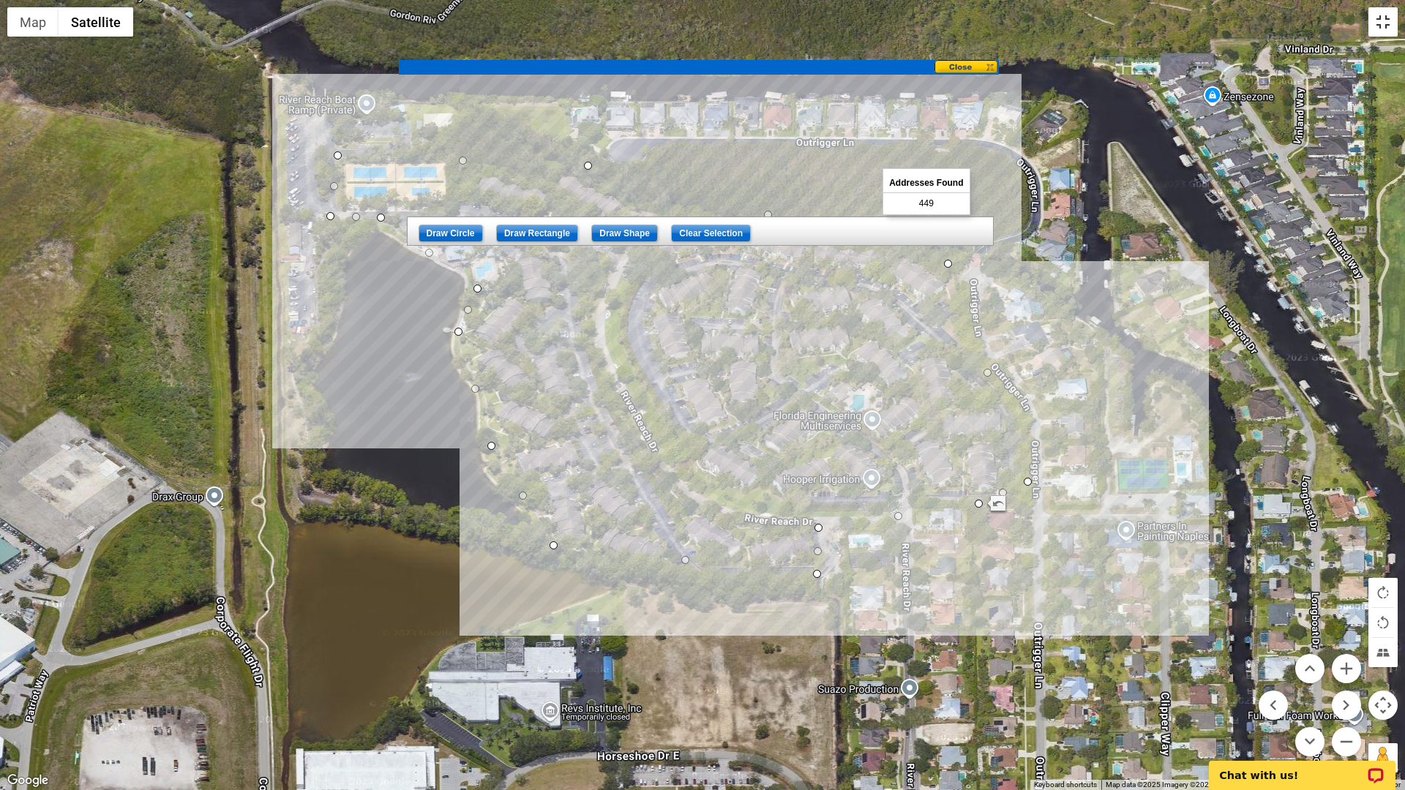
click at [1384, 21] on button "Toggle fullscreen view" at bounding box center [1382, 21] width 29 height 29
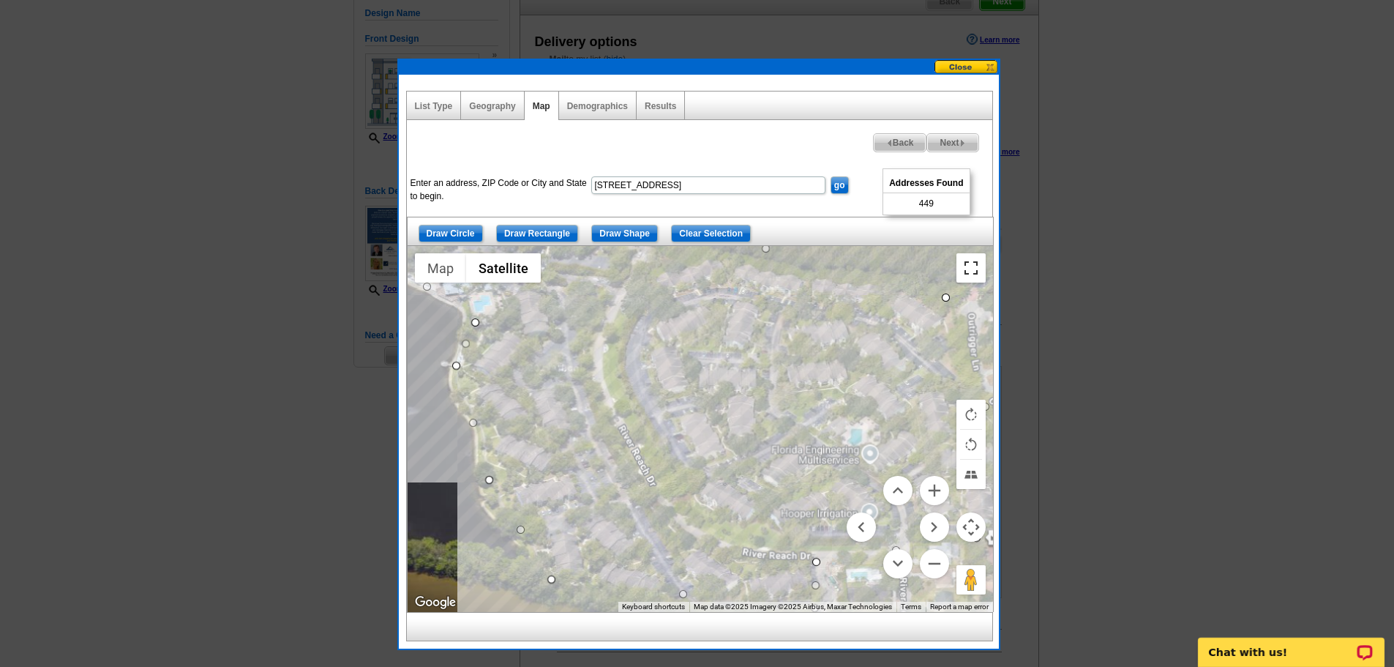
click at [961, 65] on button at bounding box center [966, 67] width 64 height 14
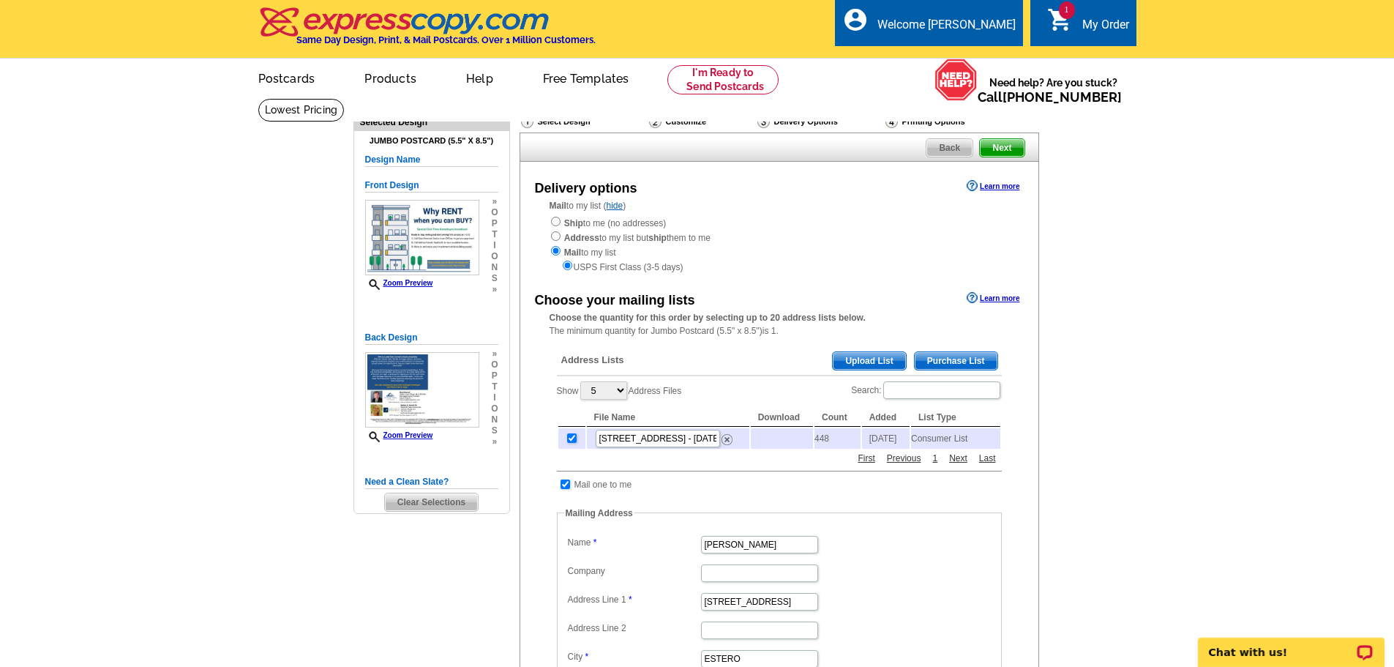
click at [997, 149] on span "Next" at bounding box center [1002, 148] width 44 height 18
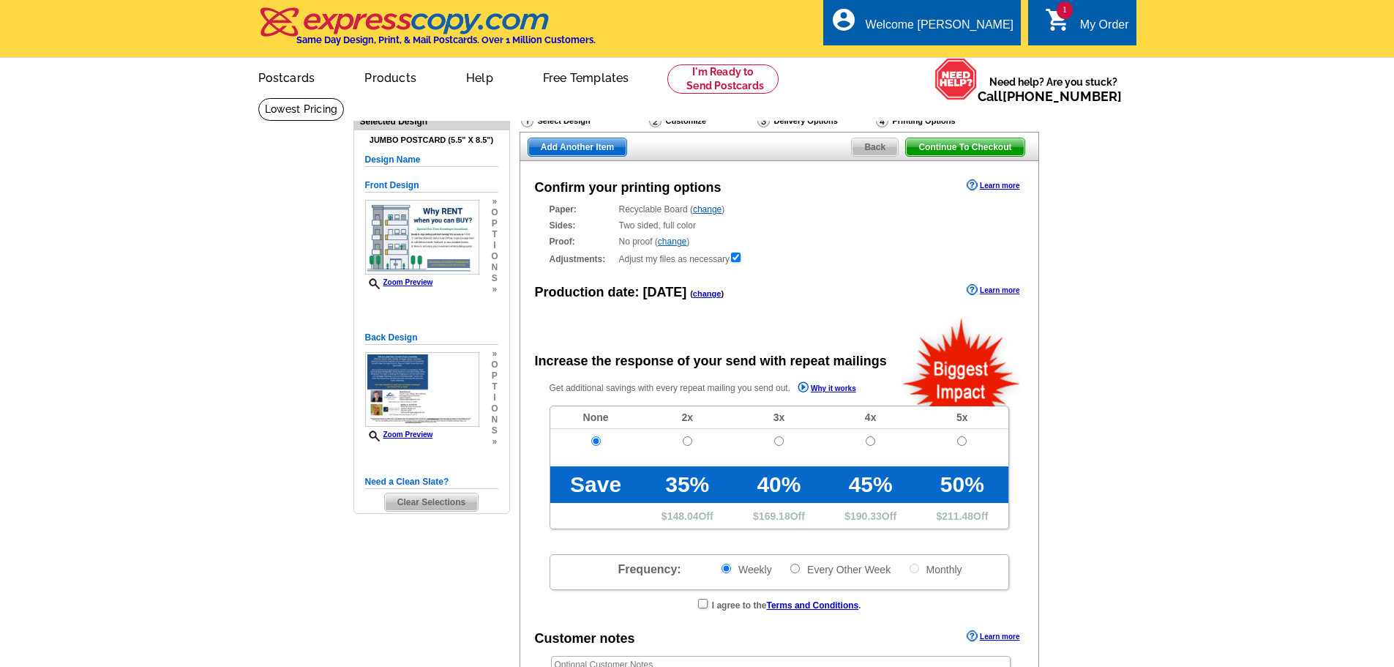
radio input "false"
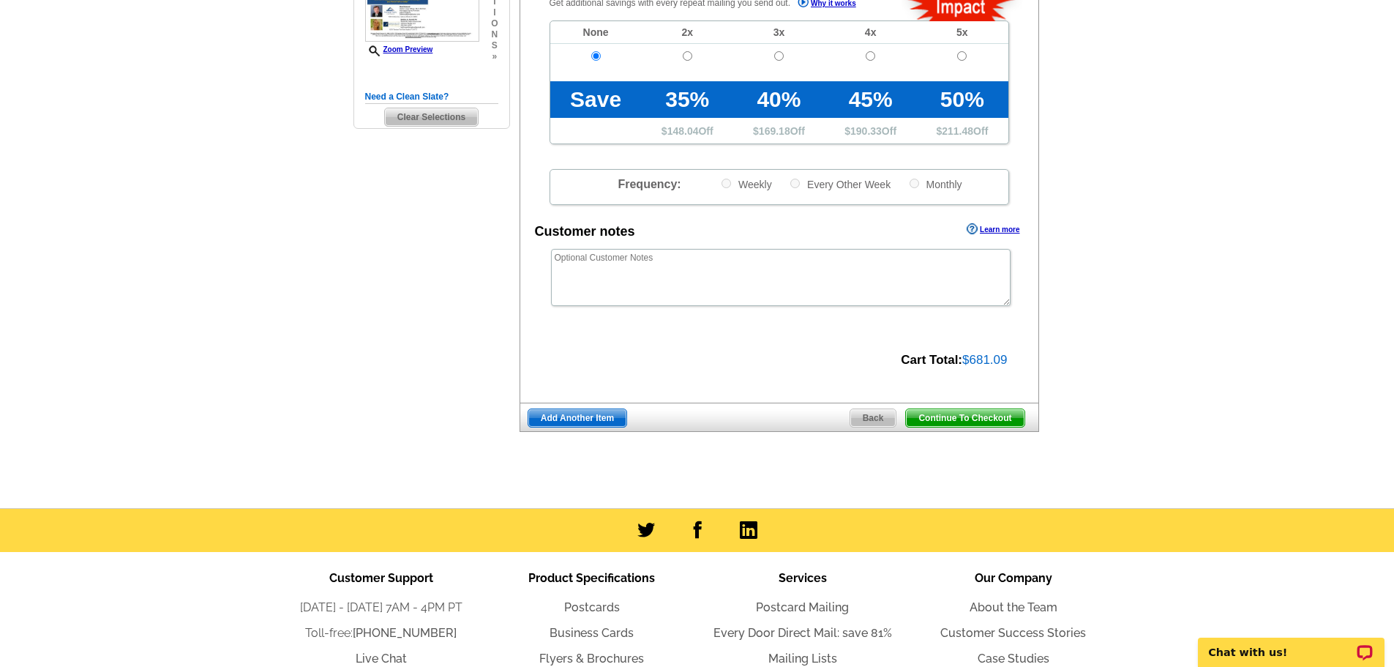
scroll to position [394, 0]
